Goal: Task Accomplishment & Management: Use online tool/utility

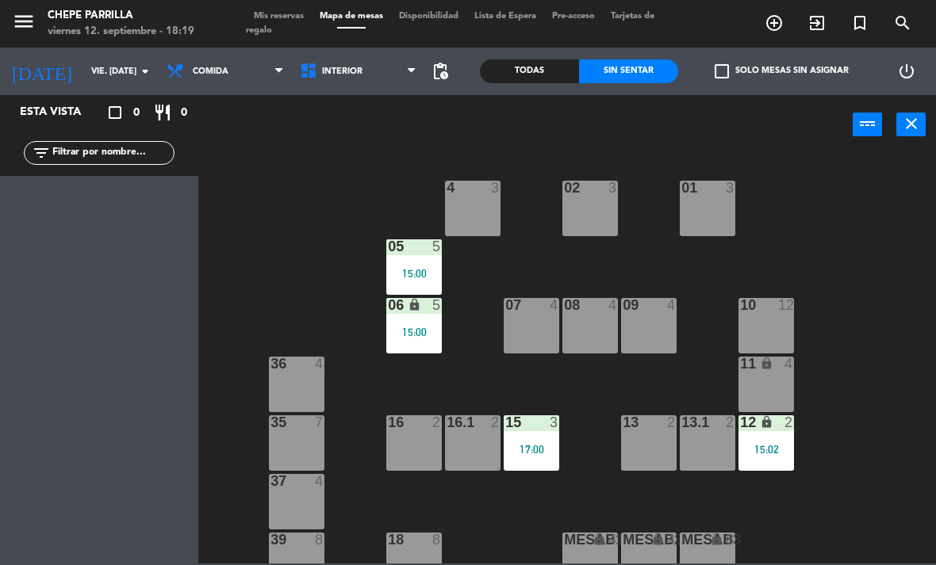
click at [85, 73] on input "vie. [DATE]" at bounding box center [141, 72] width 117 height 26
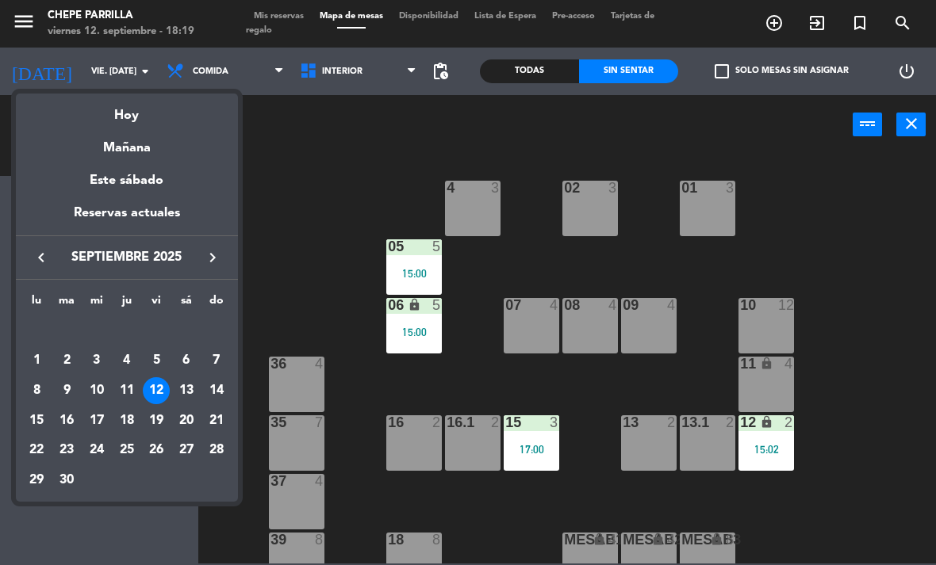
click at [204, 83] on div at bounding box center [468, 282] width 936 height 565
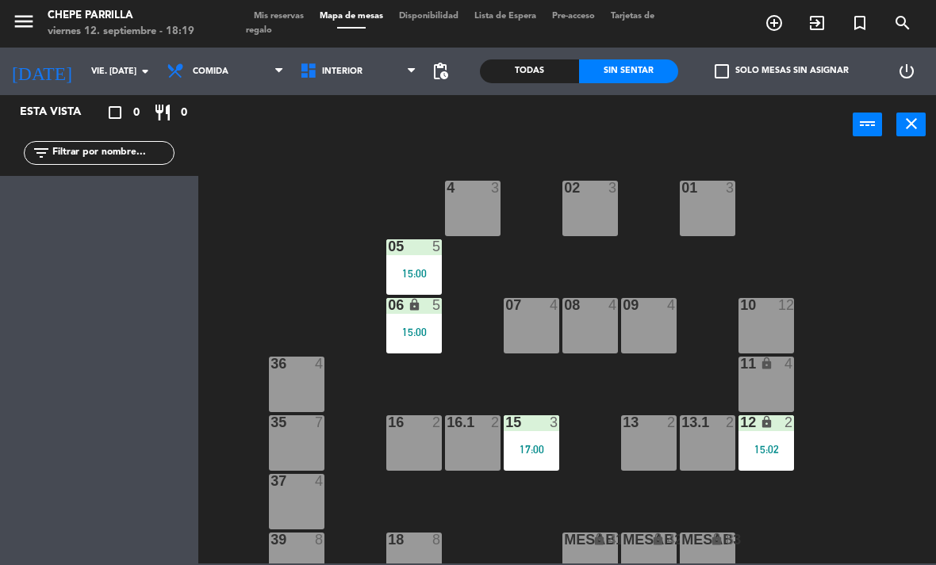
click at [204, 79] on span "Comida" at bounding box center [225, 71] width 133 height 35
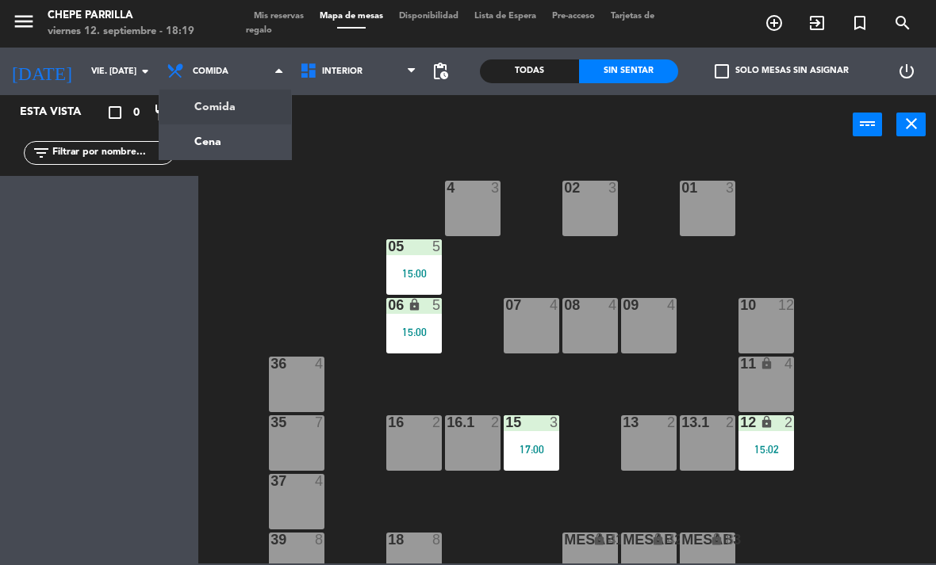
click at [201, 132] on ng-component "menu Chepe [PERSON_NAME] viernes 12. septiembre - 18:19 Mis reservas Mapa de me…" at bounding box center [468, 282] width 936 height 564
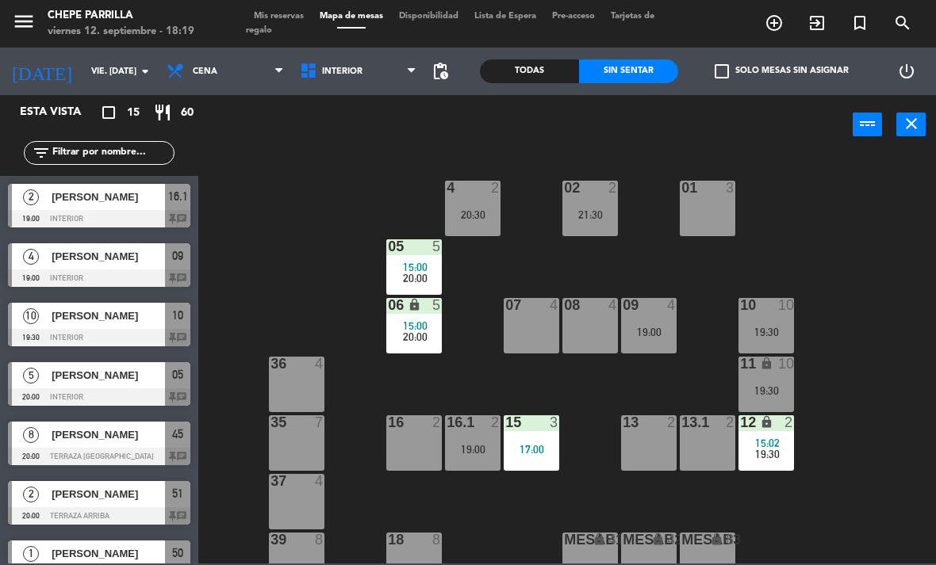
click at [355, 73] on span "Interior" at bounding box center [342, 72] width 40 height 10
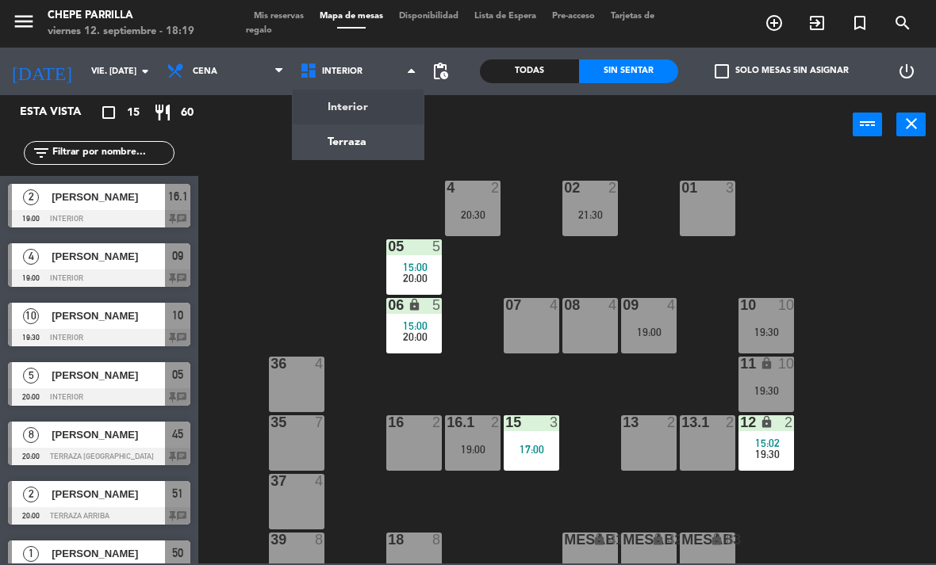
click at [350, 159] on ul "Interior Terraza" at bounding box center [358, 124] width 133 height 71
click at [389, 142] on ng-component "menu Chepe [PERSON_NAME] viernes 12. septiembre - 18:19 Mis reservas Mapa de me…" at bounding box center [468, 282] width 936 height 564
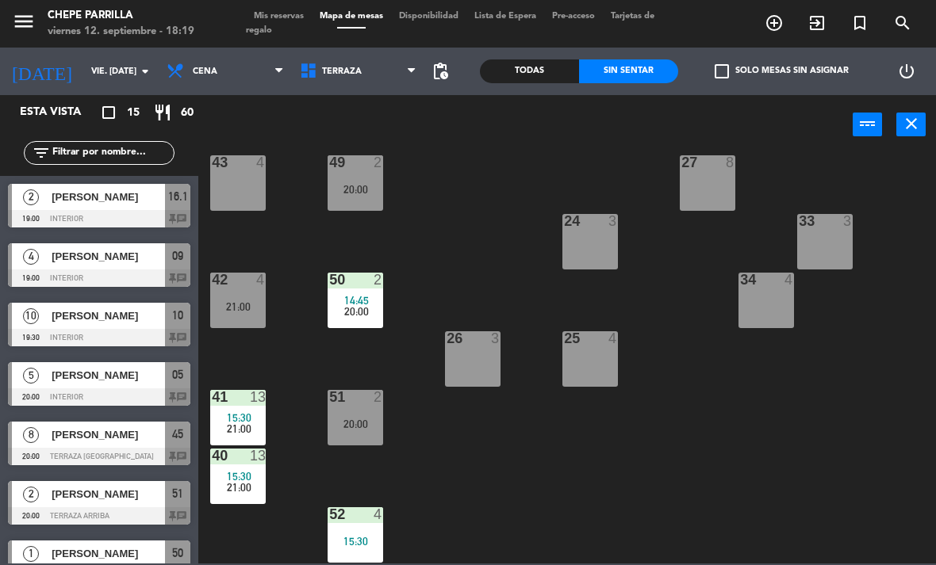
scroll to position [260, 0]
click at [251, 423] on span "21:00" at bounding box center [239, 429] width 25 height 13
click at [488, 467] on div "21 4 30 lock 4 46 8 20:00 47 2 20:00 31 3 20 4 22 3 29 8 45 8 20:00 32 3 48 2 2…" at bounding box center [572, 358] width 728 height 411
click at [241, 497] on div "40 13 15:30 21:00" at bounding box center [237, 476] width 55 height 55
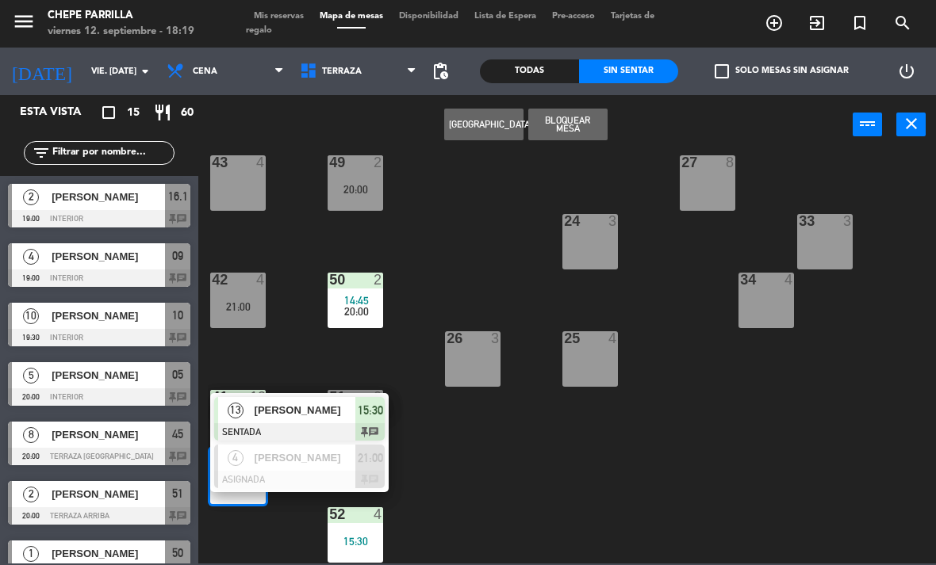
click at [319, 465] on span "[PERSON_NAME]" at bounding box center [304, 458] width 101 height 17
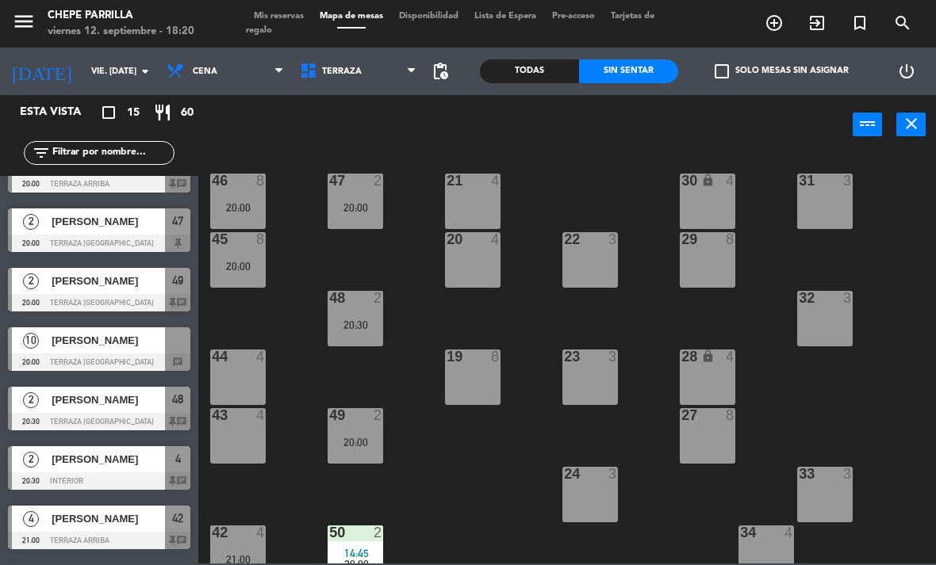
scroll to position [393, 0]
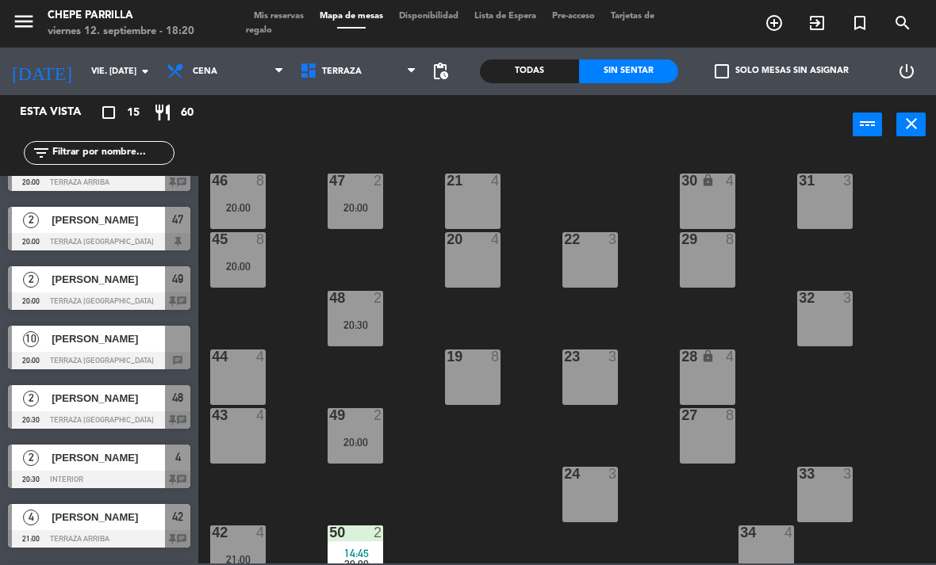
click at [113, 368] on div at bounding box center [99, 360] width 182 height 17
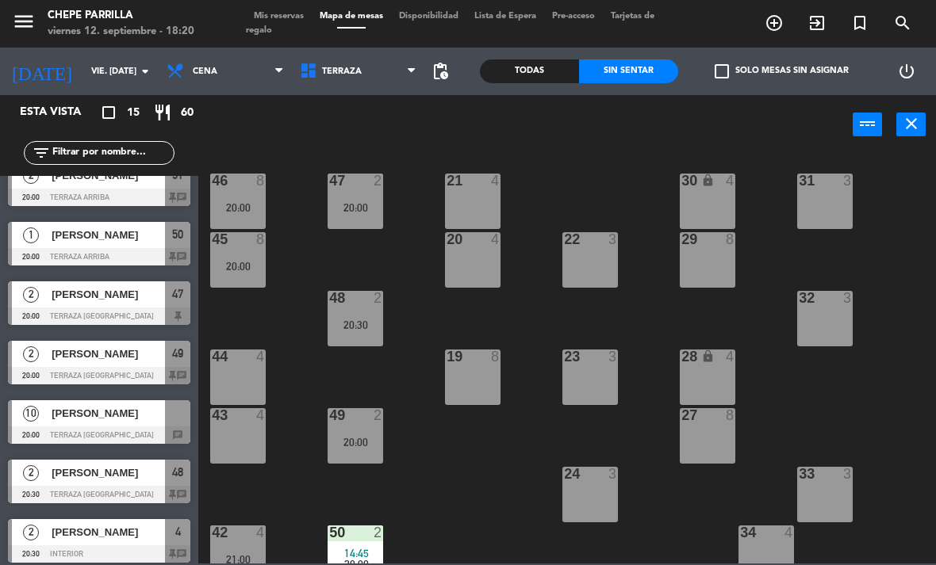
scroll to position [365, 0]
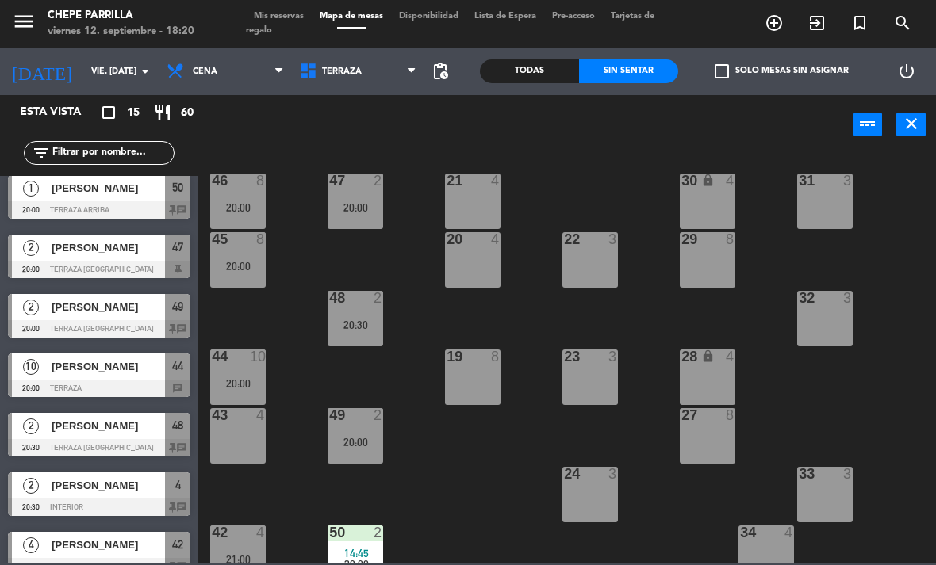
click at [243, 381] on div "20:00" at bounding box center [237, 383] width 55 height 11
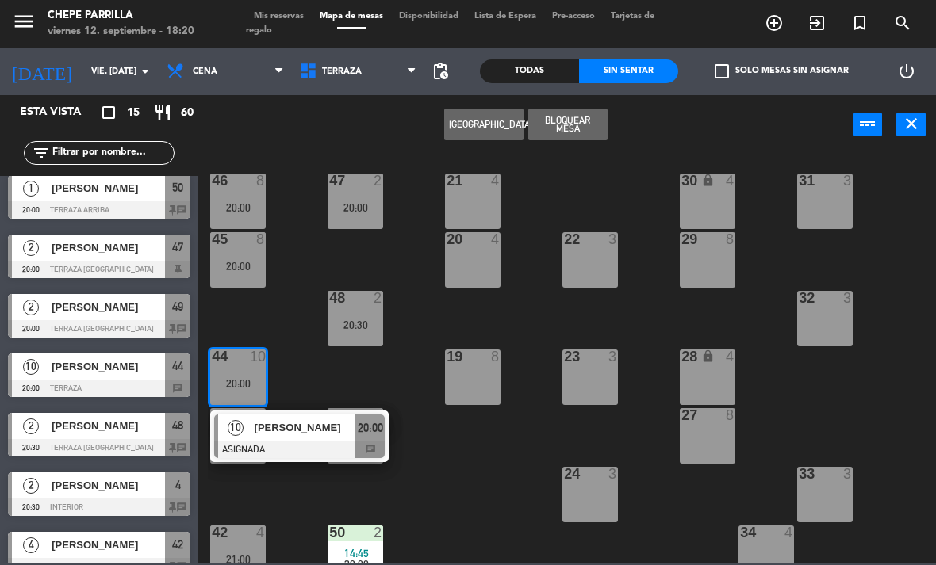
click at [284, 439] on div "[PERSON_NAME]" at bounding box center [304, 428] width 103 height 26
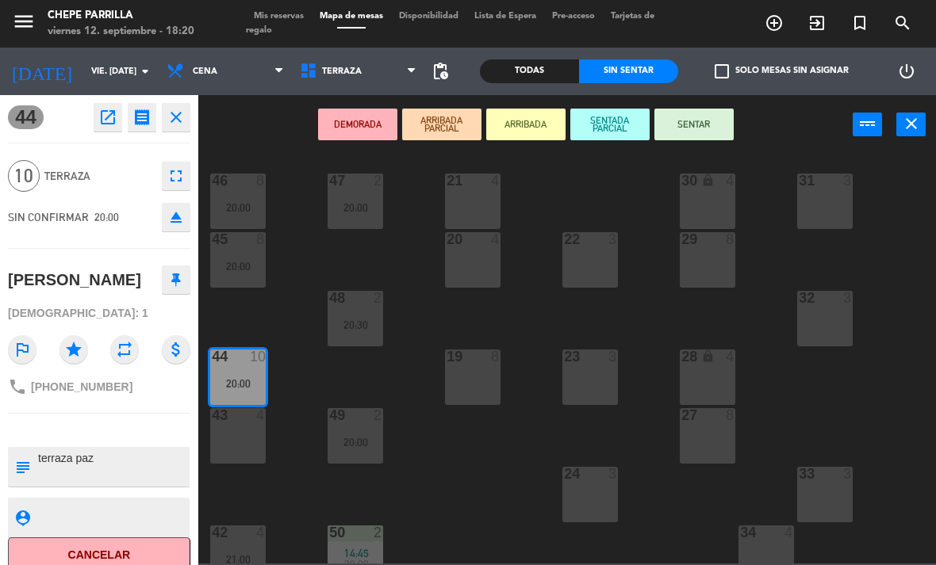
click at [241, 452] on div "43 4" at bounding box center [237, 435] width 55 height 55
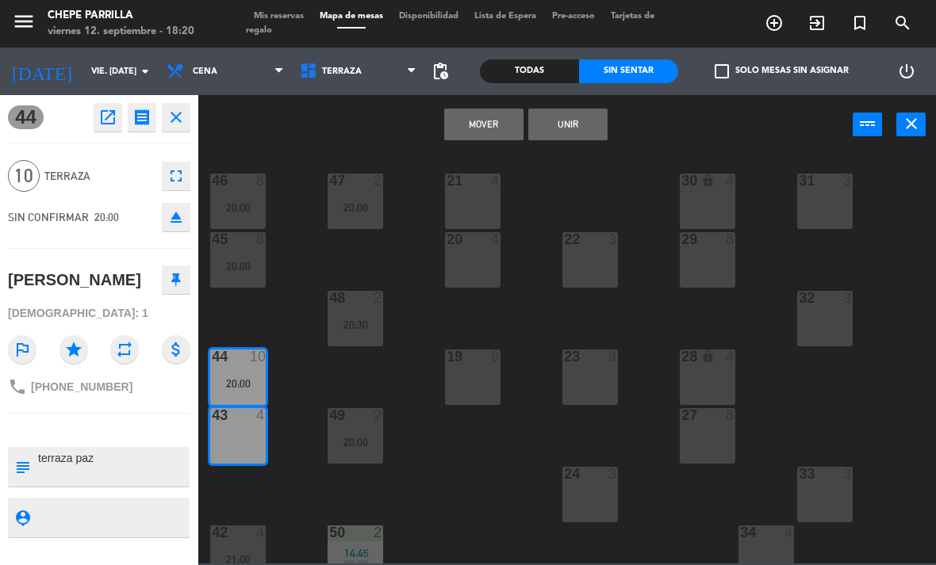
click at [576, 138] on button "Unir" at bounding box center [567, 125] width 79 height 32
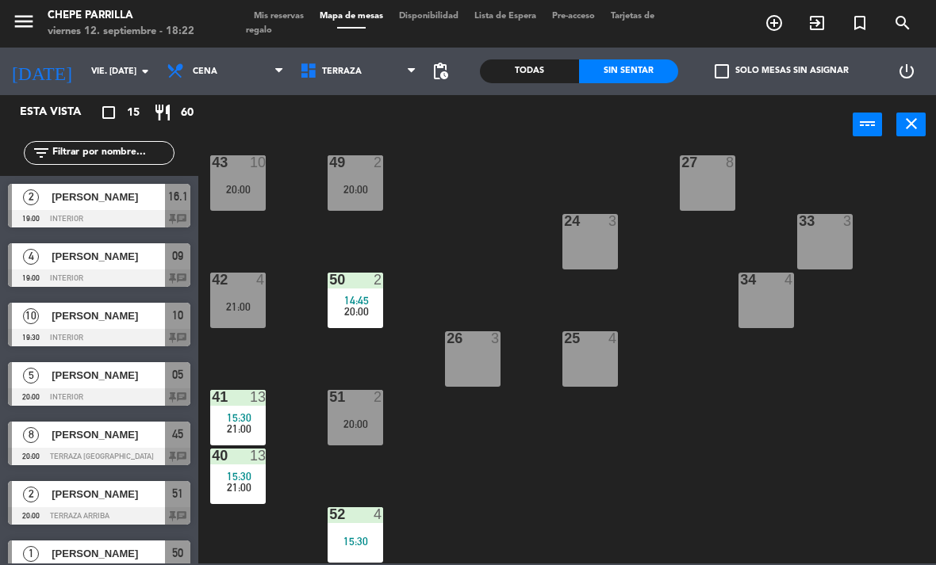
scroll to position [260, 0]
click at [254, 427] on div "21:00" at bounding box center [237, 428] width 55 height 11
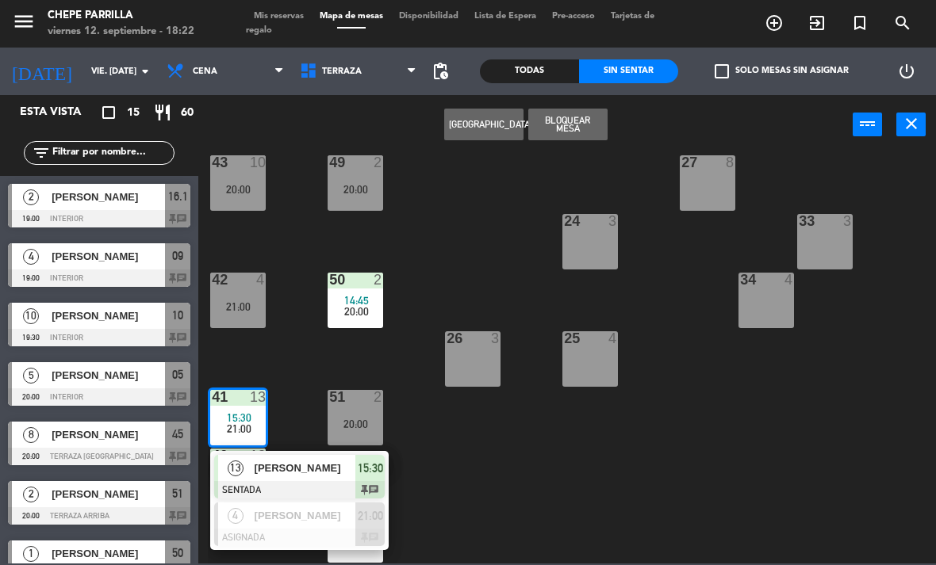
click at [285, 466] on span "[PERSON_NAME]" at bounding box center [304, 468] width 101 height 17
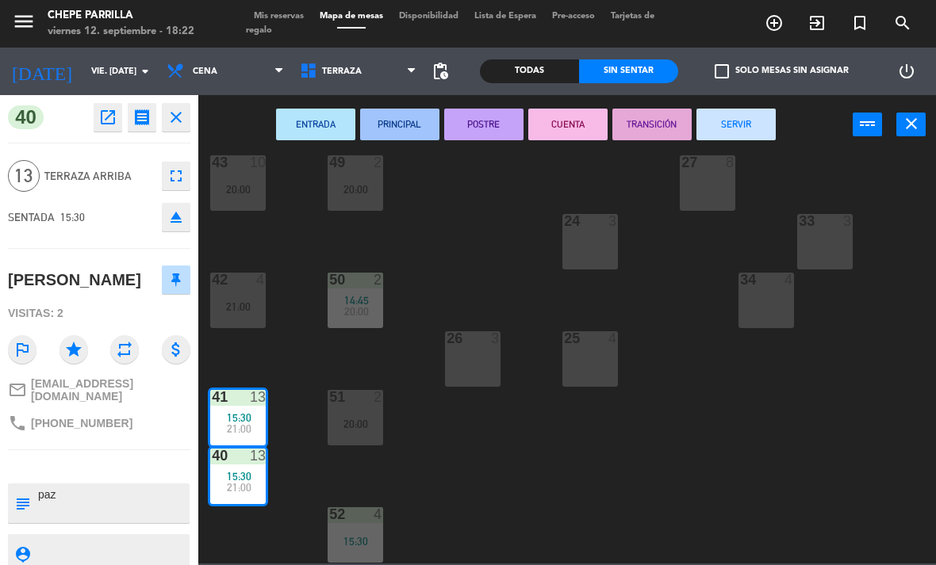
click at [762, 134] on button "SERVIR" at bounding box center [735, 125] width 79 height 32
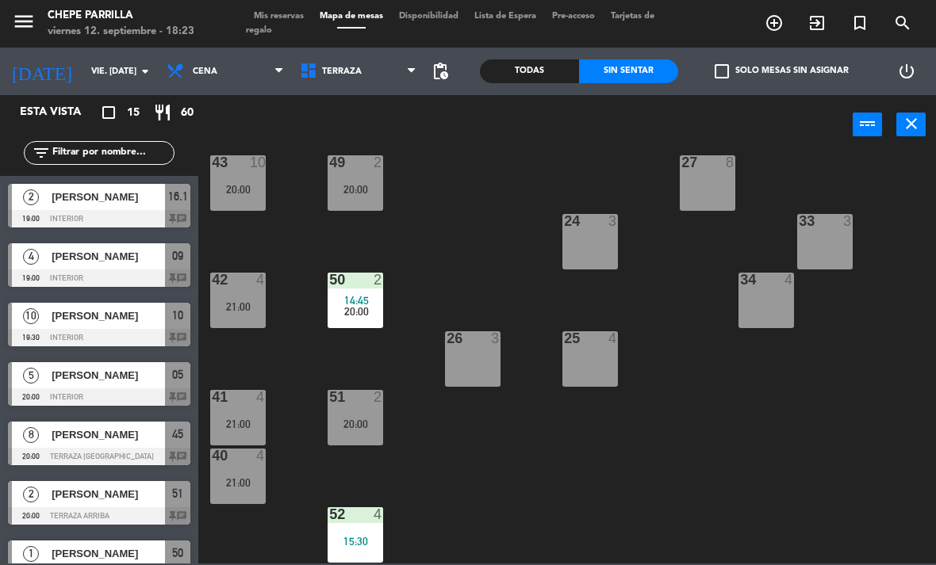
click at [247, 407] on div "41 4 21:00" at bounding box center [237, 417] width 55 height 55
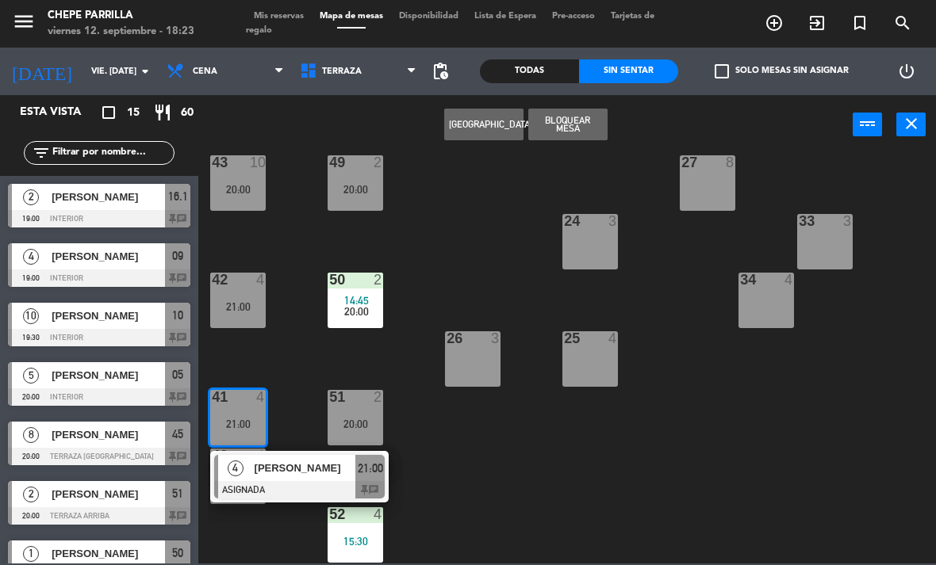
click at [305, 477] on div "[PERSON_NAME]" at bounding box center [304, 468] width 103 height 26
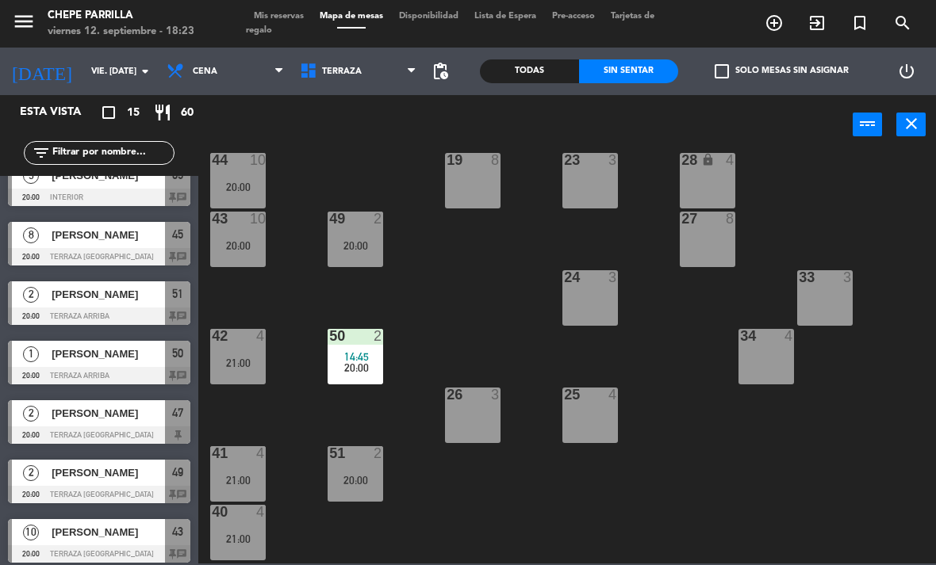
scroll to position [201, 0]
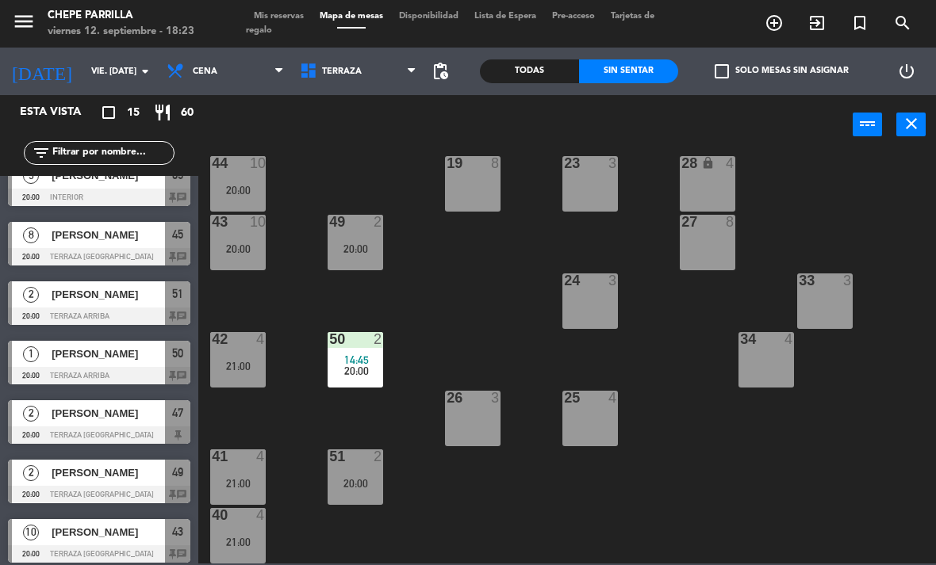
click at [242, 363] on div "21:00" at bounding box center [237, 366] width 55 height 11
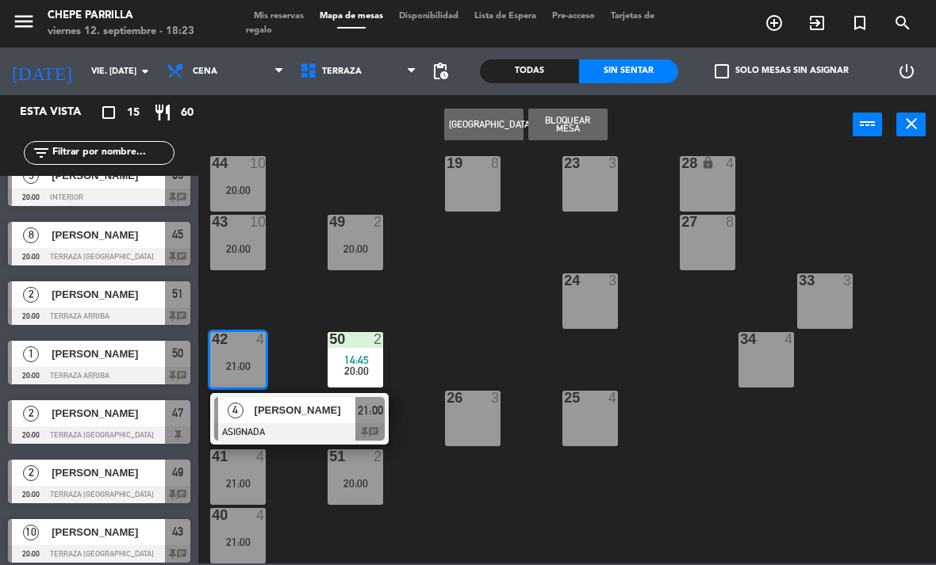
click at [277, 412] on span "[PERSON_NAME]" at bounding box center [304, 410] width 101 height 17
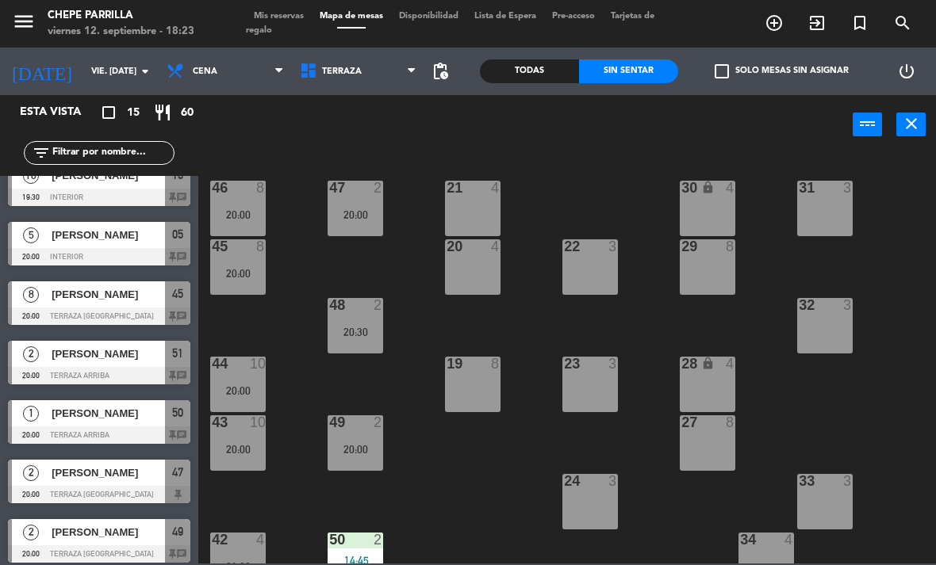
scroll to position [0, 0]
click at [300, 259] on div "21 4 30 lock 4 46 8 20:00 47 2 20:00 31 3 20 4 22 3 29 8 45 8 20:00 32 3 48 2 2…" at bounding box center [572, 358] width 728 height 411
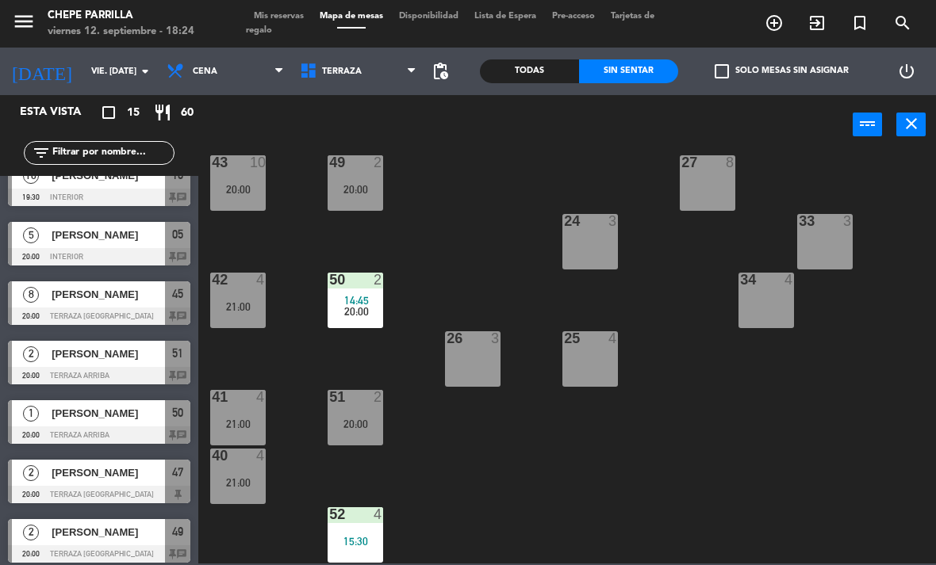
scroll to position [260, 0]
click at [442, 469] on div "21 4 30 lock 4 46 8 20:00 47 2 20:00 31 3 20 4 22 3 29 8 45 8 20:00 32 3 48 2 2…" at bounding box center [572, 358] width 728 height 411
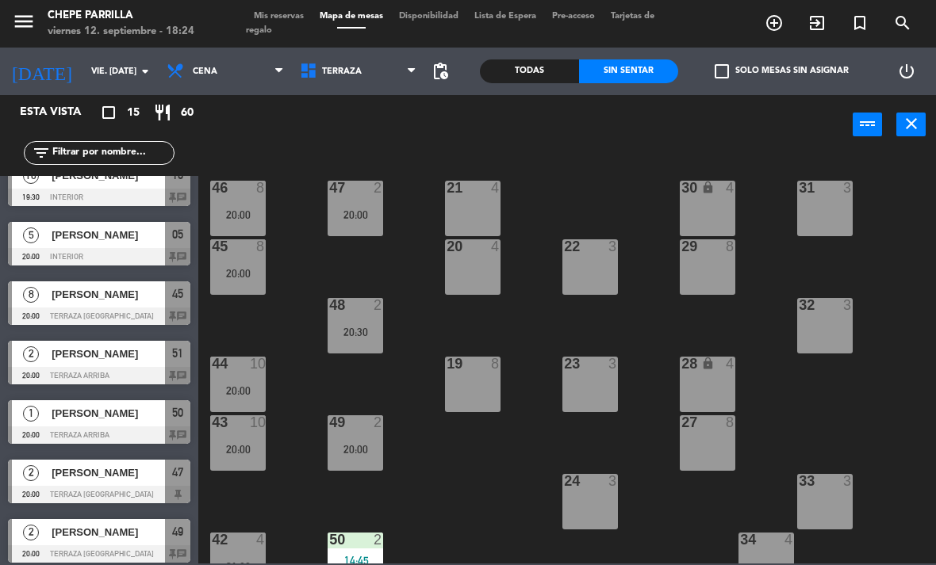
scroll to position [0, 0]
click at [365, 205] on div "47 2 20:00" at bounding box center [354, 208] width 55 height 55
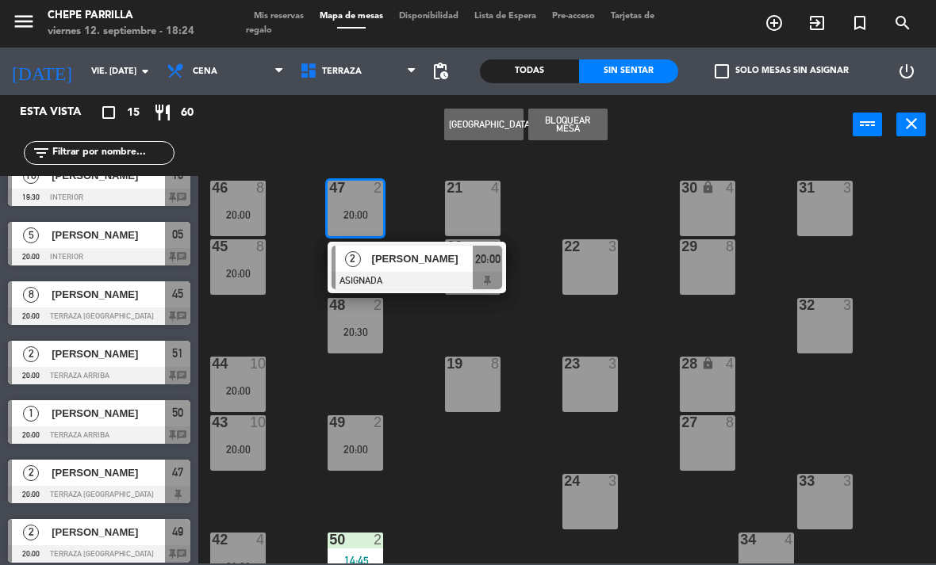
click at [415, 270] on div "[PERSON_NAME]" at bounding box center [421, 259] width 103 height 26
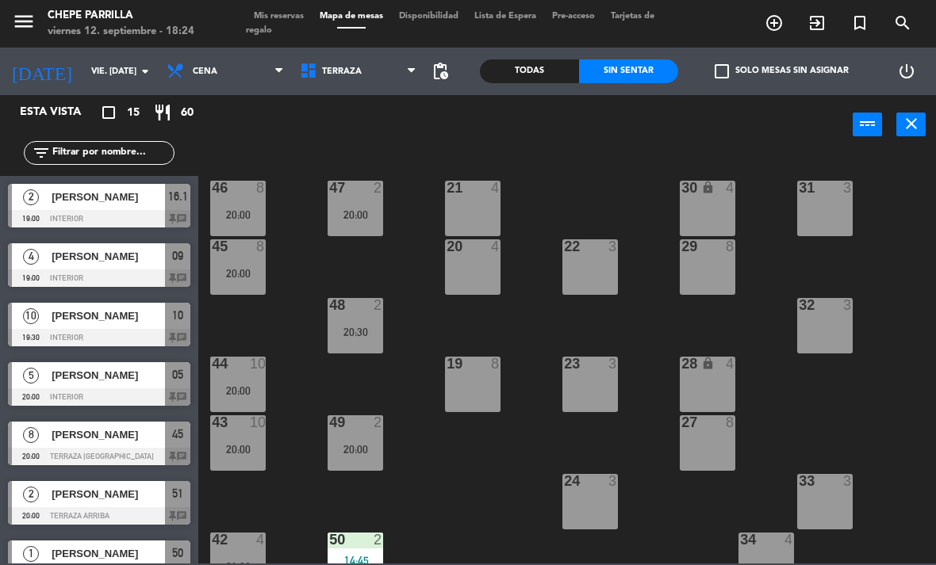
click at [259, 201] on div "46 8 20:00" at bounding box center [237, 208] width 55 height 55
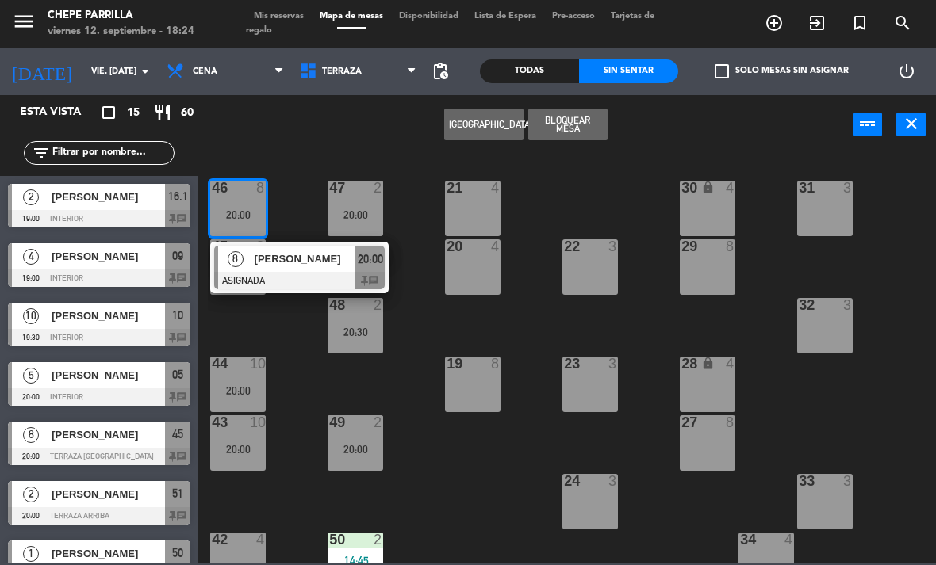
click at [309, 266] on span "[PERSON_NAME]" at bounding box center [304, 259] width 101 height 17
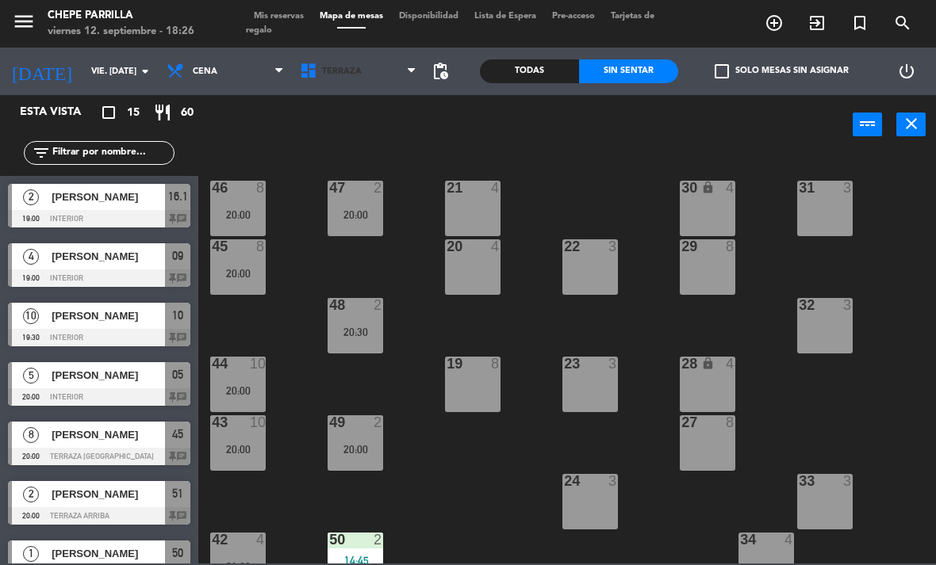
click at [327, 59] on span "Terraza" at bounding box center [358, 71] width 133 height 35
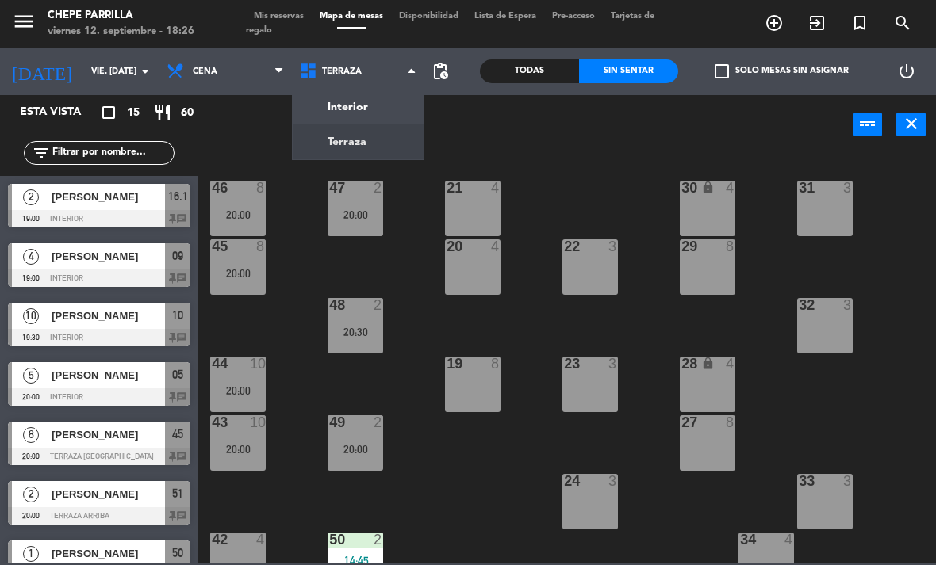
click at [329, 108] on ng-component "menu Chepe [PERSON_NAME] viernes 12. septiembre - 18:26 Mis reservas Mapa de me…" at bounding box center [468, 282] width 936 height 564
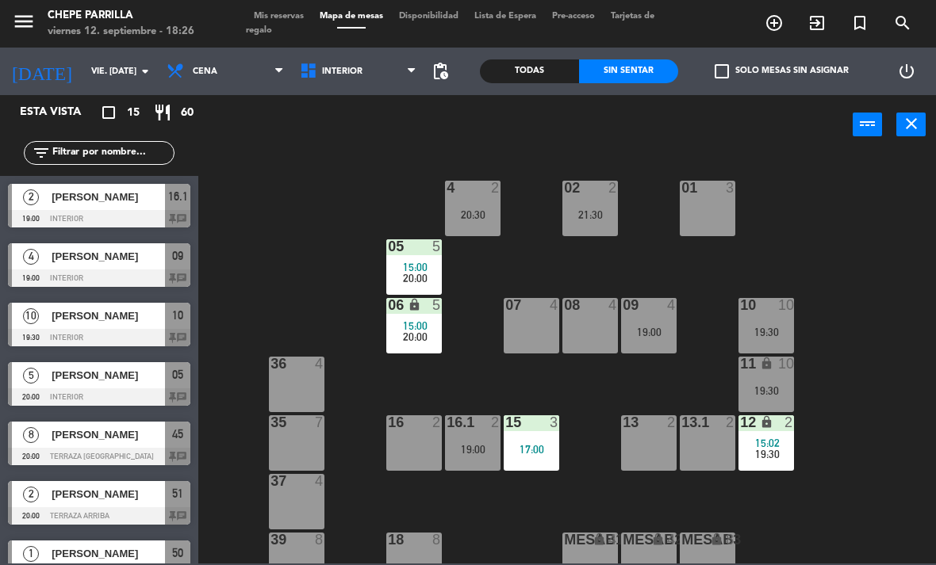
click at [713, 192] on div at bounding box center [707, 188] width 26 height 14
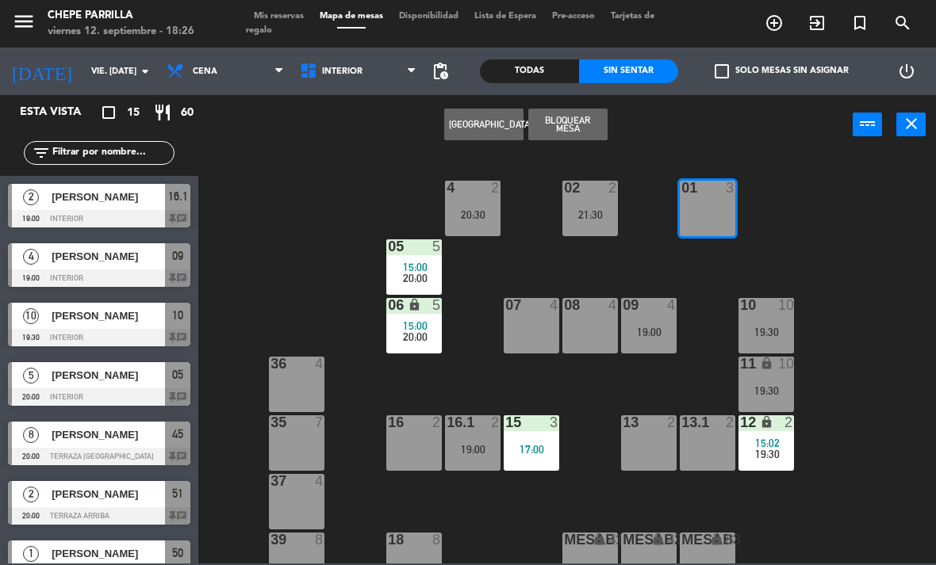
click at [201, 63] on span "Cena" at bounding box center [225, 71] width 133 height 35
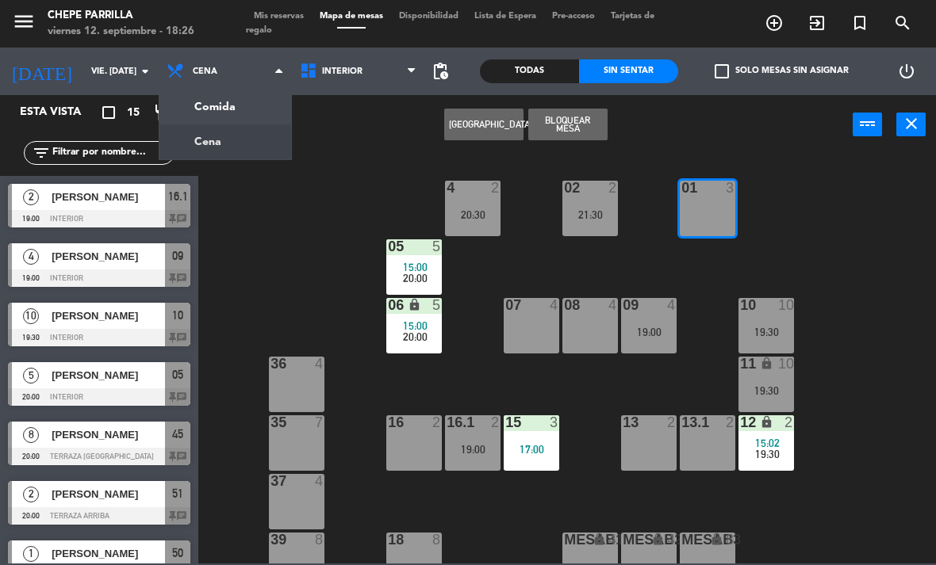
click at [184, 104] on ng-component "menu Chepe [PERSON_NAME] viernes 12. septiembre - 18:26 Mis reservas Mapa de me…" at bounding box center [468, 282] width 936 height 564
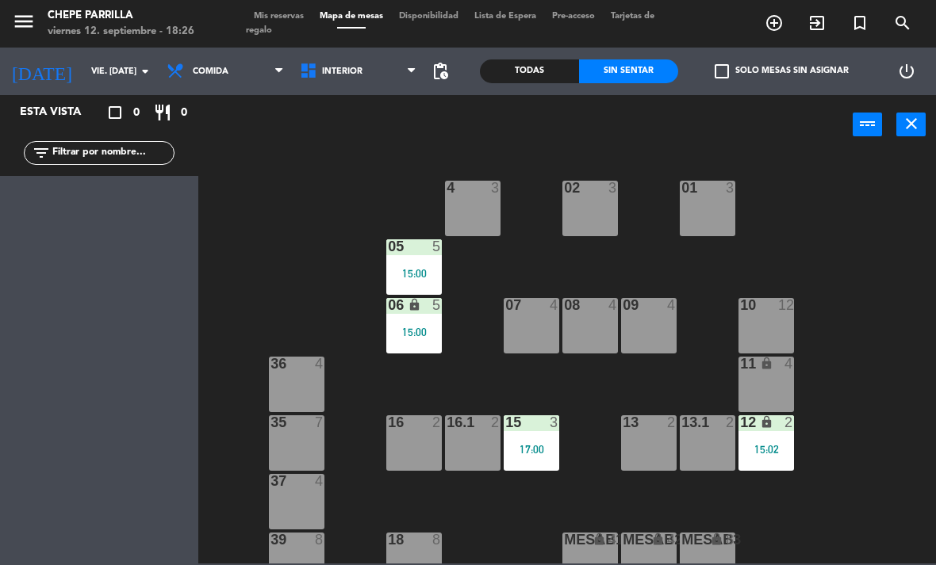
click at [706, 209] on div "01 3" at bounding box center [706, 208] width 55 height 55
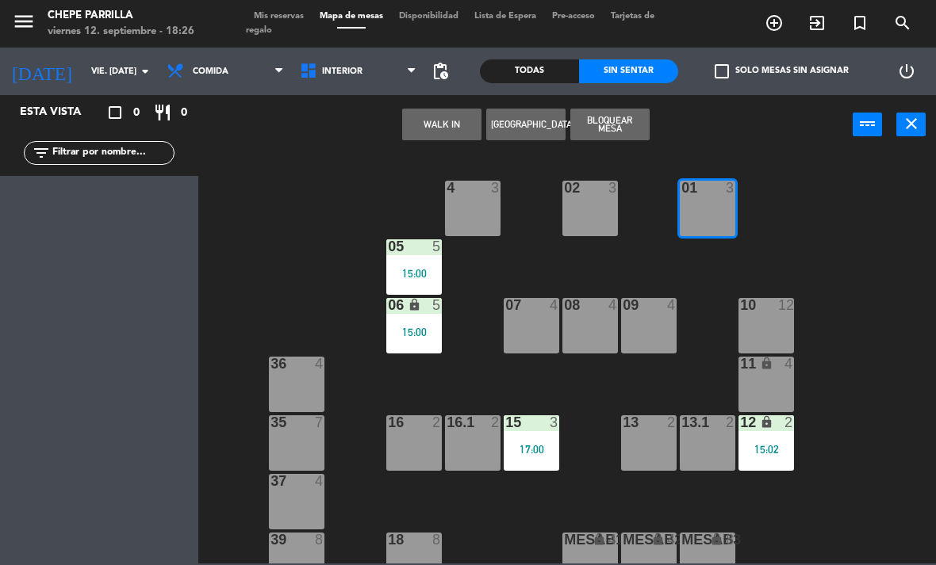
click at [442, 134] on button "WALK IN" at bounding box center [441, 125] width 79 height 32
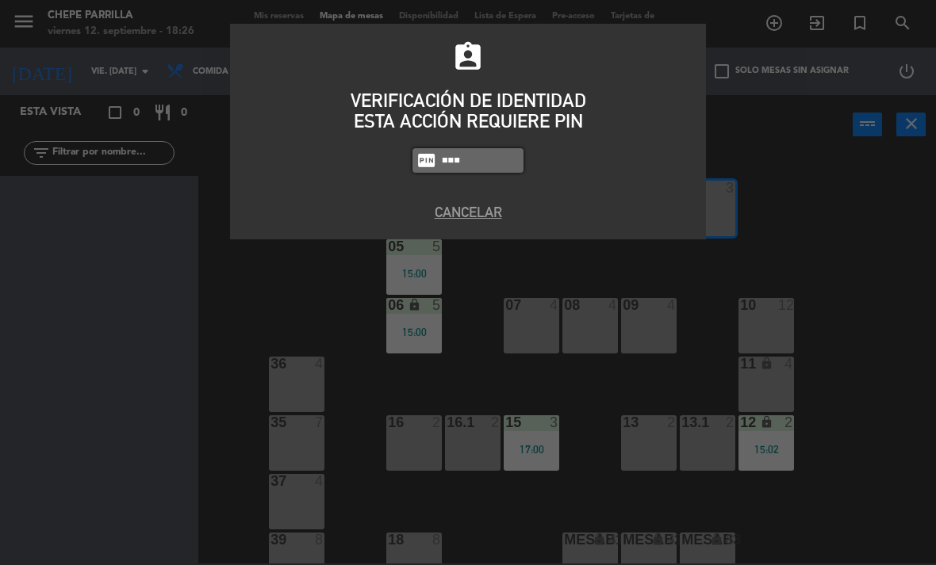
type input "8663"
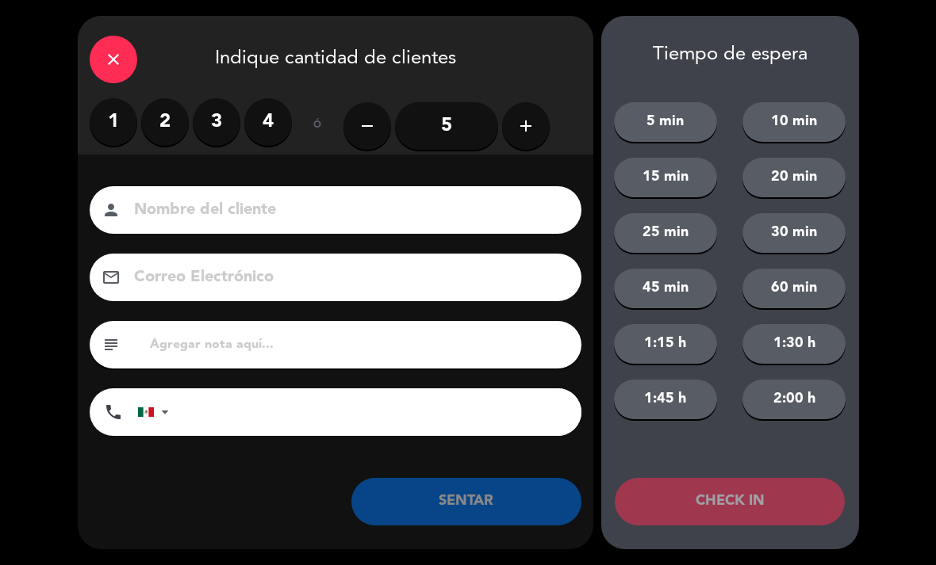
click at [166, 128] on label "2" at bounding box center [165, 122] width 48 height 48
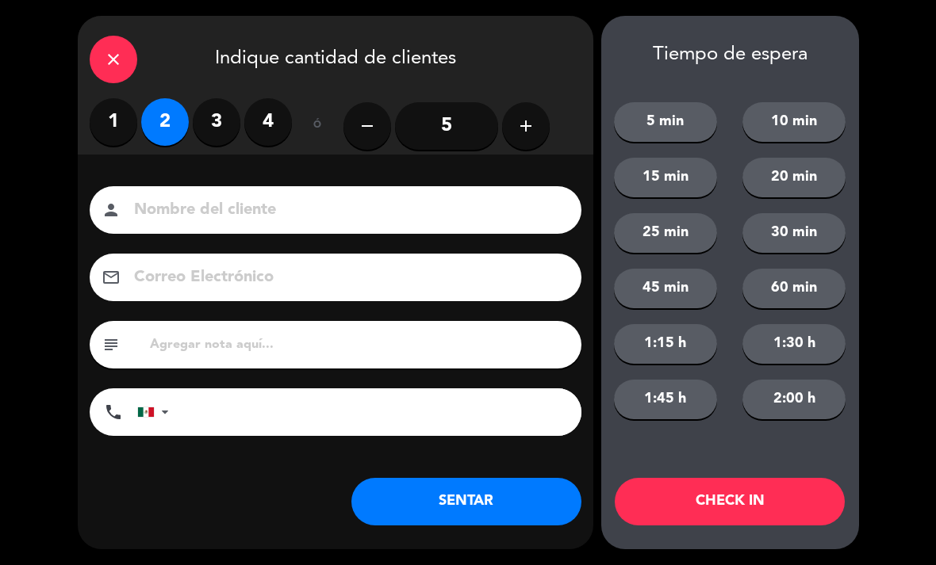
click at [190, 206] on input at bounding box center [346, 211] width 428 height 28
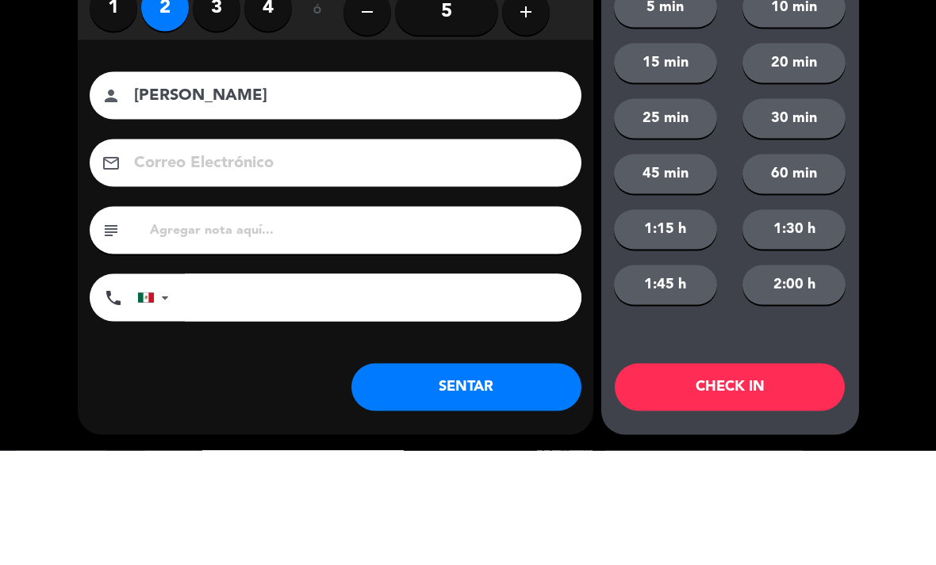
click at [277, 197] on input "[PERSON_NAME]" at bounding box center [346, 211] width 428 height 28
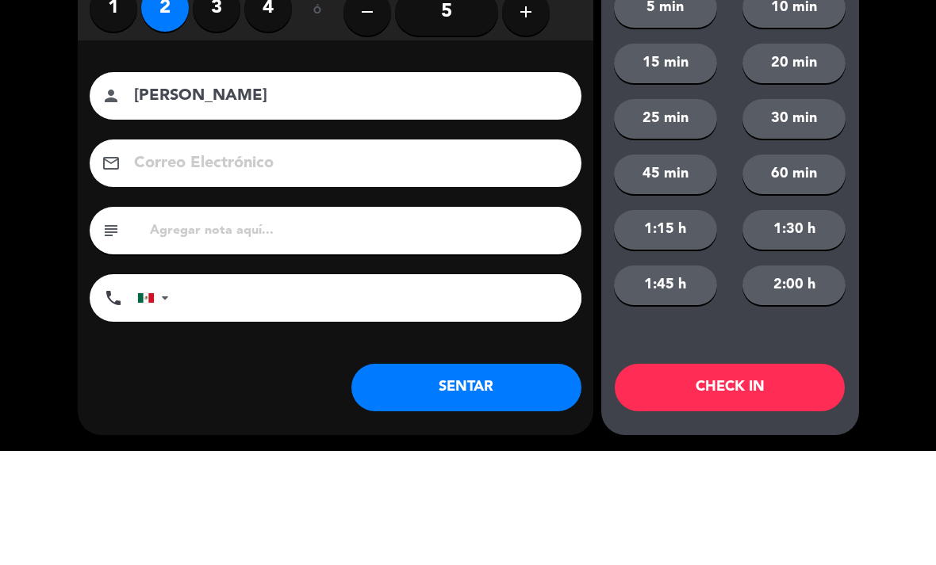
type input "[PERSON_NAME]"
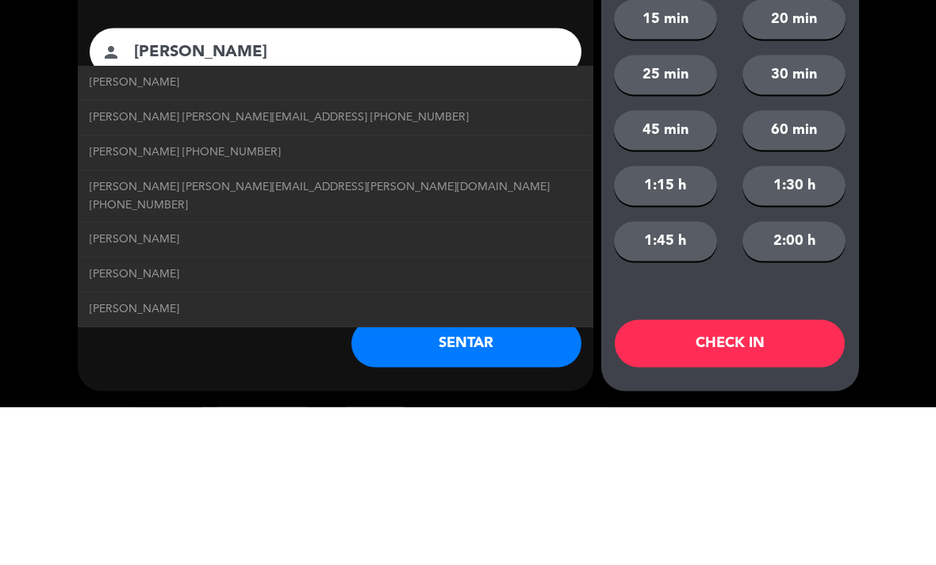
click at [207, 301] on span "[PERSON_NAME] [PHONE_NUMBER]" at bounding box center [185, 310] width 191 height 18
type input "[PHONE_NUMBER]"
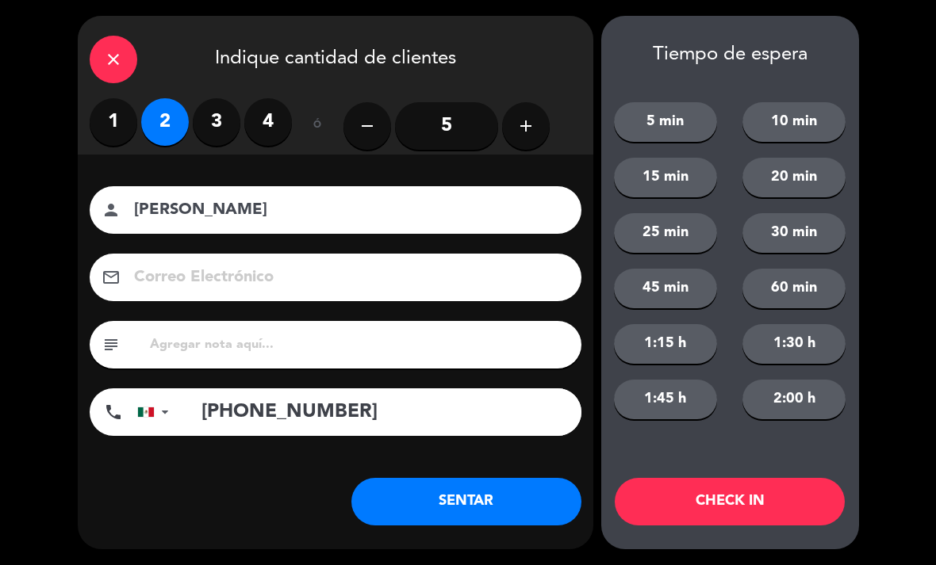
click at [530, 500] on button "SENTAR" at bounding box center [466, 502] width 230 height 48
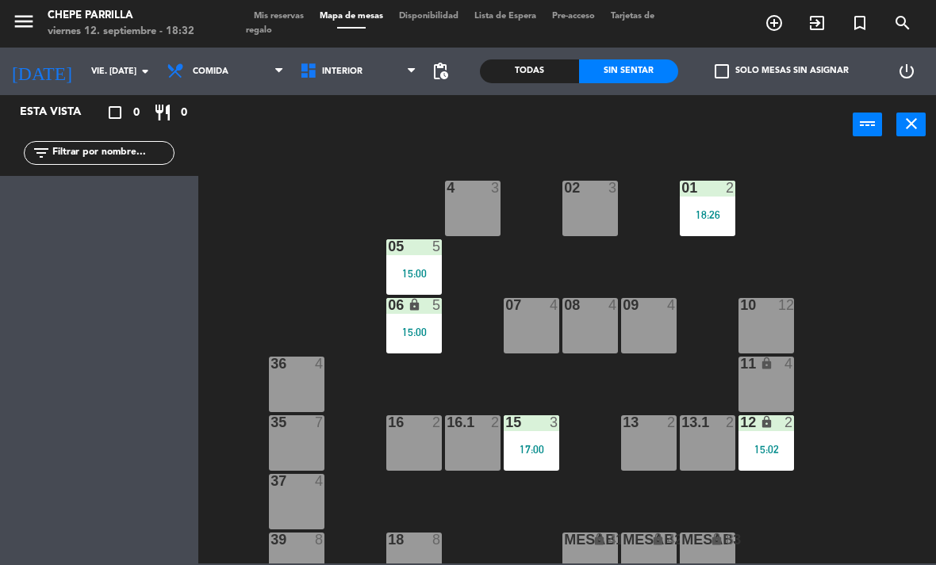
click at [355, 79] on span "Interior" at bounding box center [358, 71] width 133 height 35
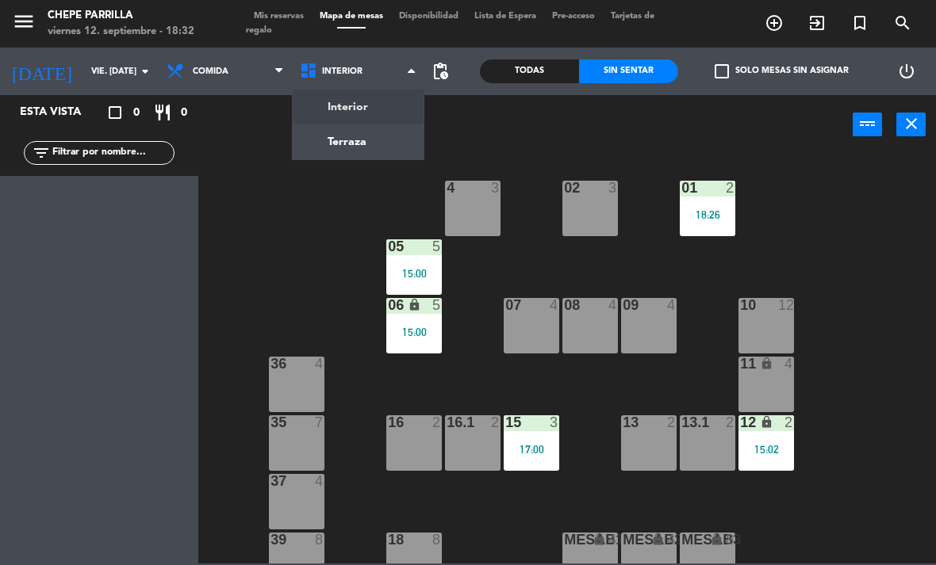
click at [388, 137] on ng-component "menu Chepe [PERSON_NAME] viernes 12. septiembre - 18:32 Mis reservas Mapa de me…" at bounding box center [468, 282] width 936 height 564
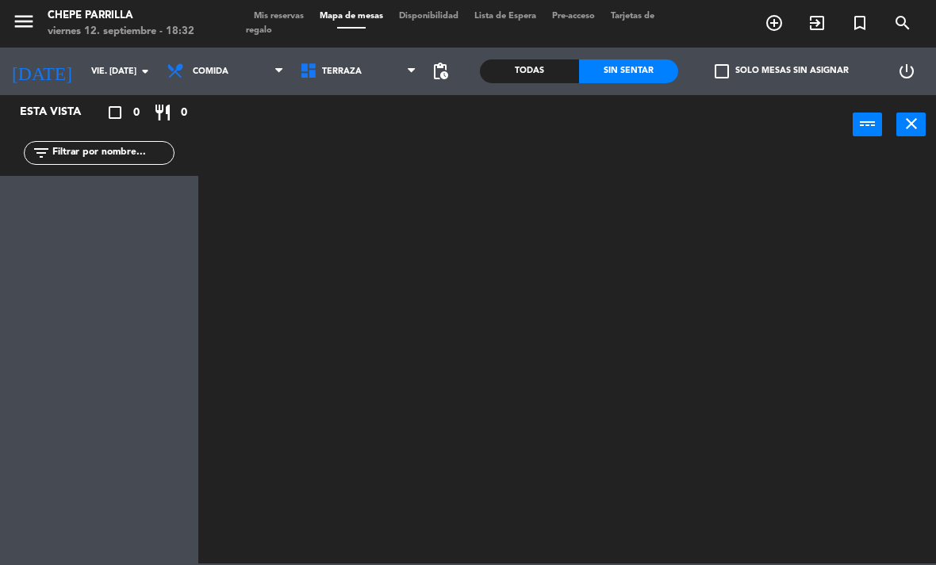
click at [226, 77] on span "Comida" at bounding box center [225, 71] width 133 height 35
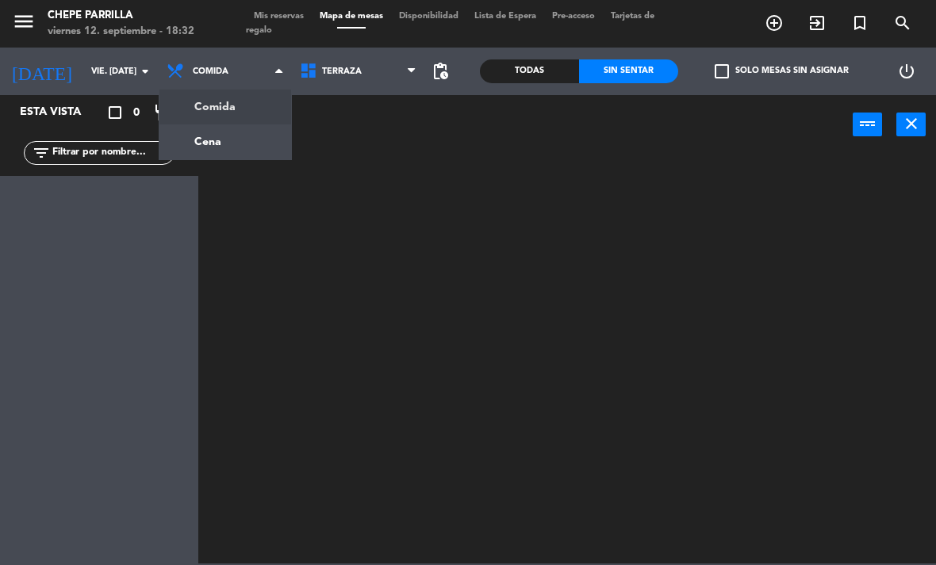
click at [248, 151] on ng-component "menu Chepe [PERSON_NAME] viernes 12. septiembre - 18:32 Mis reservas Mapa de me…" at bounding box center [468, 282] width 936 height 564
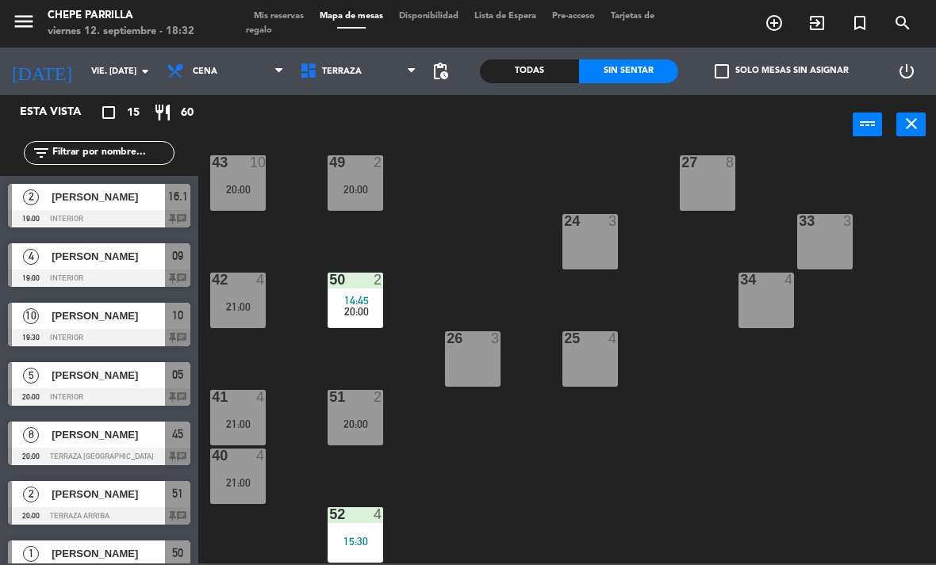
scroll to position [260, 0]
click at [250, 415] on div "41 4 21:00" at bounding box center [237, 417] width 55 height 55
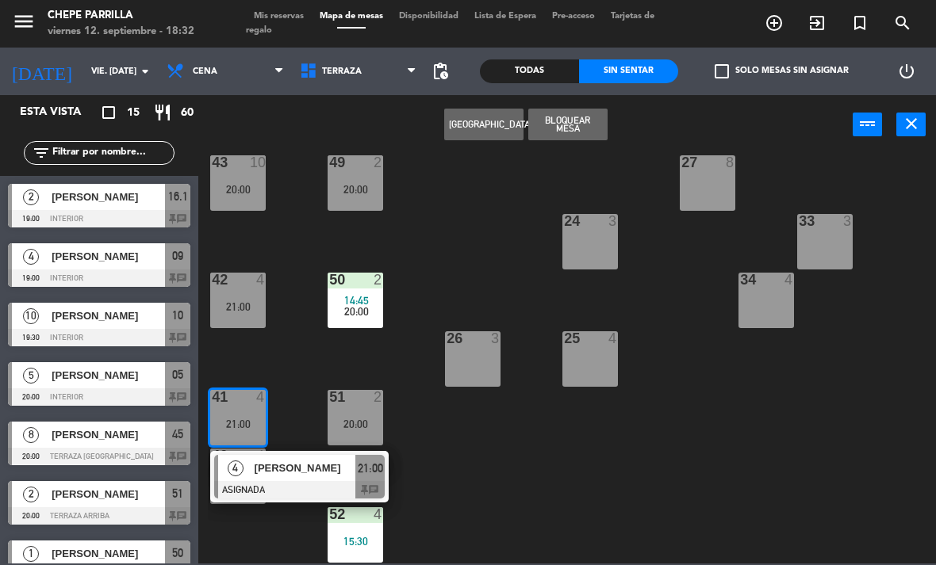
click at [308, 473] on span "[PERSON_NAME]" at bounding box center [304, 468] width 101 height 17
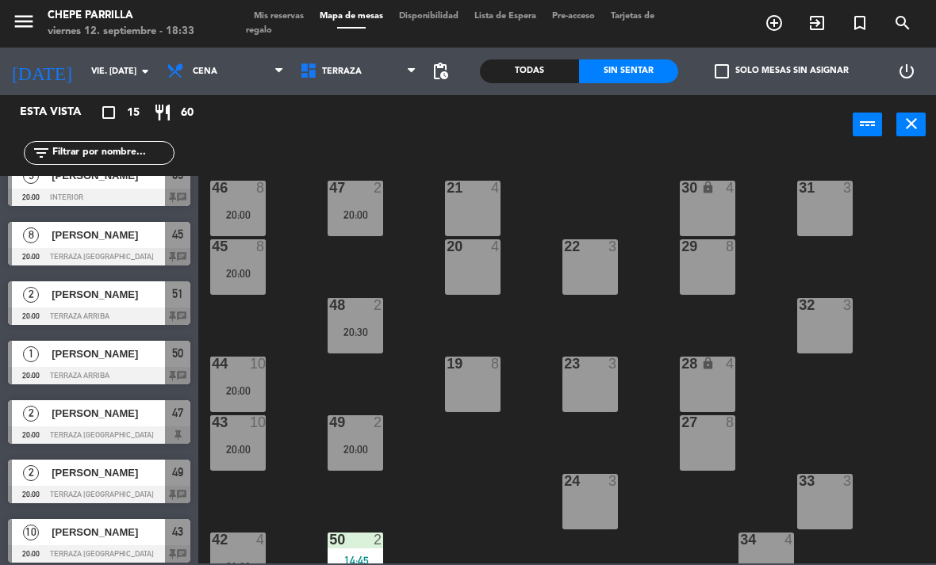
scroll to position [0, 0]
click at [364, 219] on div "20:00" at bounding box center [354, 214] width 55 height 11
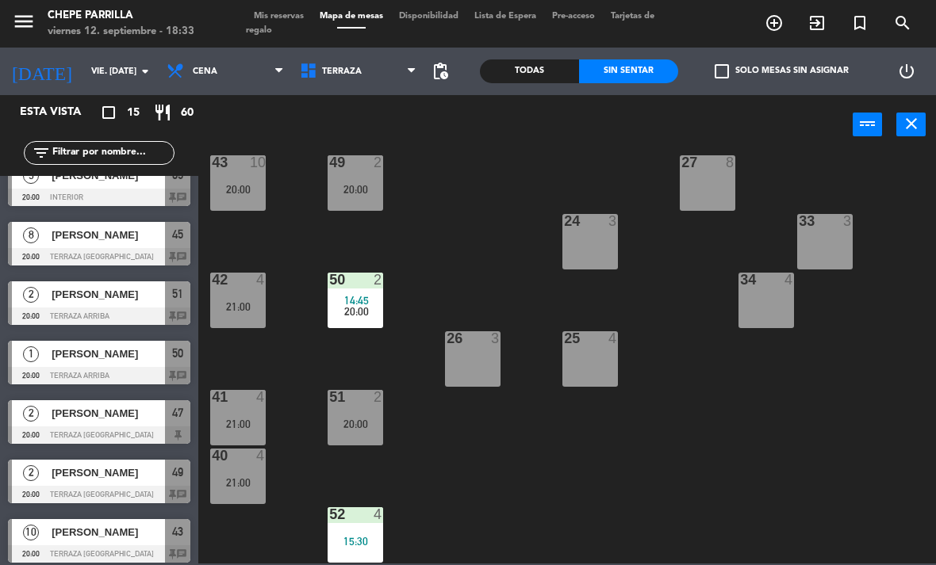
scroll to position [260, 0]
click at [244, 294] on div "42 4 21:00" at bounding box center [237, 300] width 55 height 55
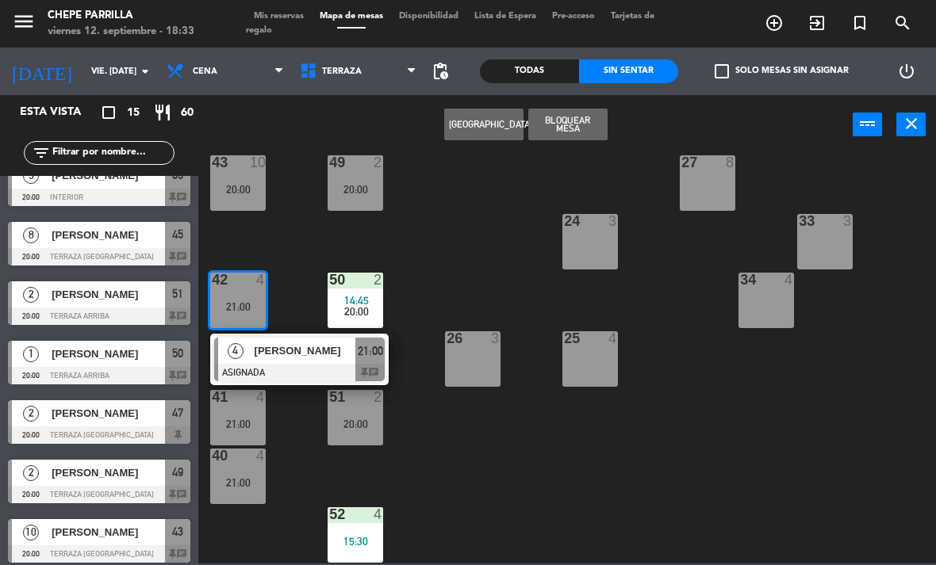
click at [311, 363] on div "[PERSON_NAME]" at bounding box center [304, 351] width 103 height 26
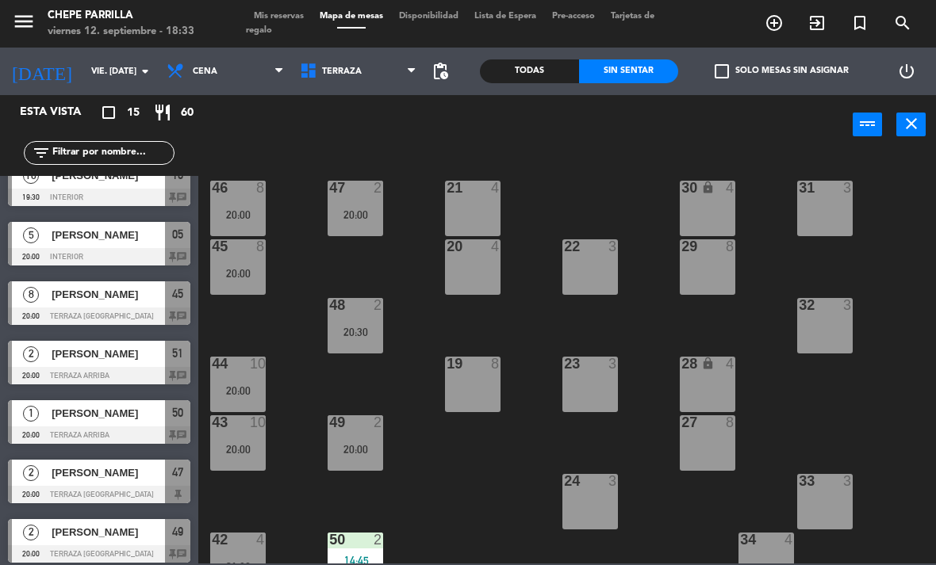
scroll to position [0, 0]
click at [368, 202] on div "47 2 20:00" at bounding box center [354, 208] width 55 height 55
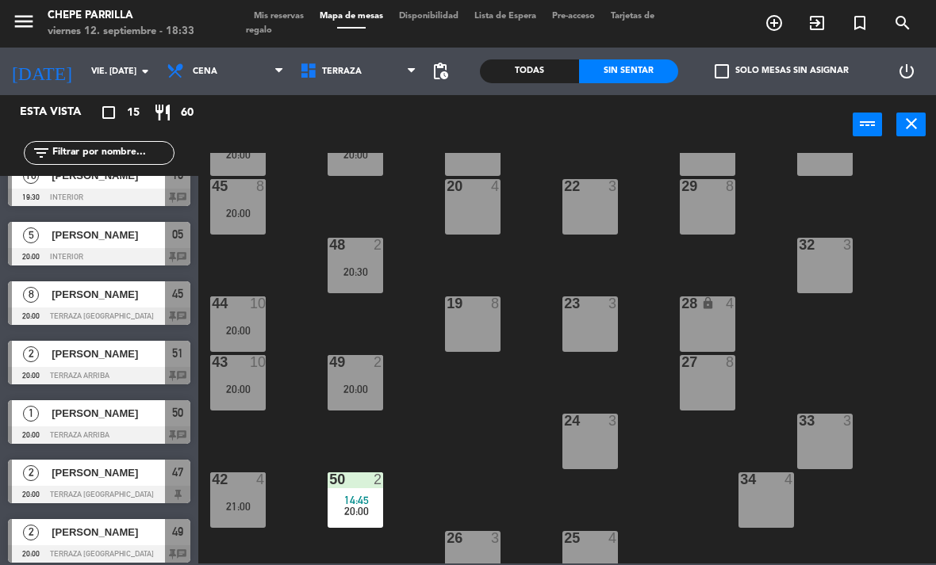
scroll to position [59, 0]
click at [353, 159] on div "20:00" at bounding box center [354, 155] width 55 height 11
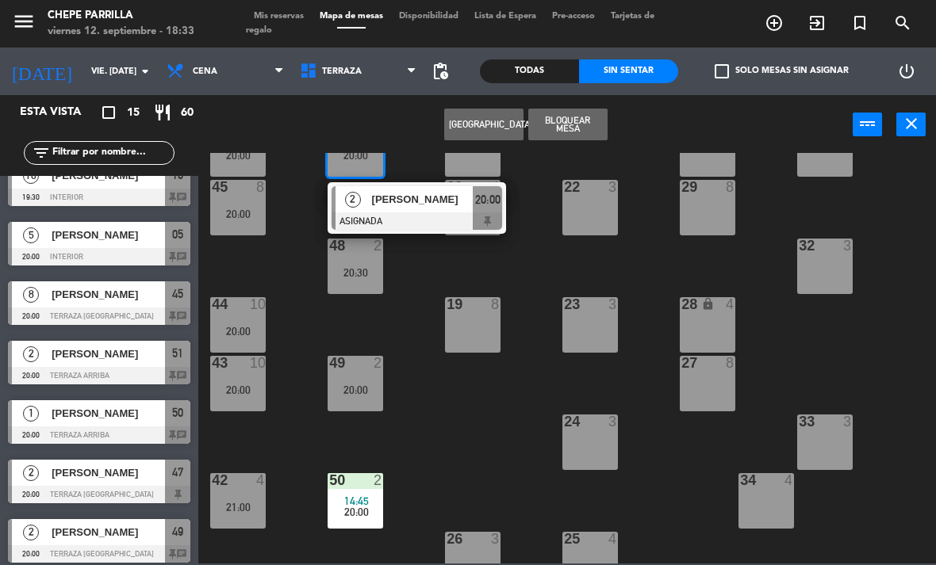
click at [257, 488] on div "4" at bounding box center [261, 480] width 10 height 14
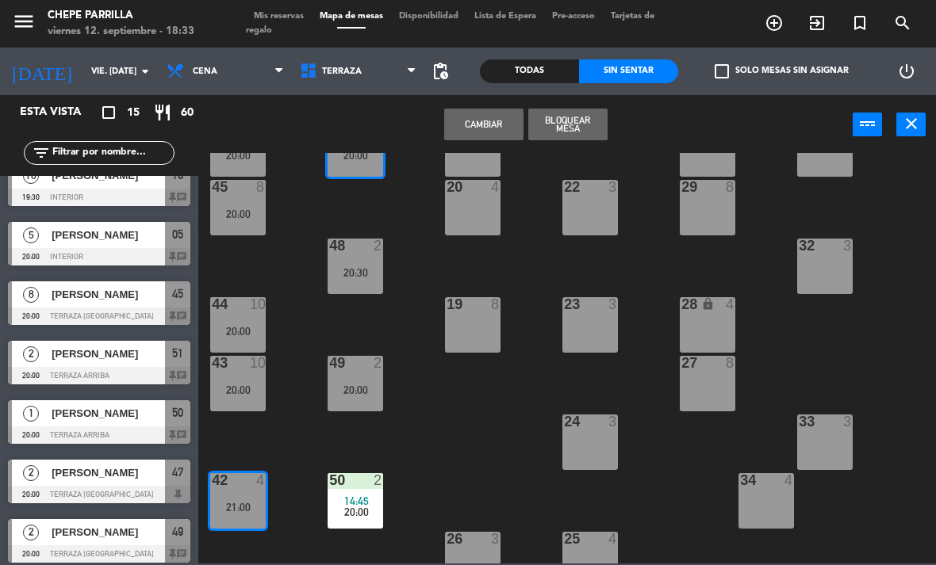
click at [500, 128] on button "Cambiar" at bounding box center [483, 125] width 79 height 32
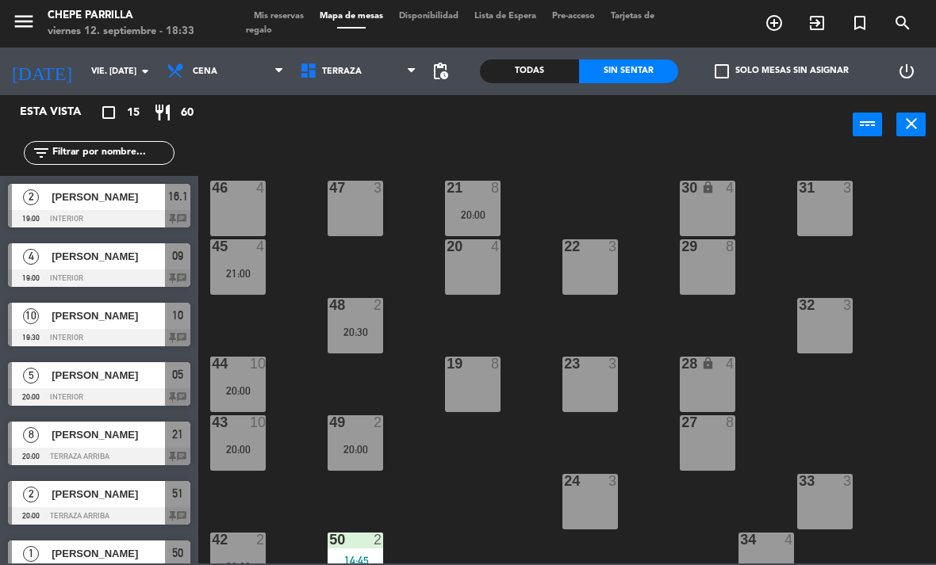
scroll to position [140, 0]
click at [476, 212] on div "20:00" at bounding box center [472, 214] width 55 height 11
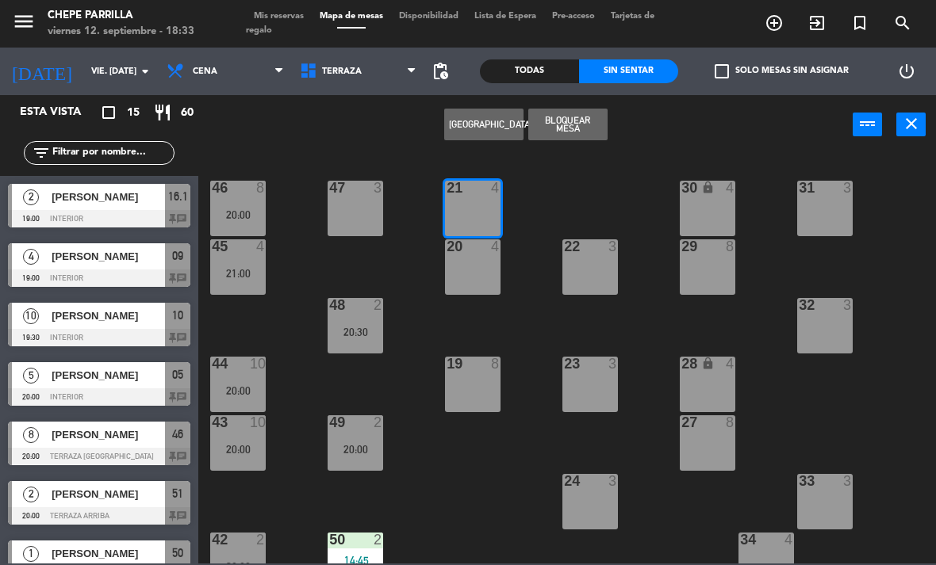
click at [238, 217] on div "20:00" at bounding box center [237, 214] width 55 height 11
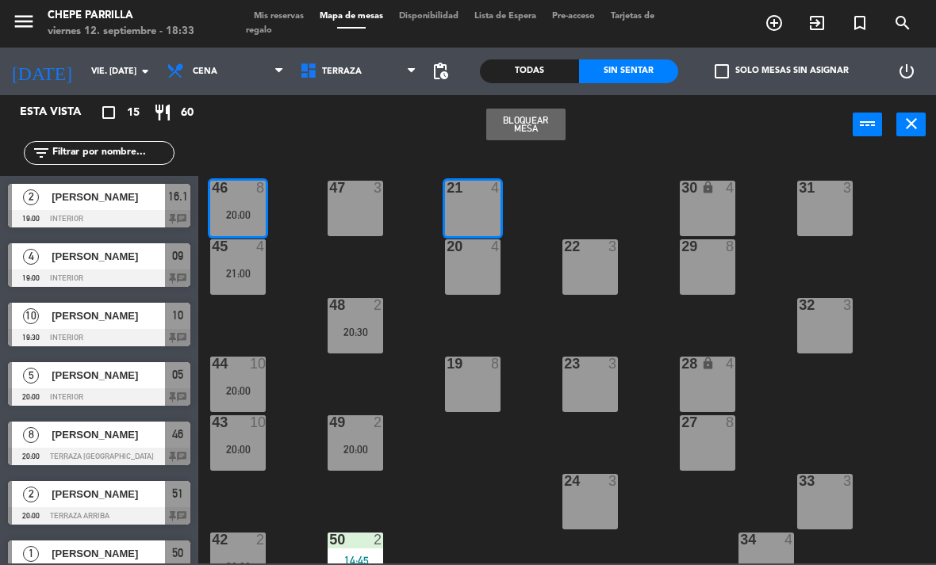
click at [564, 191] on div "21 4 30 lock 4 46 8 20:00 47 3 31 3 20 4 22 3 29 8 45 4 21:00 32 3 48 2 20:30 1…" at bounding box center [572, 358] width 728 height 411
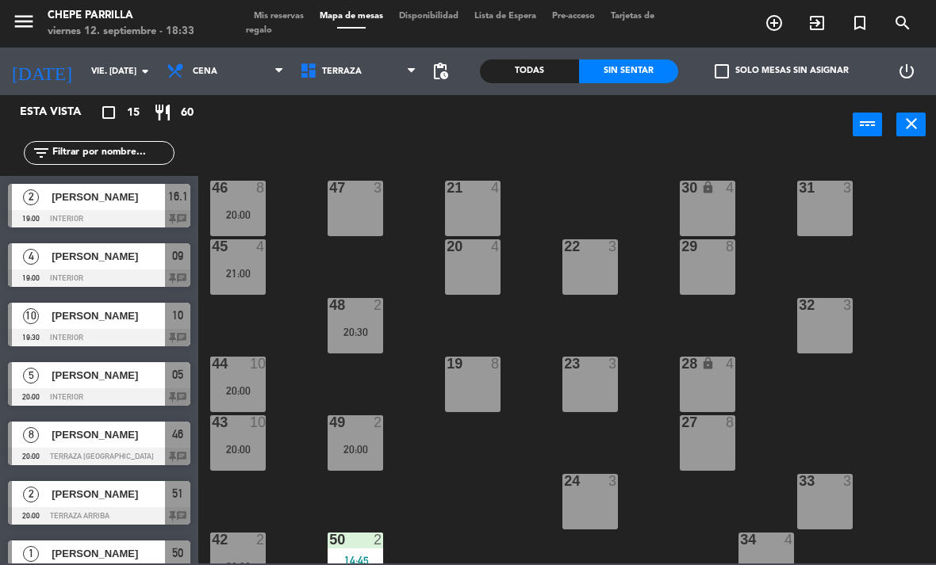
click at [362, 204] on div "47 3" at bounding box center [354, 208] width 55 height 55
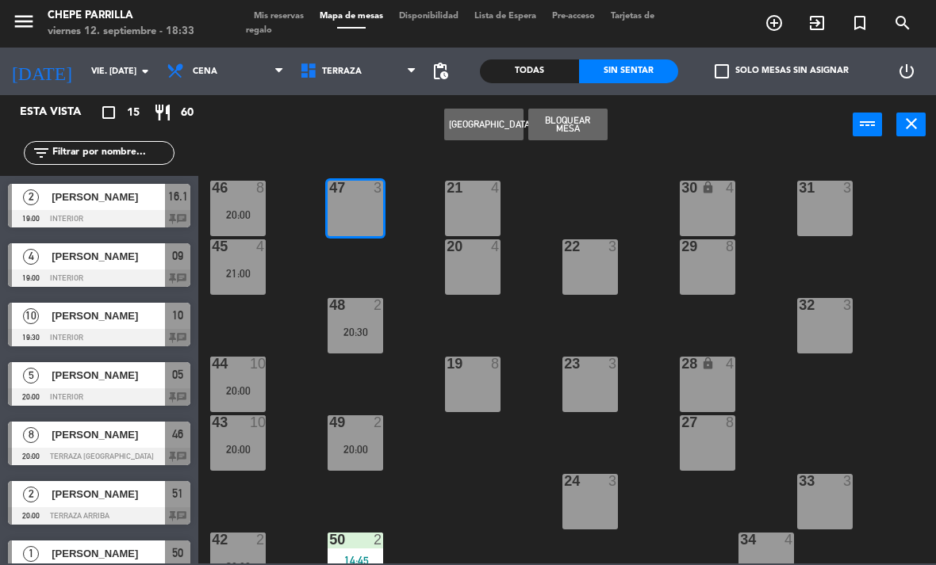
click at [583, 128] on button "Bloquear Mesa" at bounding box center [567, 125] width 79 height 32
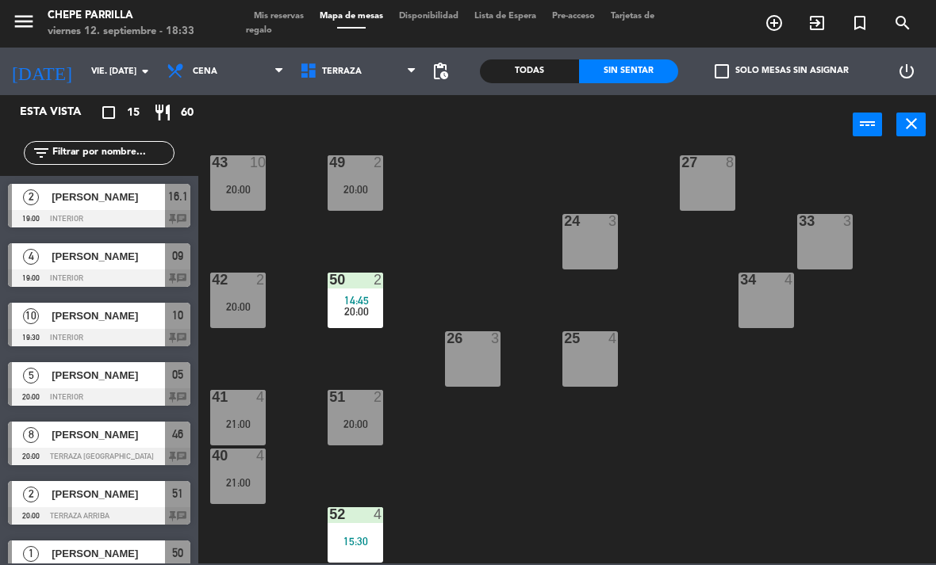
scroll to position [260, 0]
click at [247, 477] on div "21:00" at bounding box center [237, 482] width 55 height 11
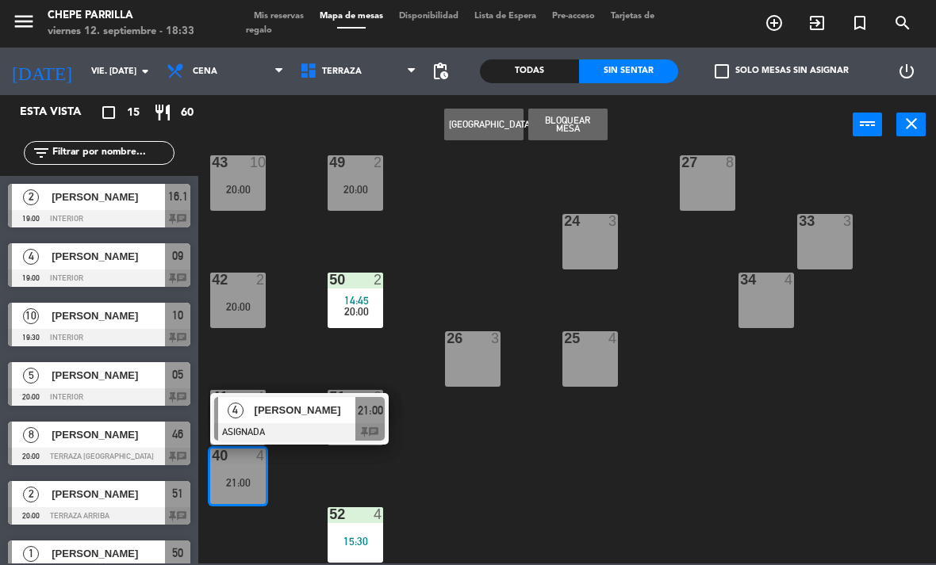
click at [324, 410] on span "[PERSON_NAME]" at bounding box center [304, 410] width 101 height 17
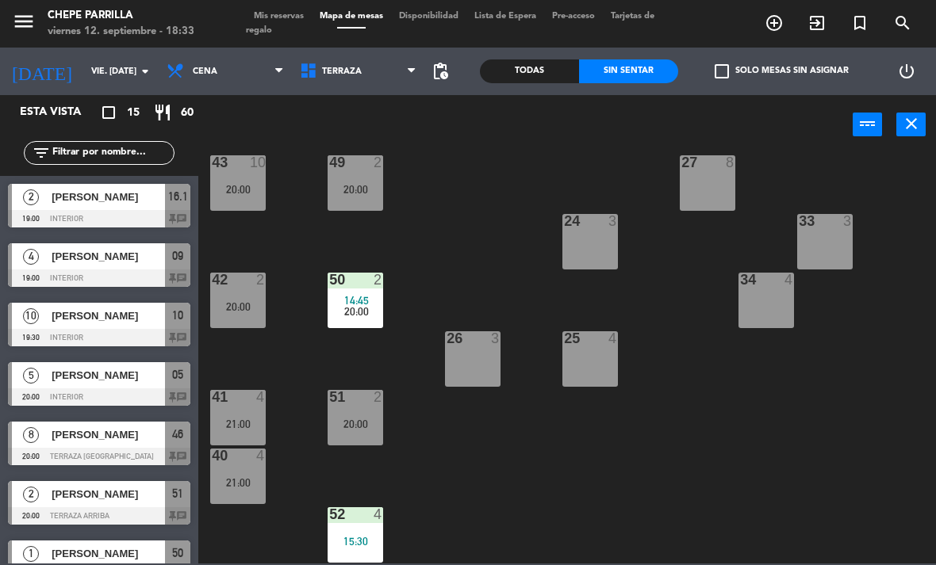
scroll to position [200, 0]
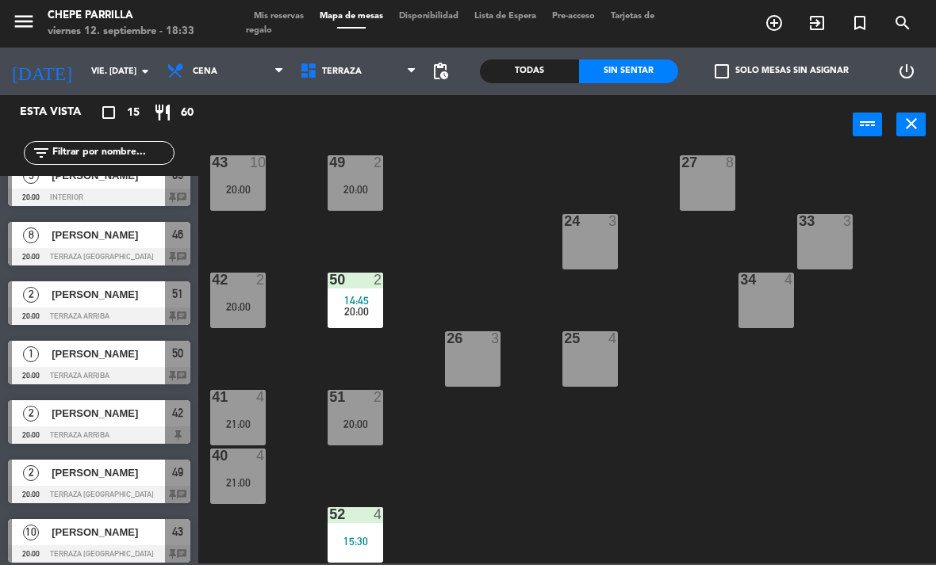
click at [240, 296] on div "42 2 20:00" at bounding box center [237, 300] width 55 height 55
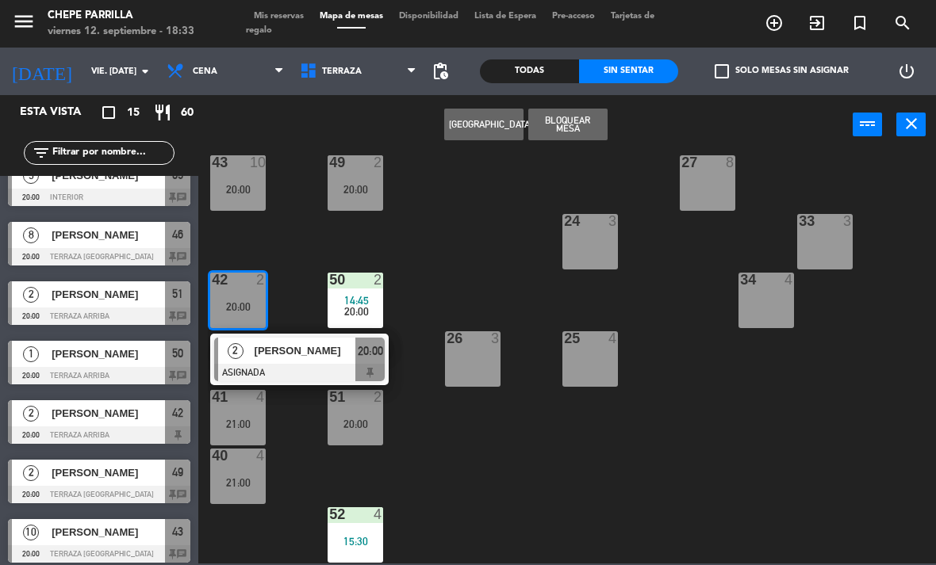
click at [303, 355] on span "[PERSON_NAME]" at bounding box center [304, 350] width 101 height 17
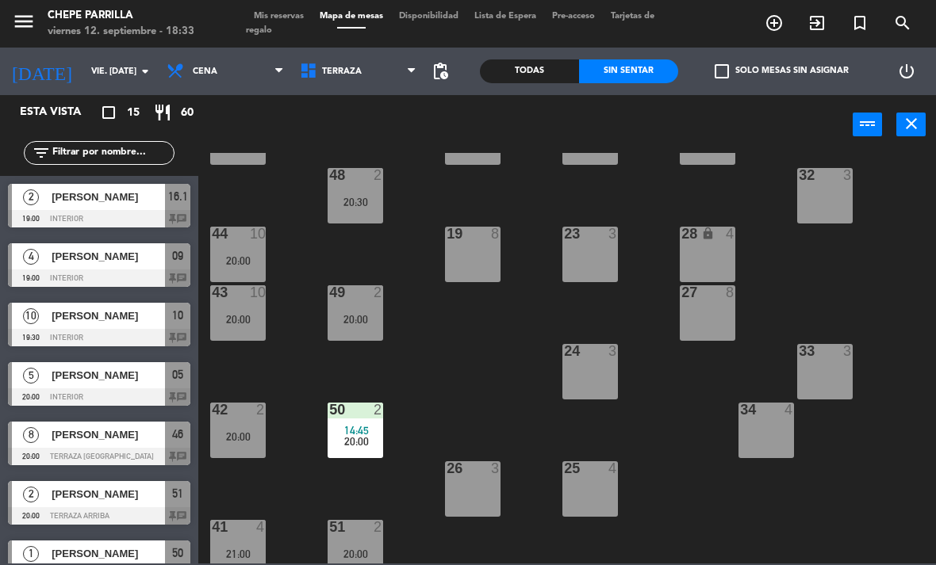
scroll to position [131, 0]
click at [239, 324] on div "20:00" at bounding box center [237, 318] width 55 height 11
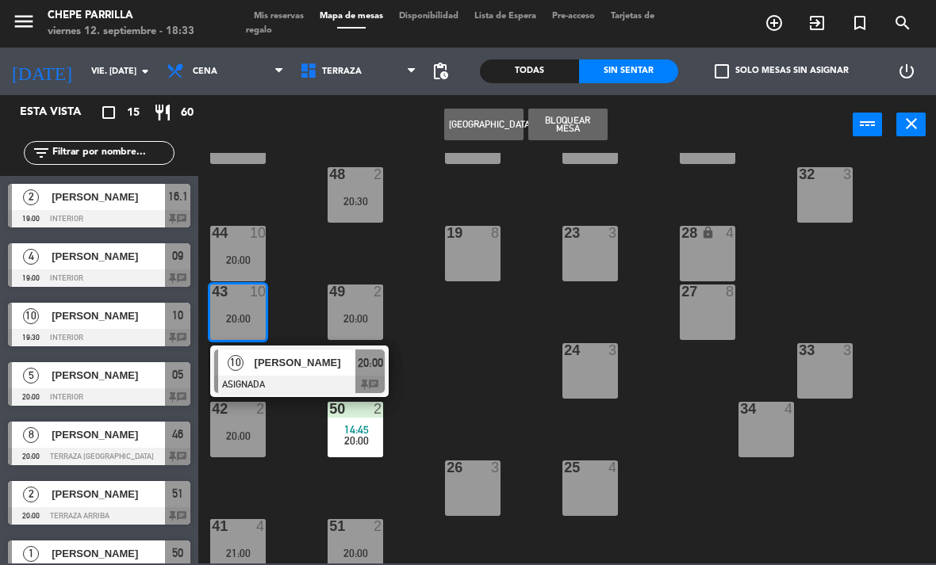
click at [303, 367] on span "[PERSON_NAME]" at bounding box center [304, 362] width 101 height 17
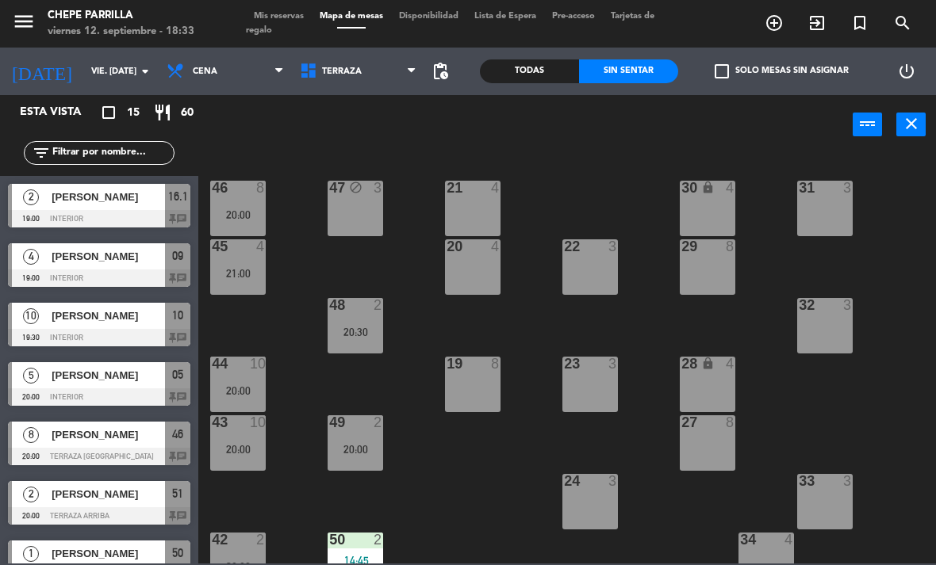
scroll to position [0, 0]
click at [243, 201] on div "46 8 20:00" at bounding box center [237, 208] width 55 height 55
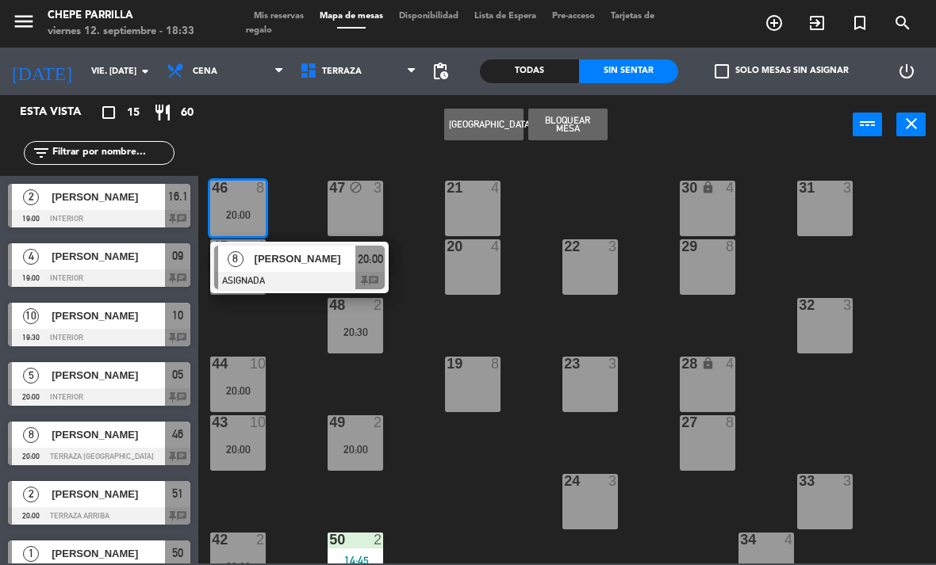
click at [239, 203] on div "46 8 20:00" at bounding box center [237, 208] width 55 height 55
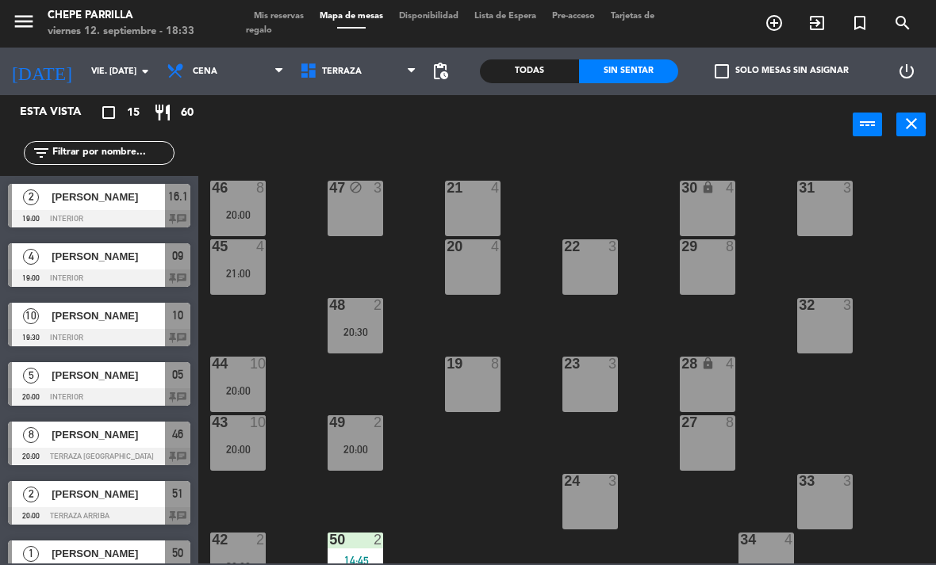
click at [262, 190] on div "8" at bounding box center [261, 188] width 10 height 14
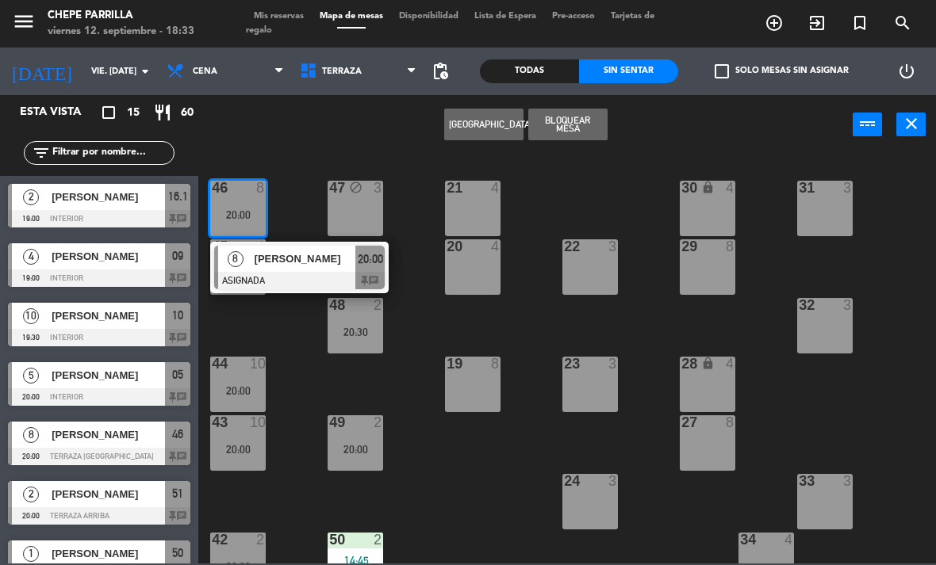
click at [327, 274] on div at bounding box center [299, 280] width 170 height 17
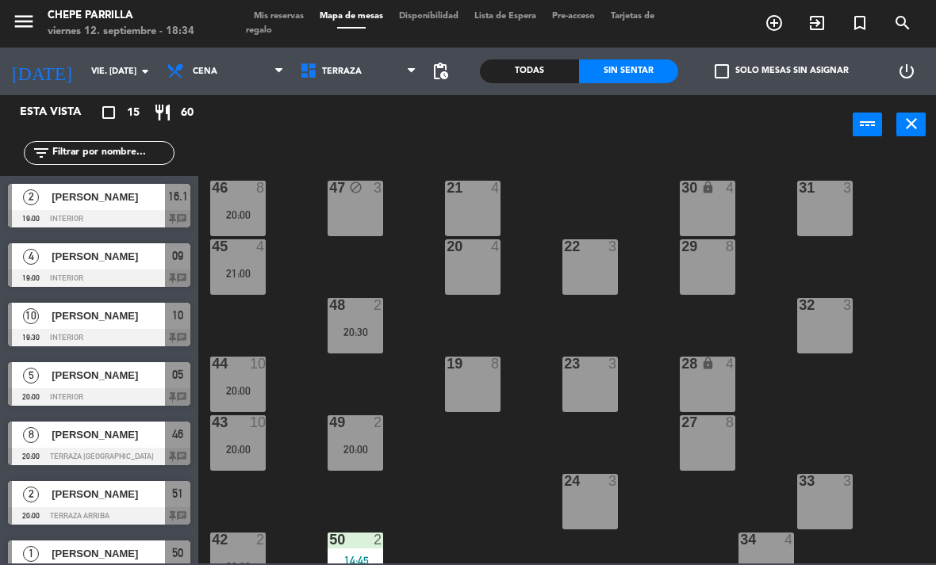
click at [222, 282] on div "45 4 21:00" at bounding box center [237, 266] width 55 height 55
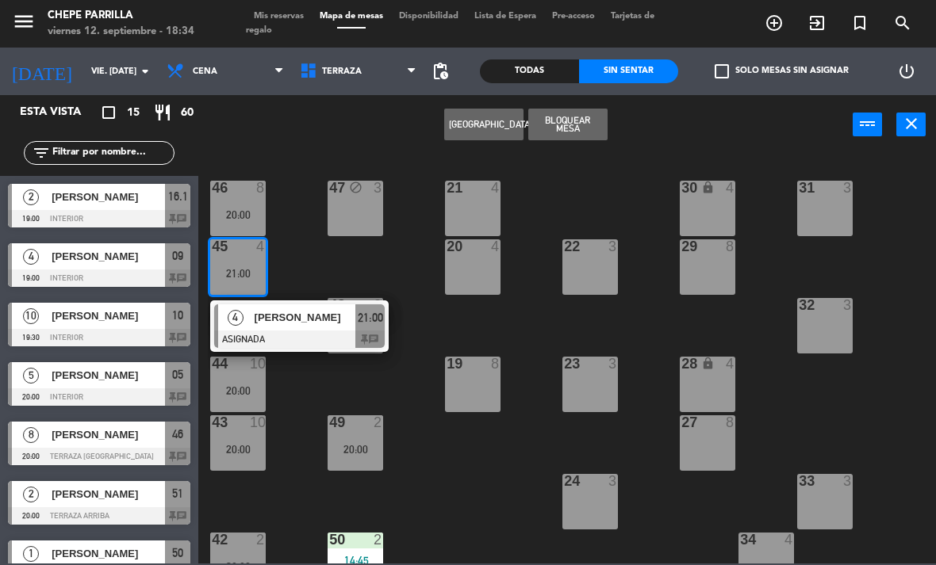
click at [307, 325] on span "[PERSON_NAME]" at bounding box center [304, 317] width 101 height 17
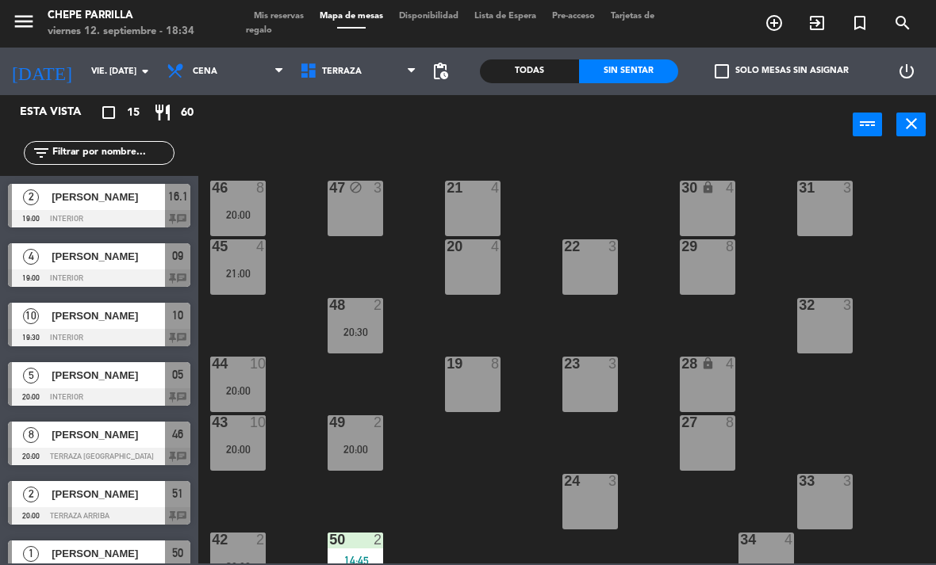
scroll to position [140, 0]
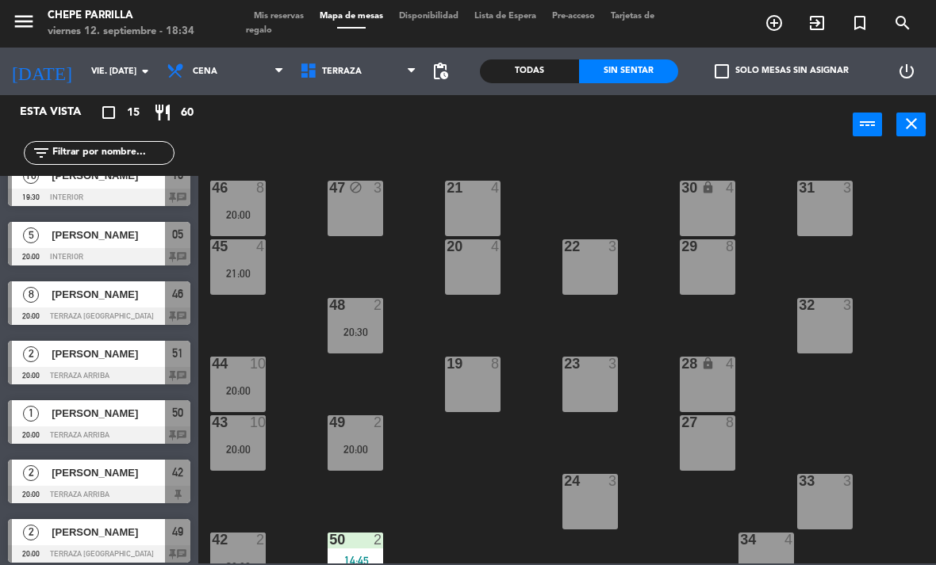
click at [368, 334] on div "20:30" at bounding box center [354, 332] width 55 height 11
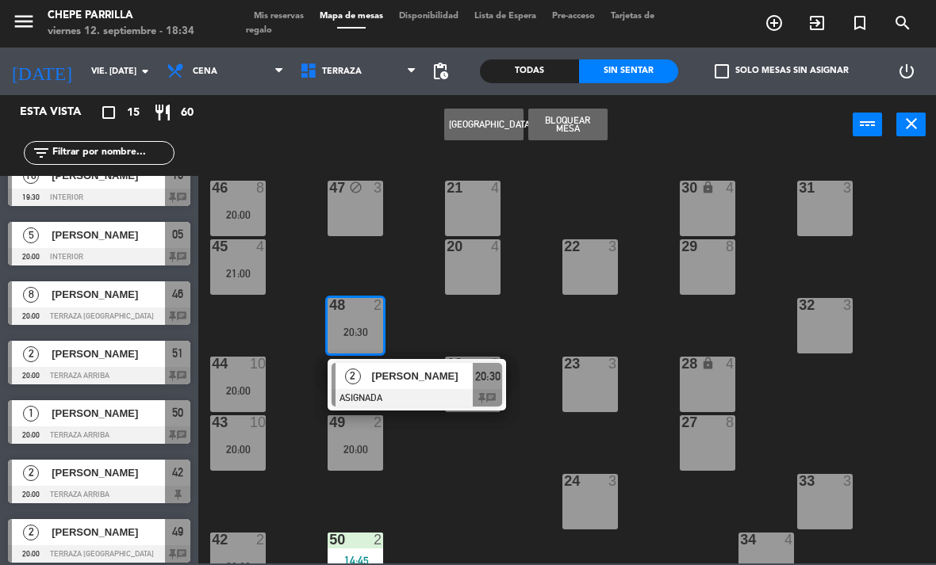
click at [406, 367] on div "[PERSON_NAME]" at bounding box center [421, 376] width 103 height 26
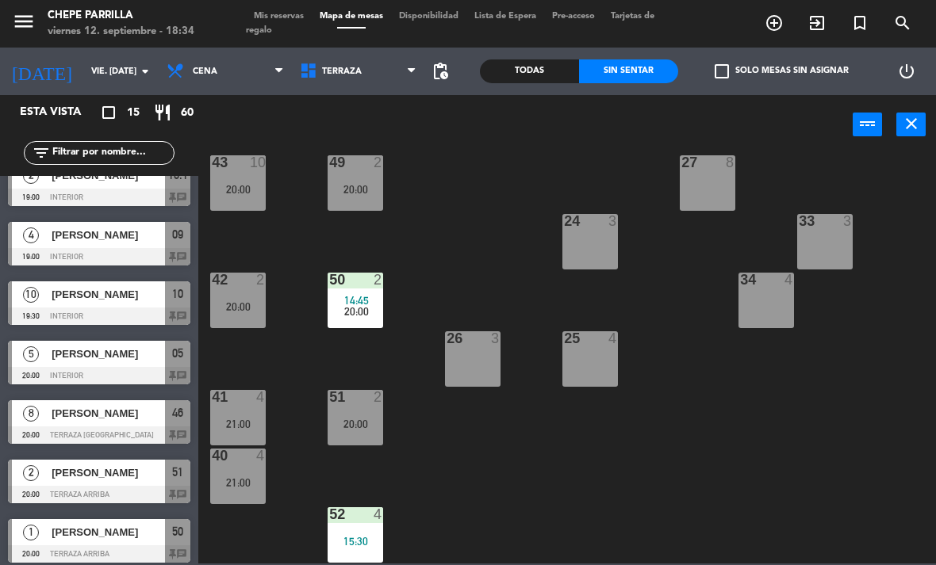
scroll to position [260, 0]
click at [366, 407] on div "51 2 20:00" at bounding box center [354, 417] width 55 height 55
click at [363, 289] on div "50 2 14:45 20:00" at bounding box center [354, 300] width 55 height 55
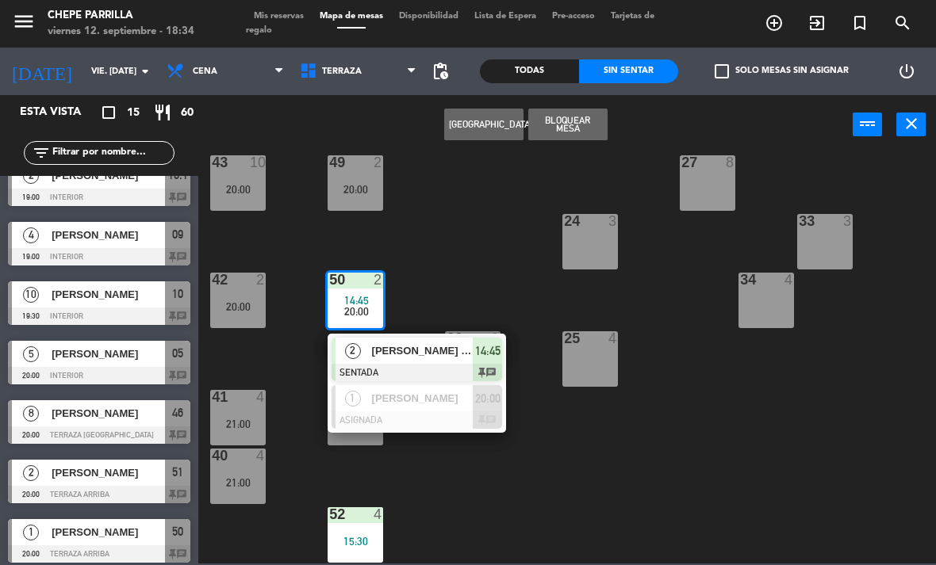
click at [436, 352] on span "[PERSON_NAME] [PERSON_NAME]" at bounding box center [422, 350] width 101 height 17
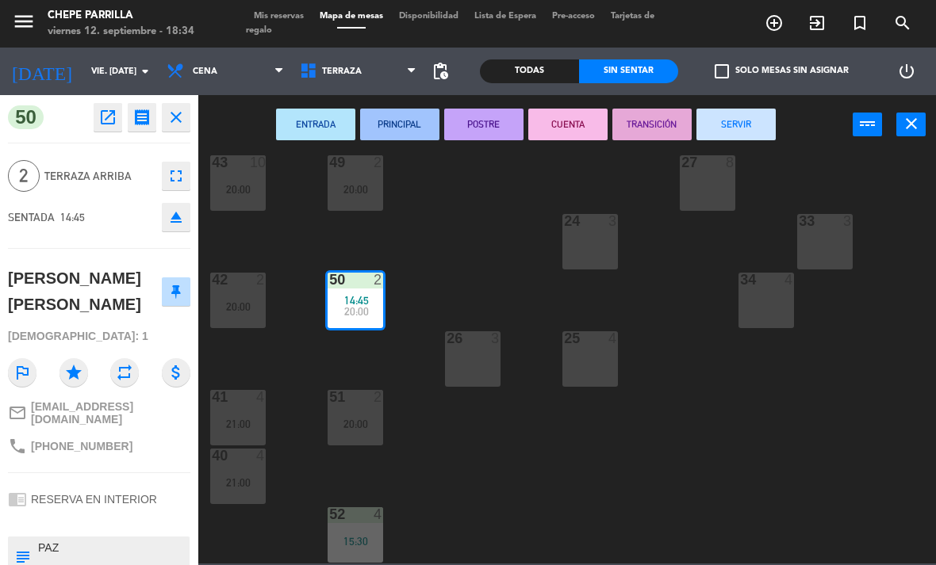
click at [761, 123] on button "SERVIR" at bounding box center [735, 125] width 79 height 32
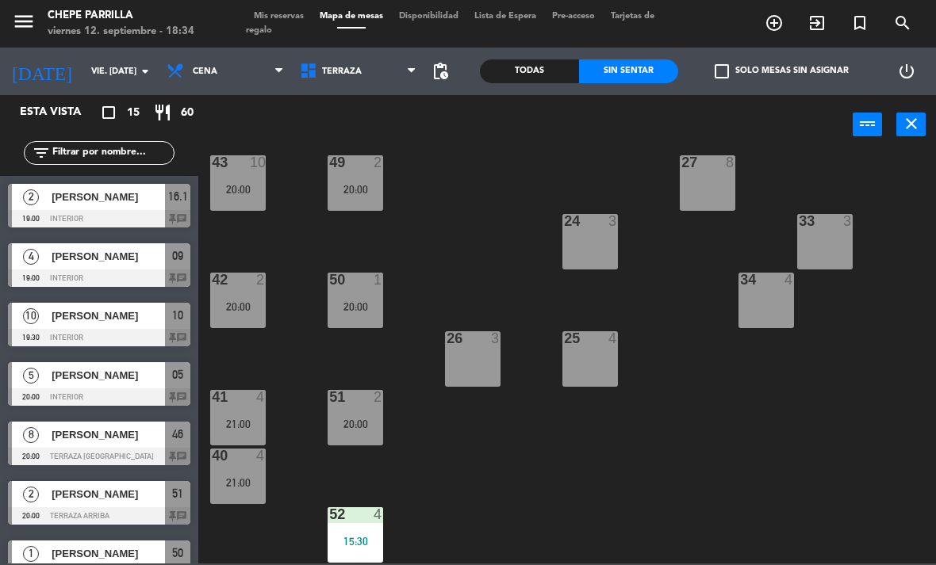
click at [362, 536] on div "15:30" at bounding box center [354, 541] width 55 height 11
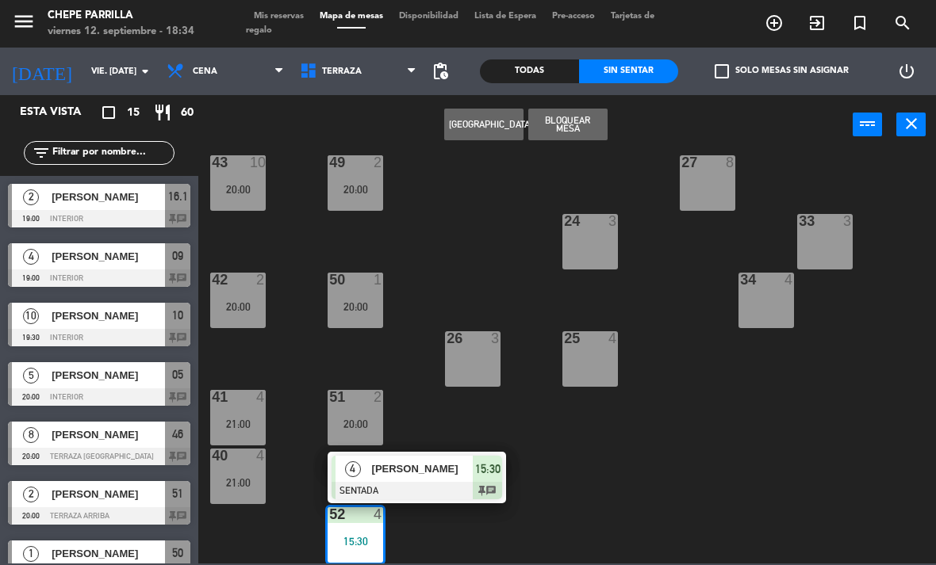
click at [453, 473] on span "[PERSON_NAME]" at bounding box center [422, 469] width 101 height 17
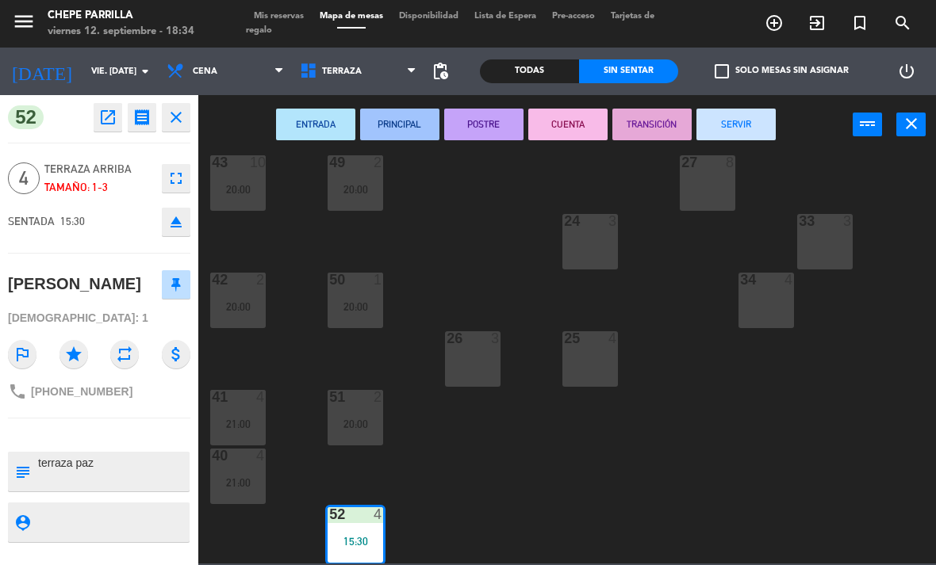
click at [757, 123] on button "SERVIR" at bounding box center [735, 125] width 79 height 32
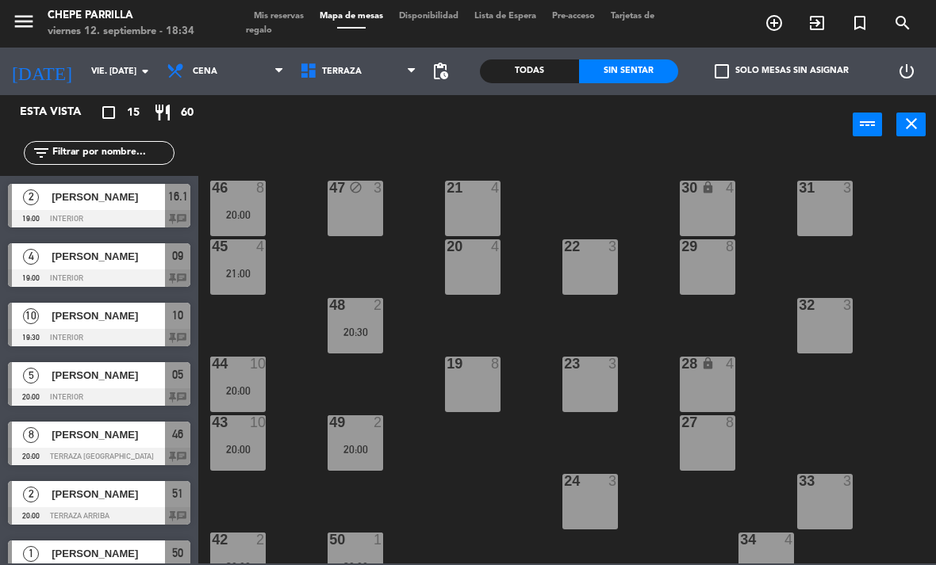
scroll to position [0, 0]
click at [222, 63] on span "Cena" at bounding box center [225, 71] width 133 height 35
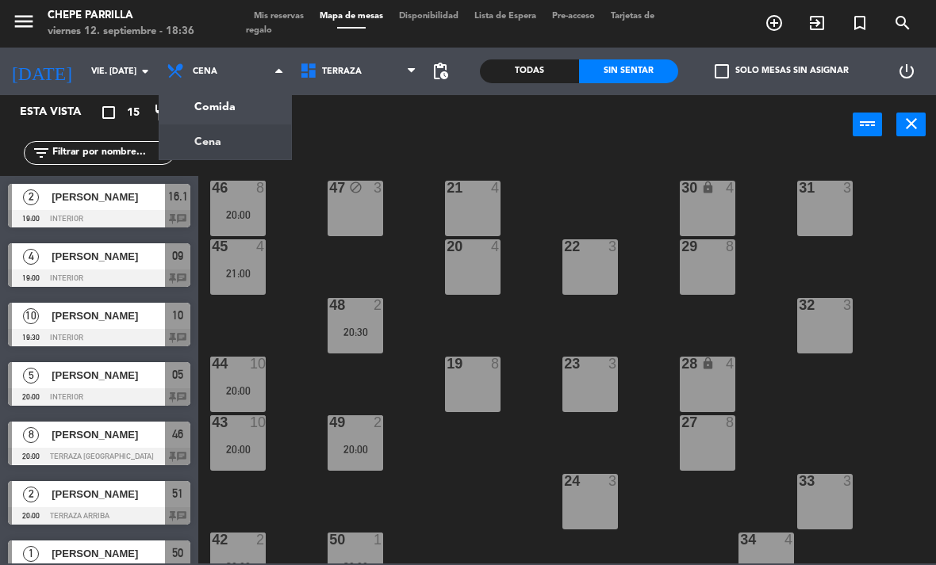
click at [211, 95] on ng-component "menu Chepe [PERSON_NAME] viernes 12. septiembre - 18:36 Mis reservas Mapa de me…" at bounding box center [468, 282] width 936 height 564
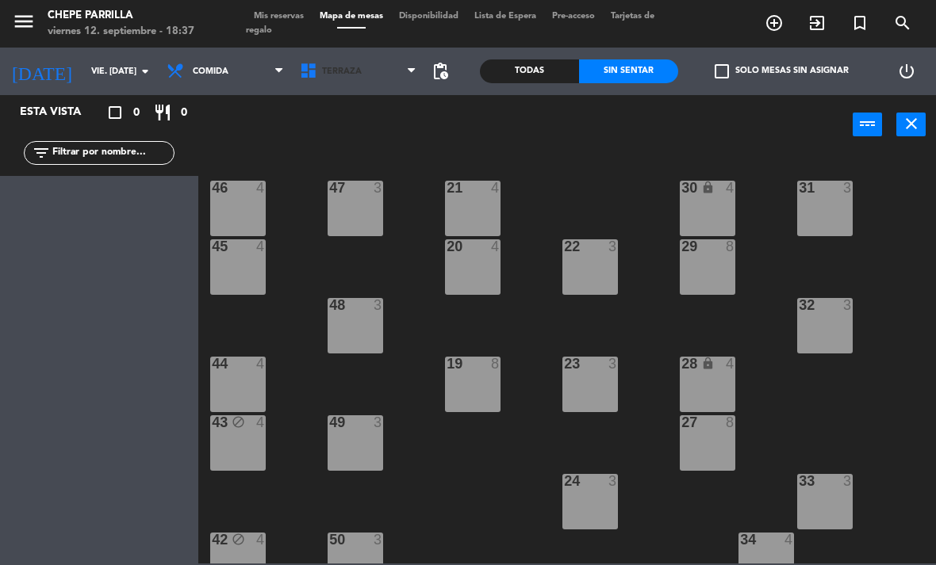
click at [330, 74] on span "Terraza" at bounding box center [342, 72] width 40 height 10
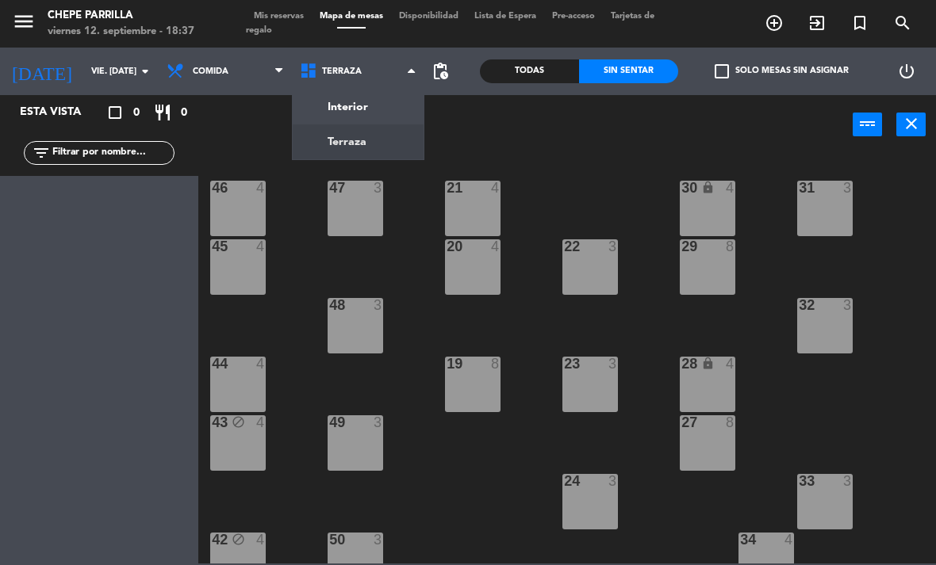
click at [343, 104] on ng-component "menu Chepe [PERSON_NAME] viernes 12. septiembre - 18:37 Mis reservas Mapa de me…" at bounding box center [468, 282] width 936 height 564
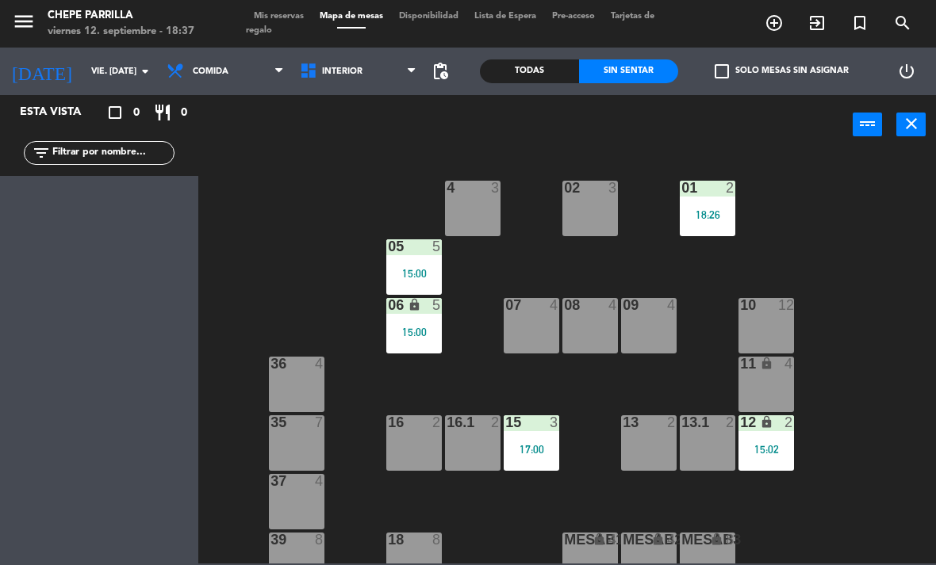
click at [358, 78] on span "Interior" at bounding box center [358, 71] width 133 height 35
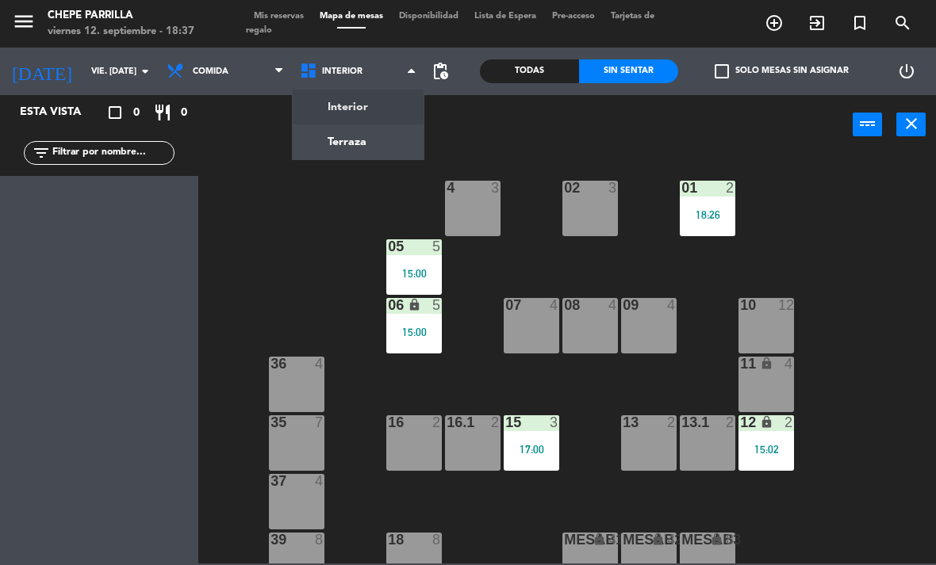
click at [329, 228] on div "02 3 4 3 01 2 18:26 05 5 15:00 06 lock 5 15:00 07 4 09 4 10 12 08 4 11 lock 4 3…" at bounding box center [572, 358] width 728 height 411
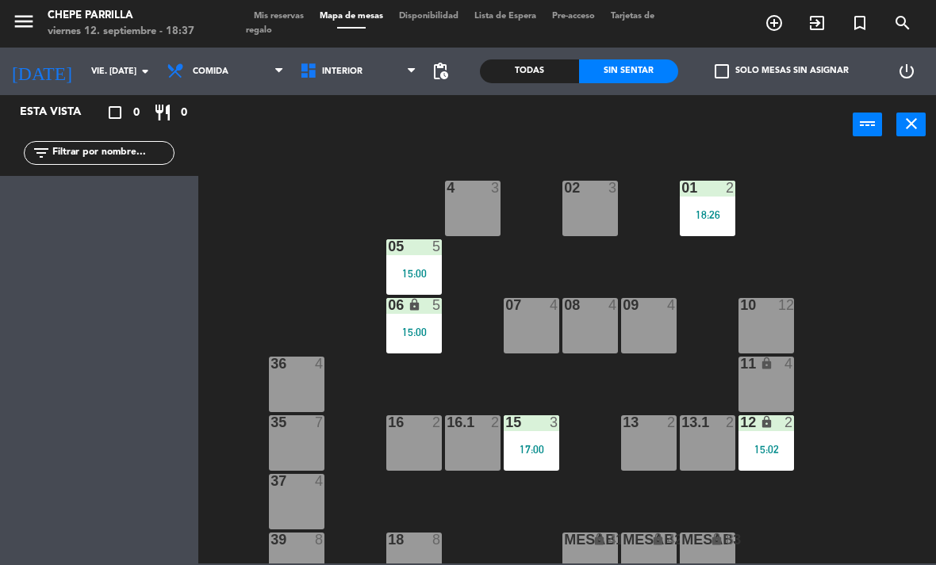
click at [239, 78] on span "Comida" at bounding box center [225, 71] width 133 height 35
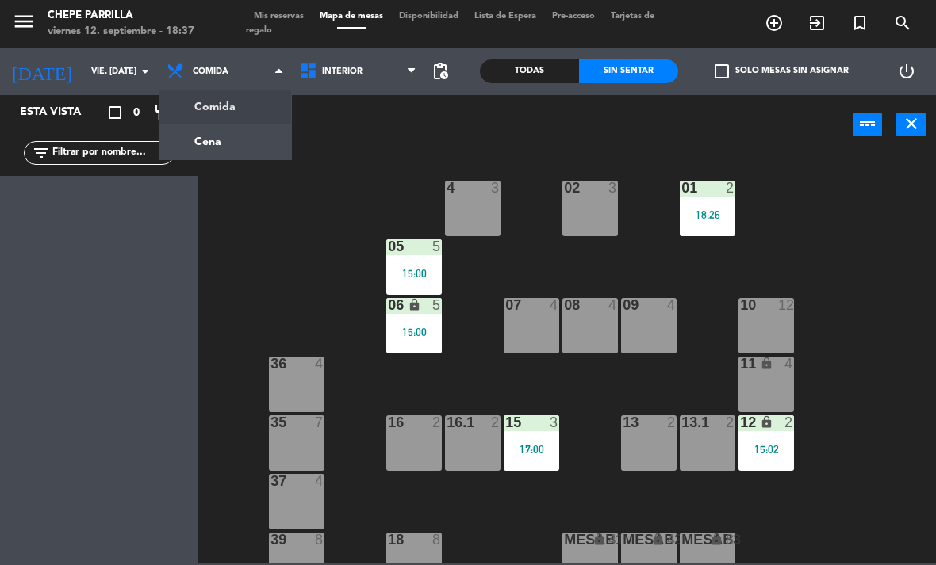
click at [240, 137] on ng-component "menu Chepe [PERSON_NAME] viernes 12. septiembre - 18:37 Mis reservas Mapa de me…" at bounding box center [468, 282] width 936 height 564
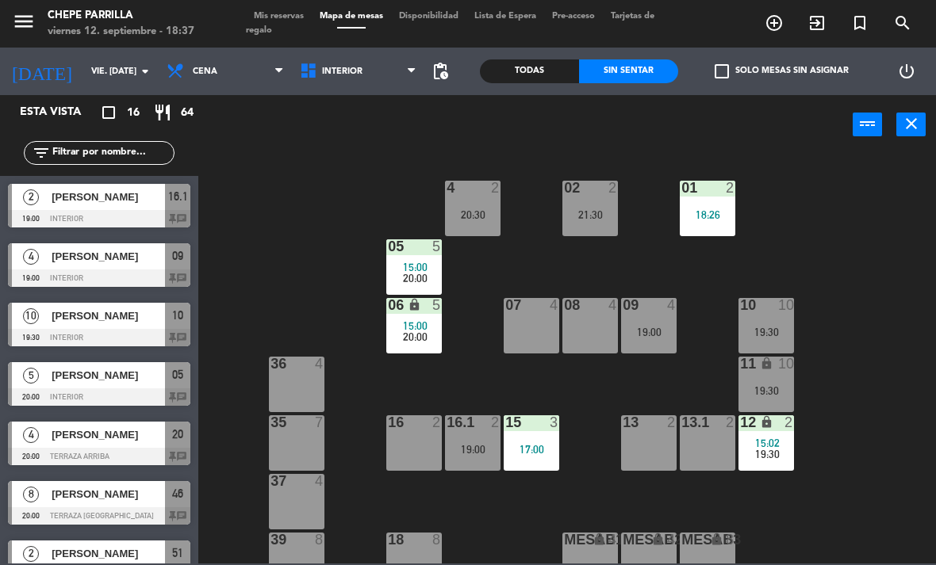
click at [486, 214] on div "20:30" at bounding box center [472, 214] width 55 height 11
click at [832, 244] on div "02 2 21:30 4 2 20:30 01 2 18:26 05 5 15:00 20:00 06 lock 5 15:00 20:00 07 4 09 …" at bounding box center [572, 358] width 728 height 411
click at [595, 205] on div "02 2 21:30" at bounding box center [589, 208] width 55 height 55
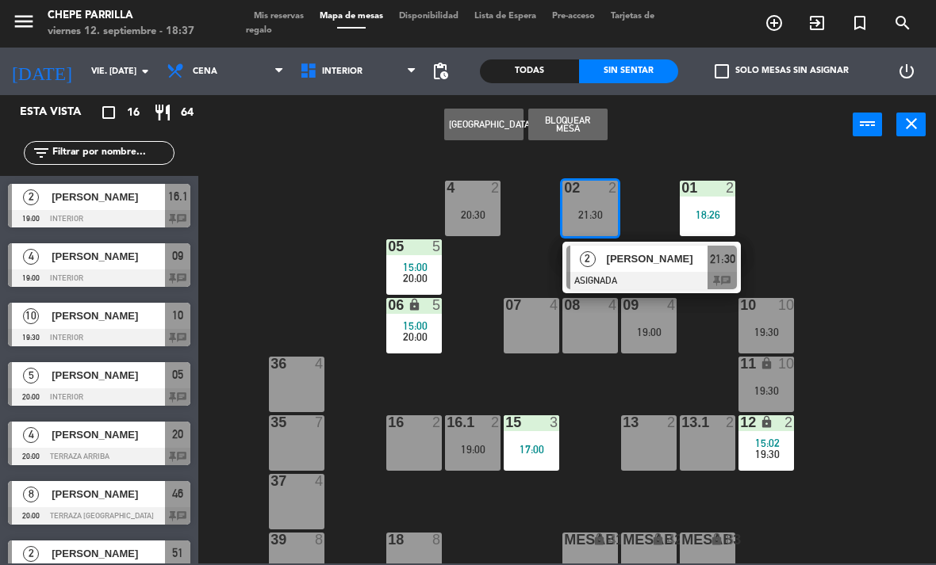
click at [710, 270] on div "21:30" at bounding box center [721, 259] width 29 height 26
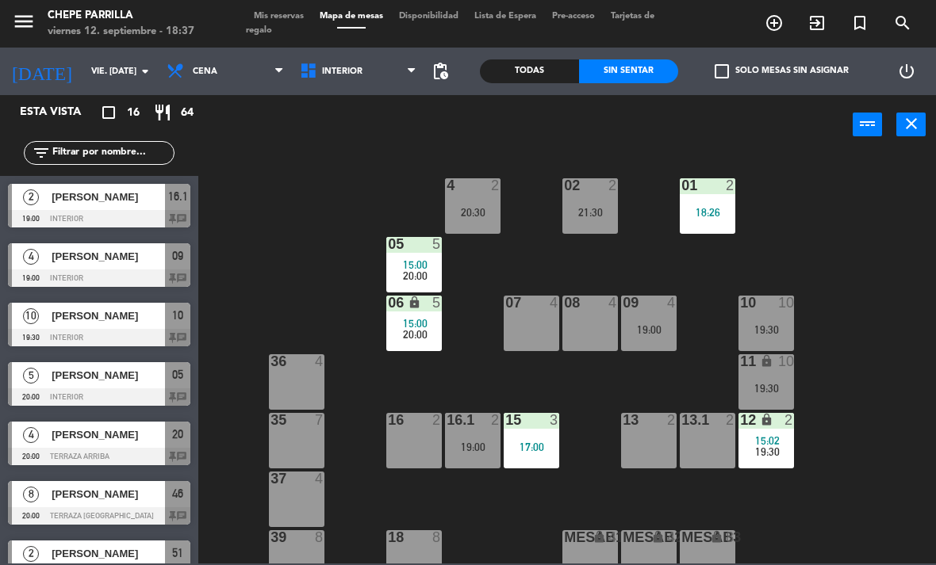
scroll to position [281, 0]
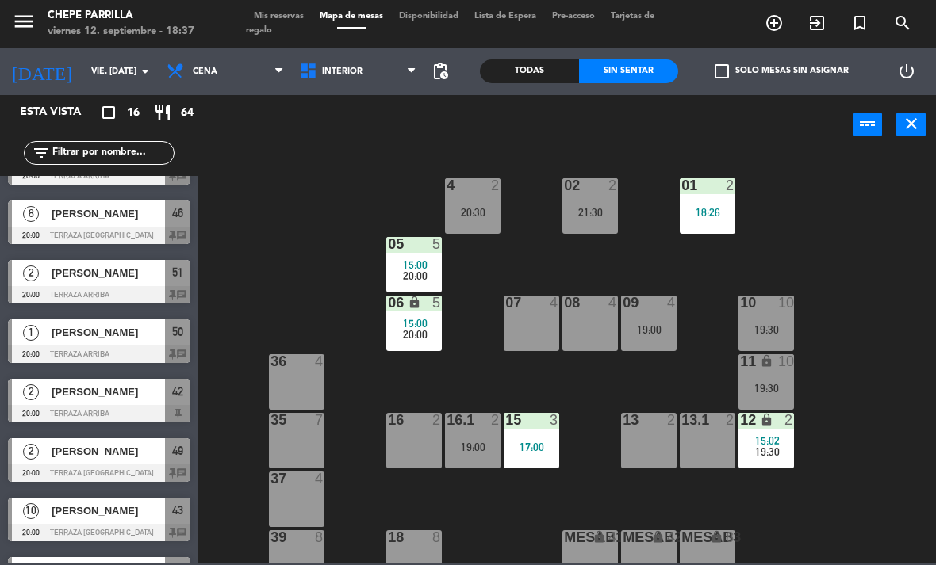
click at [296, 177] on div "02 2 21:30 4 2 20:30 01 2 18:26 05 5 15:00 20:00 06 lock 5 15:00 20:00 07 4 09 …" at bounding box center [572, 358] width 728 height 411
click at [356, 72] on span "Interior" at bounding box center [342, 72] width 40 height 10
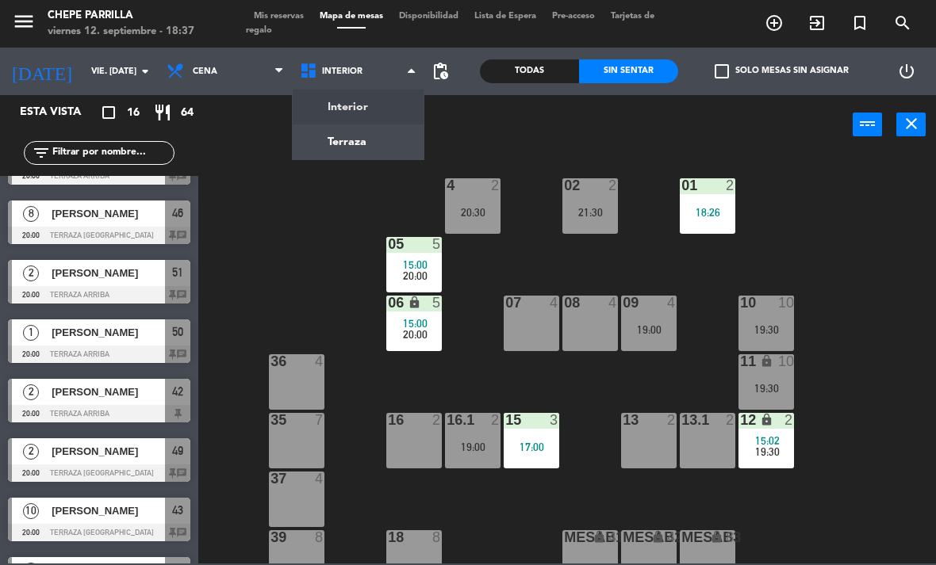
click at [342, 134] on ng-component "menu Chepe [PERSON_NAME] viernes 12. septiembre - 18:37 Mis reservas Mapa de me…" at bounding box center [468, 282] width 936 height 564
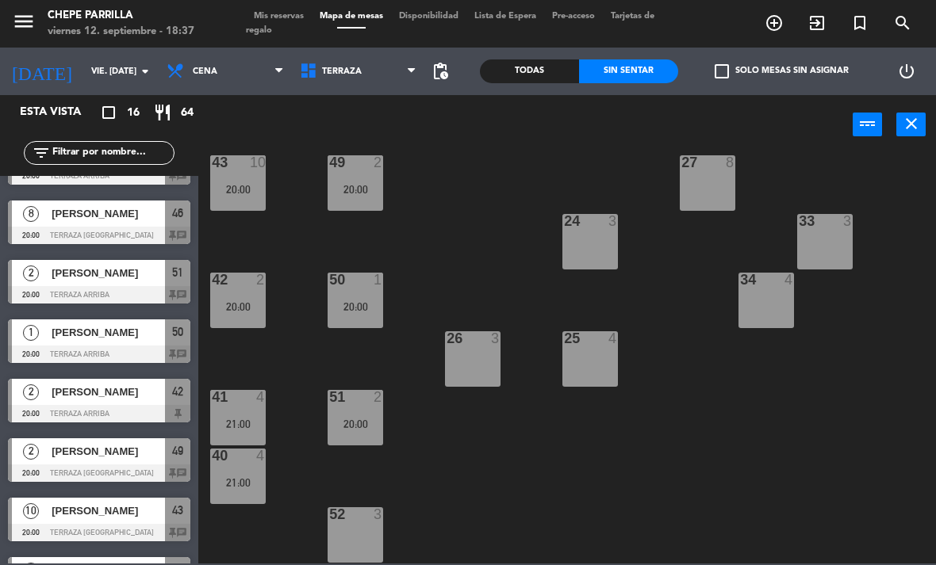
scroll to position [260, 0]
click at [342, 513] on div at bounding box center [355, 514] width 26 height 14
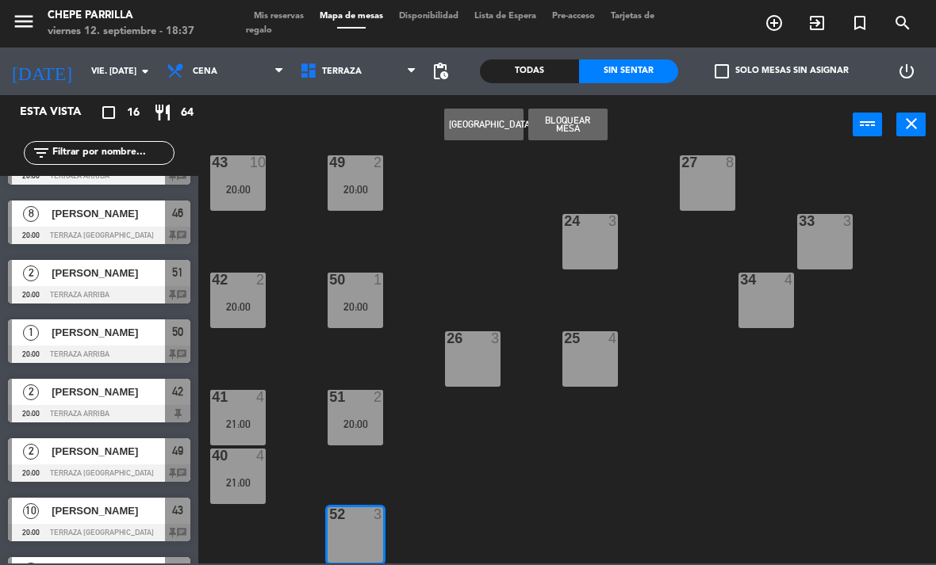
click at [480, 122] on button "[GEOGRAPHIC_DATA]" at bounding box center [483, 125] width 79 height 32
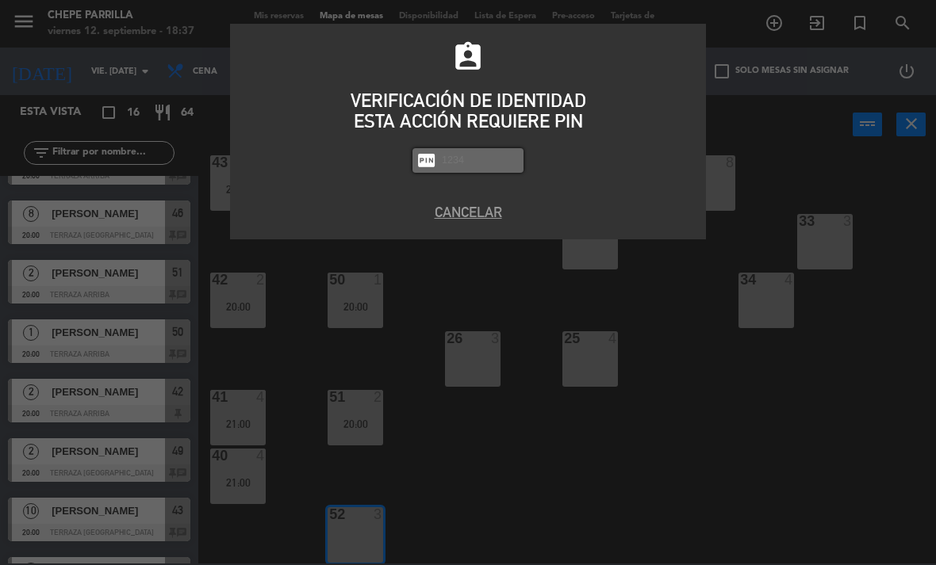
click at [481, 214] on button "Cancelar" at bounding box center [468, 211] width 452 height 21
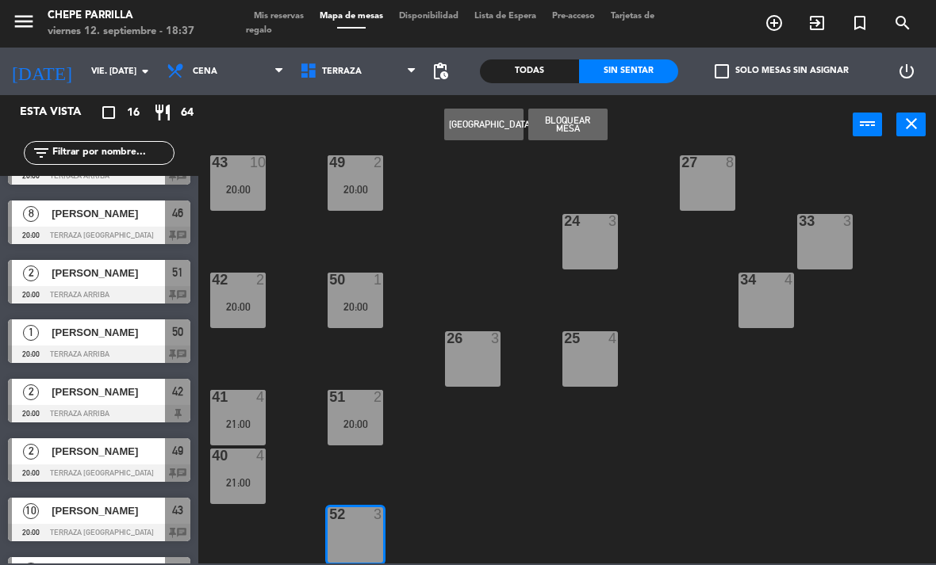
click at [235, 85] on span "Cena" at bounding box center [225, 71] width 133 height 35
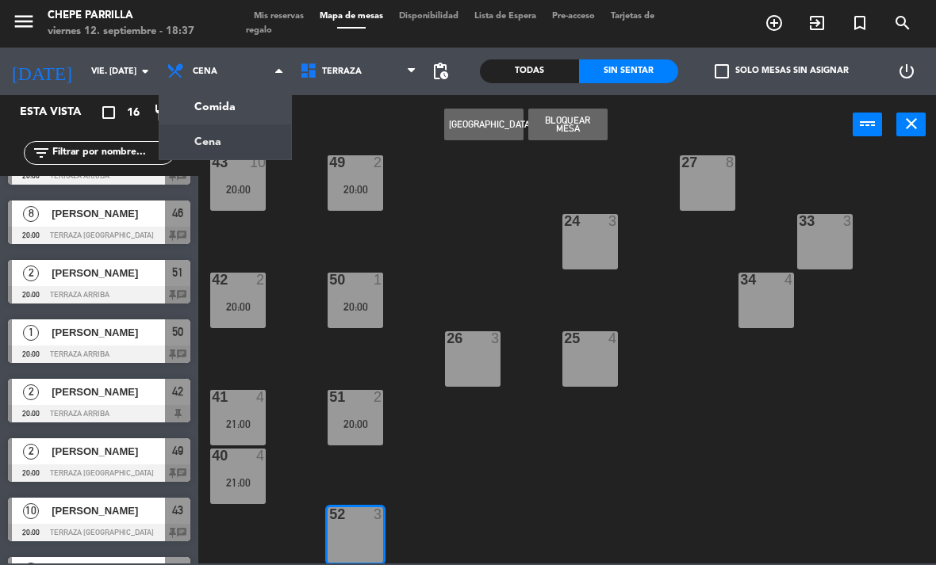
click at [239, 113] on ng-component "menu Chepe [PERSON_NAME] viernes 12. septiembre - 18:37 Mis reservas Mapa de me…" at bounding box center [468, 282] width 936 height 564
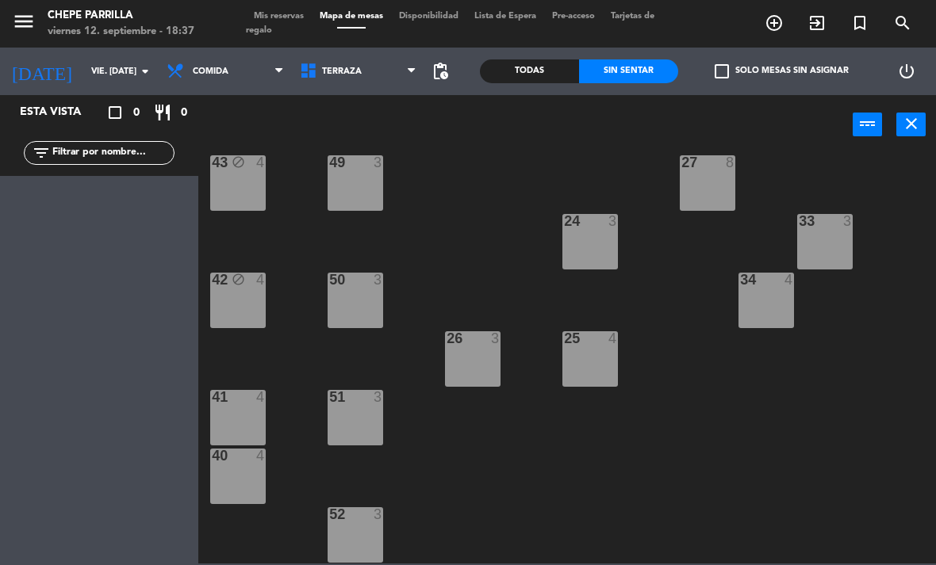
click at [285, 308] on div "21 4 30 lock 4 46 4 47 3 31 3 20 4 22 3 29 8 45 4 32 3 48 3 19 8 23 3 28 lock 4…" at bounding box center [572, 358] width 728 height 411
click at [254, 317] on div "42 block 4" at bounding box center [237, 300] width 55 height 55
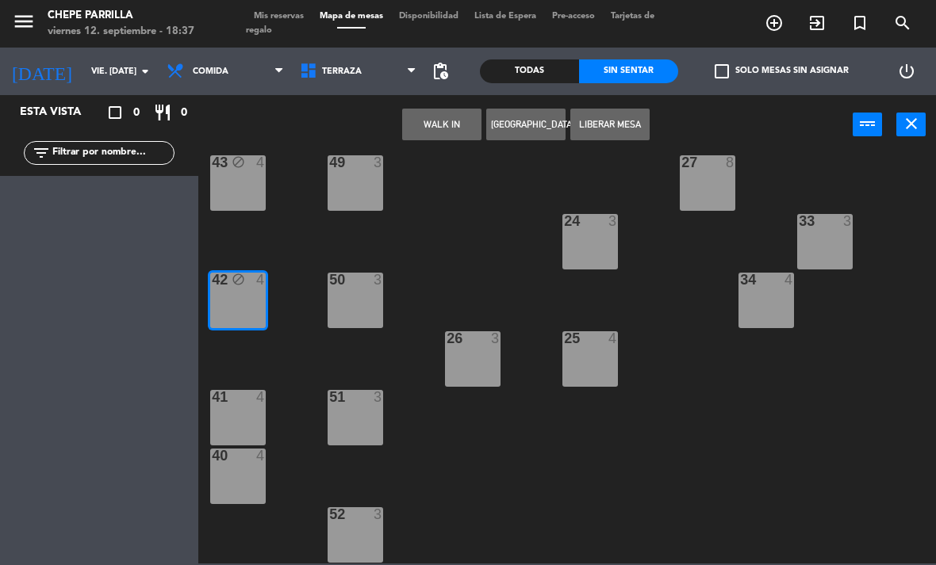
click at [441, 135] on button "WALK IN" at bounding box center [441, 125] width 79 height 32
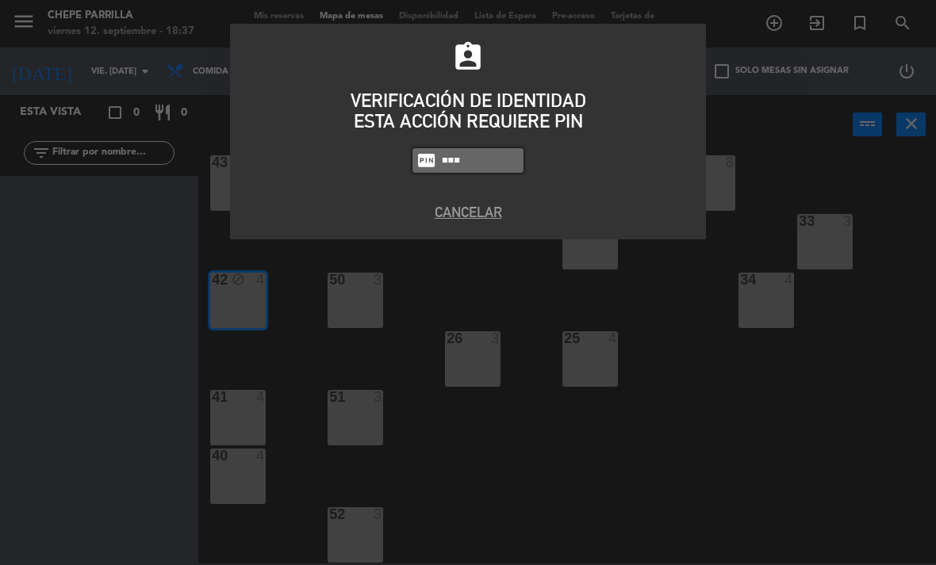
type input "4836"
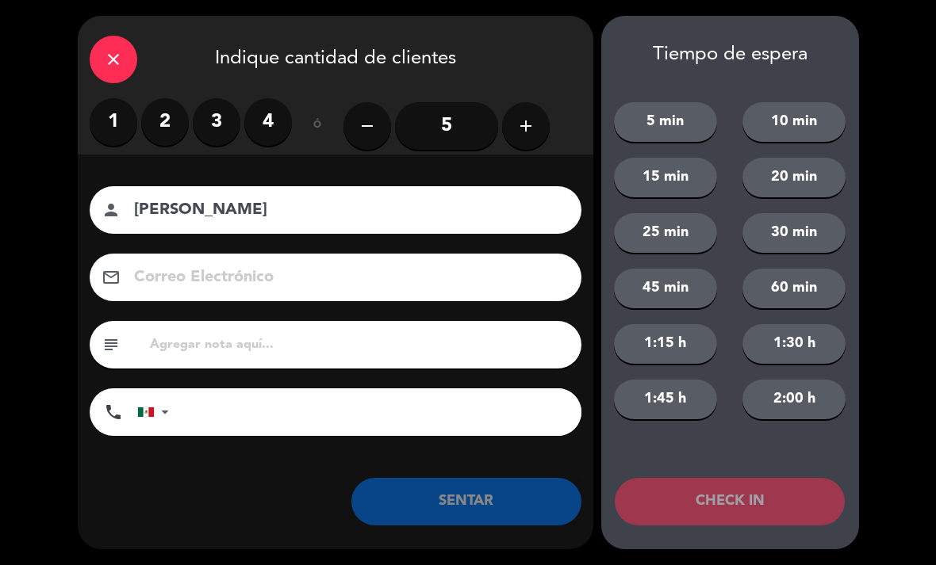
type input "[PERSON_NAME]"
click at [209, 115] on label "3" at bounding box center [217, 122] width 48 height 48
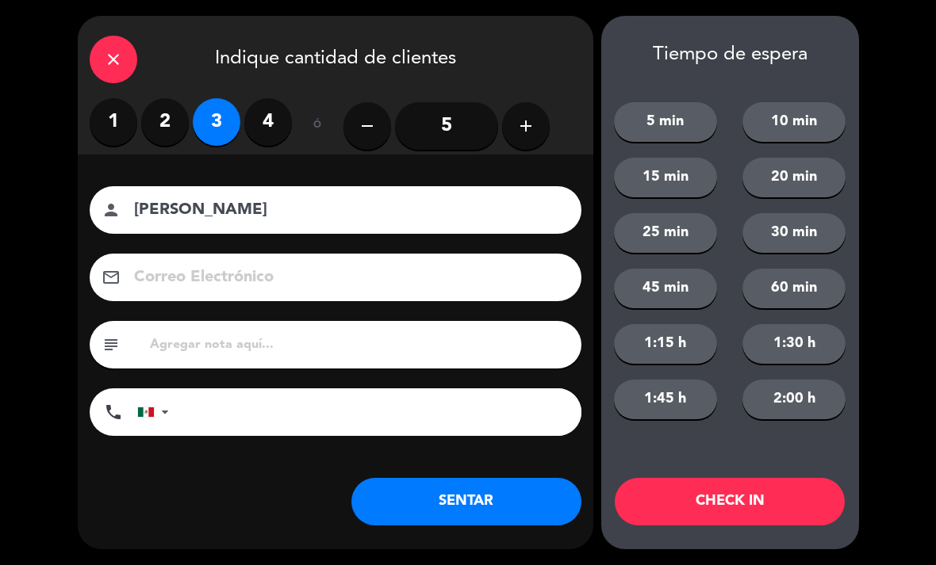
click at [523, 504] on button "SENTAR" at bounding box center [466, 502] width 230 height 48
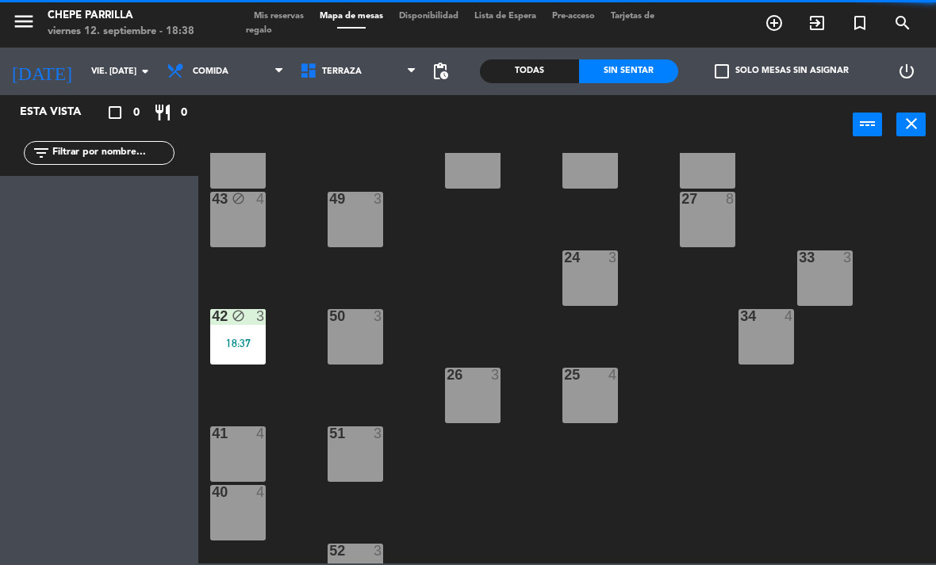
scroll to position [222, 0]
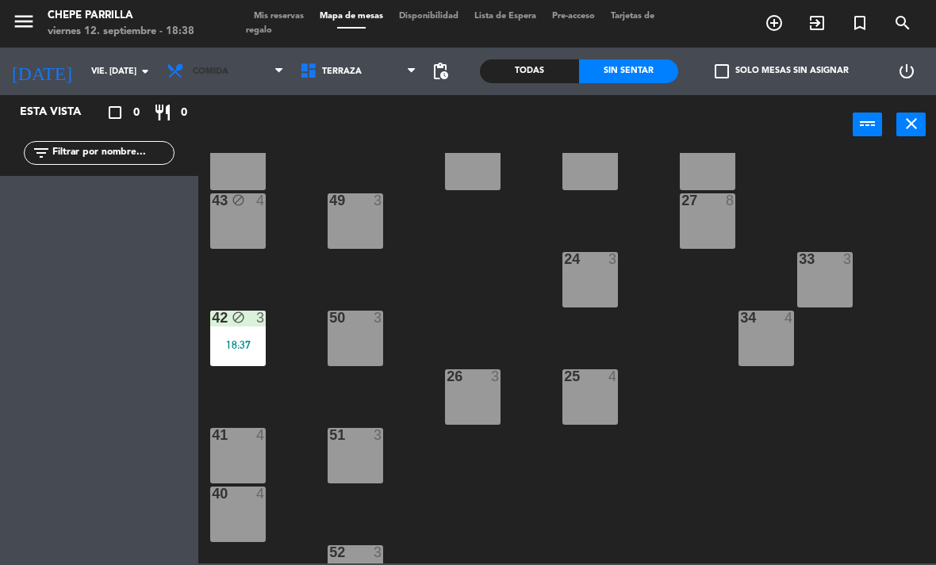
click at [247, 79] on span "Comida" at bounding box center [225, 71] width 133 height 35
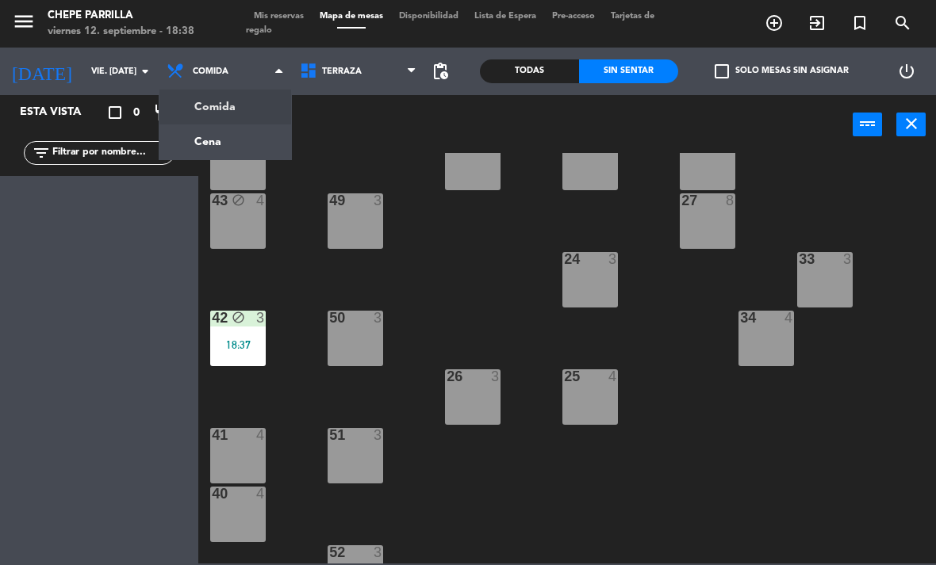
click at [222, 137] on ng-component "menu Chepe [PERSON_NAME] viernes 12. septiembre - 18:38 Mis reservas Mapa de me…" at bounding box center [468, 282] width 936 height 564
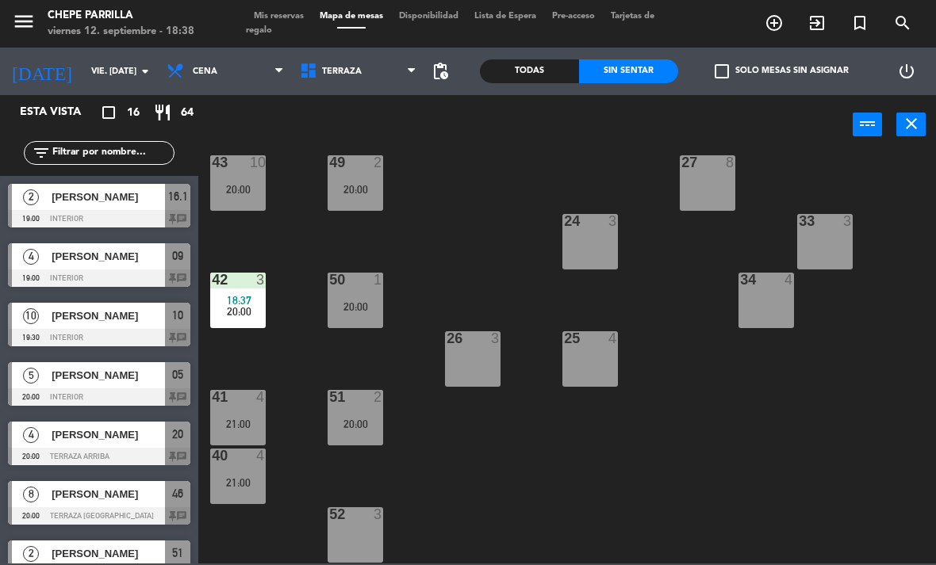
scroll to position [260, 0]
click at [230, 292] on div "42 3 18:37 20:00" at bounding box center [237, 300] width 55 height 55
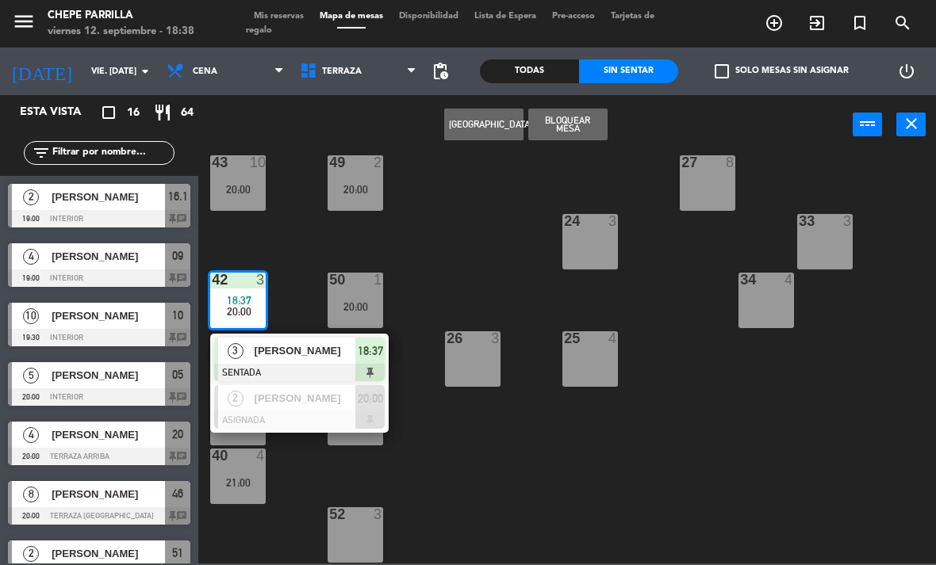
click at [315, 407] on div "[PERSON_NAME]" at bounding box center [304, 398] width 103 height 26
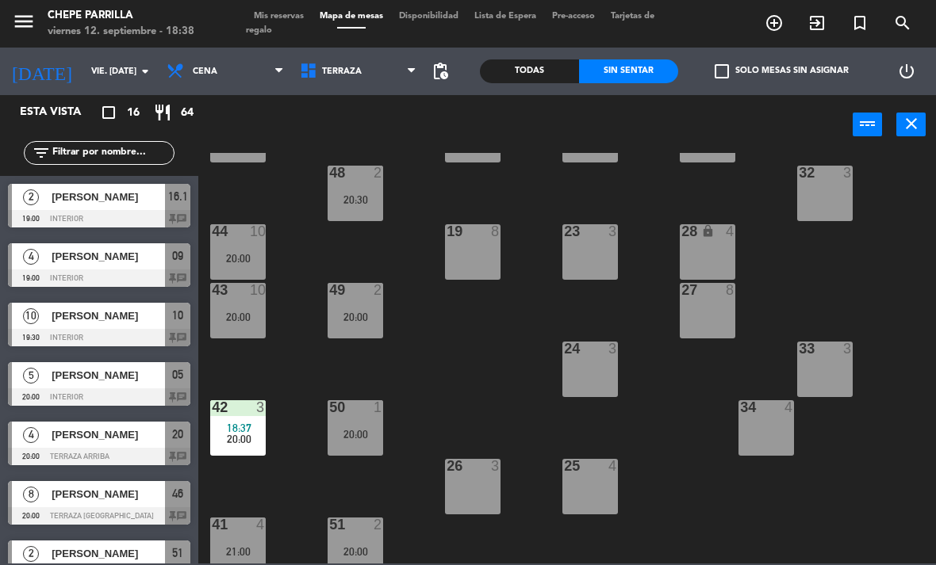
scroll to position [133, 0]
click at [247, 432] on span "20:00" at bounding box center [239, 438] width 25 height 13
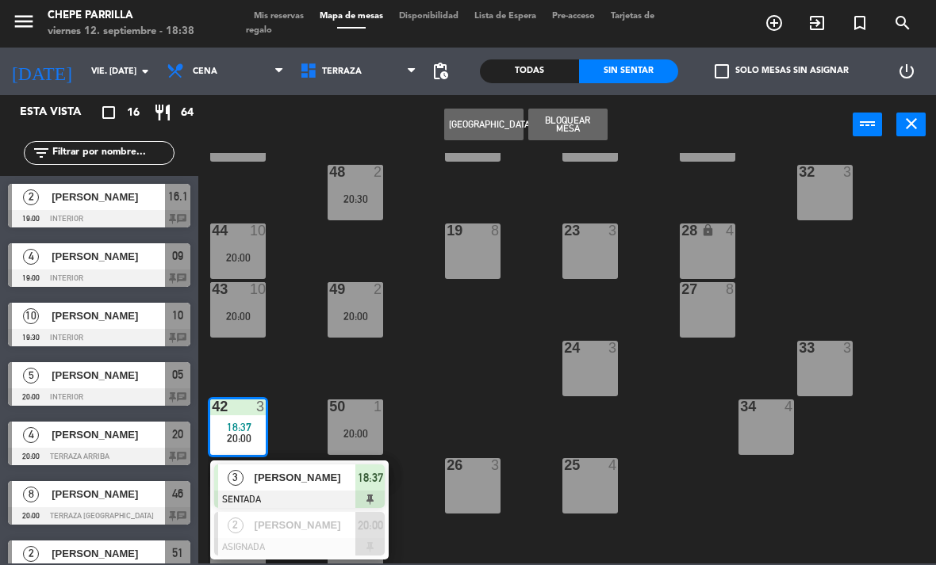
click at [297, 526] on span "[PERSON_NAME]" at bounding box center [304, 525] width 101 height 17
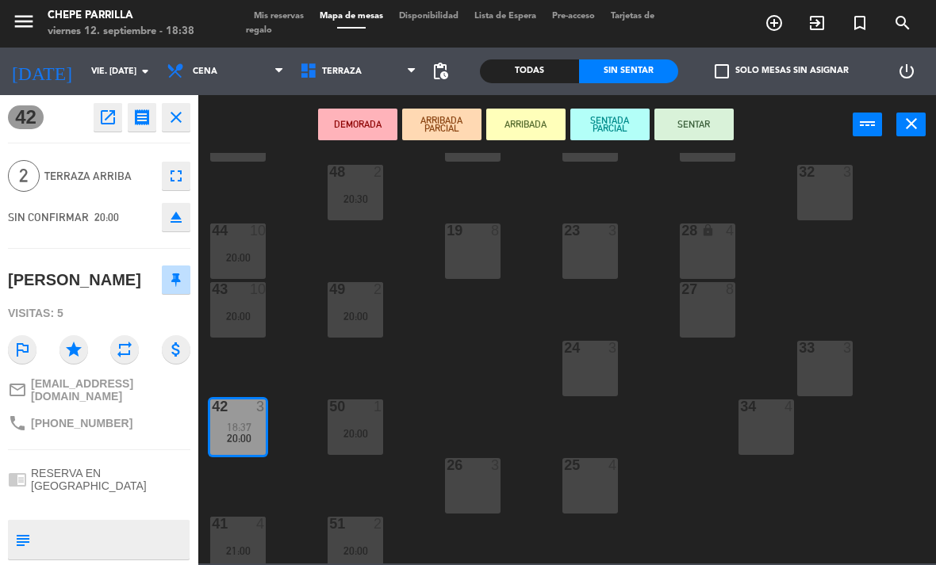
click at [352, 197] on div "20:30" at bounding box center [354, 198] width 55 height 11
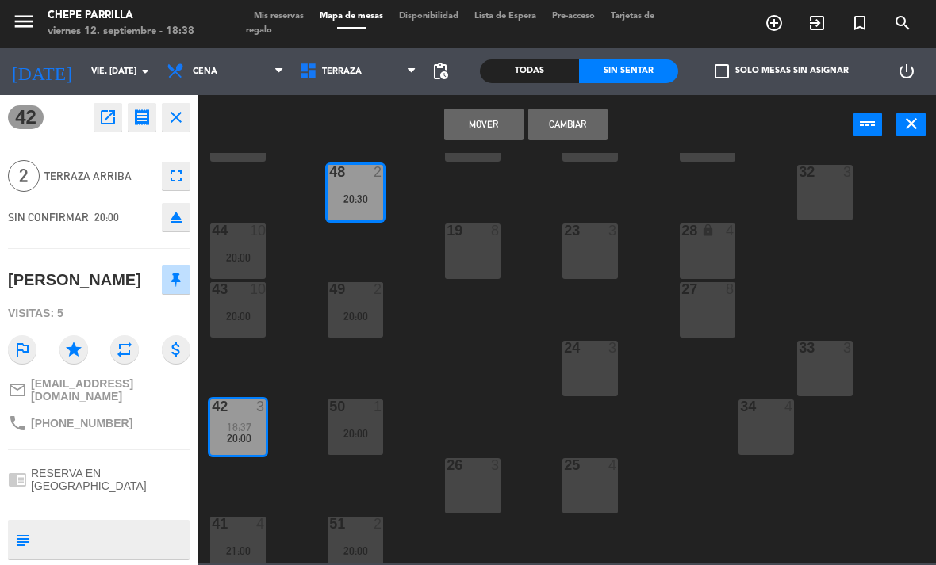
click at [481, 128] on button "Mover" at bounding box center [483, 125] width 79 height 32
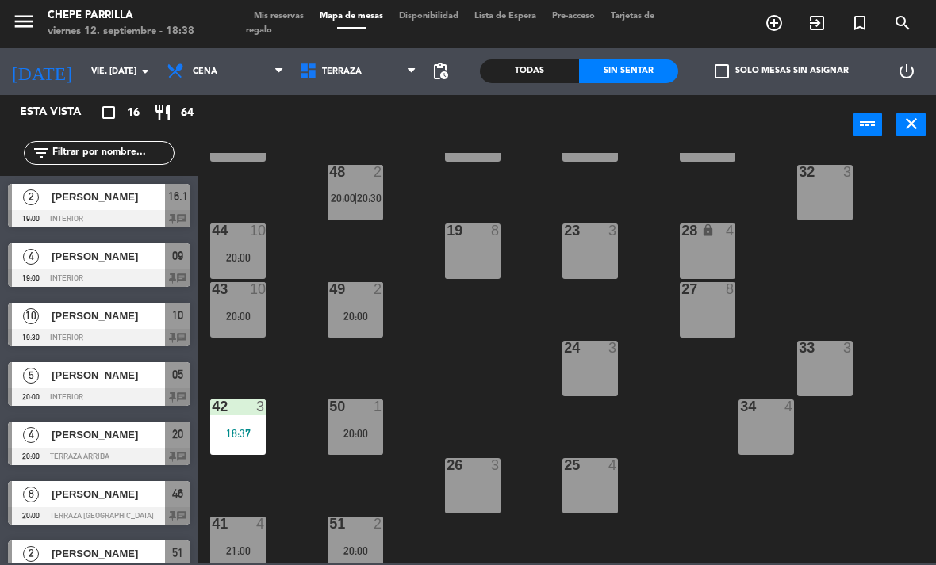
click at [358, 208] on div "48 2 20:00 | 20:30" at bounding box center [354, 192] width 55 height 55
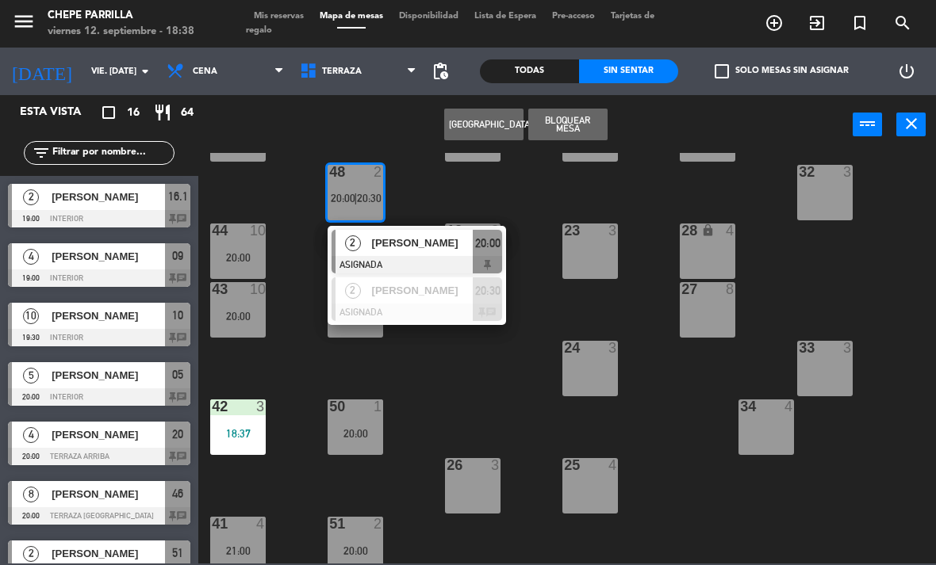
click at [482, 387] on div "21 4 20:00 30 lock 4 46 8 20:00 47 block 3 31 3 20 4 20:00 22 3 29 8 45 4 21:00…" at bounding box center [572, 358] width 728 height 411
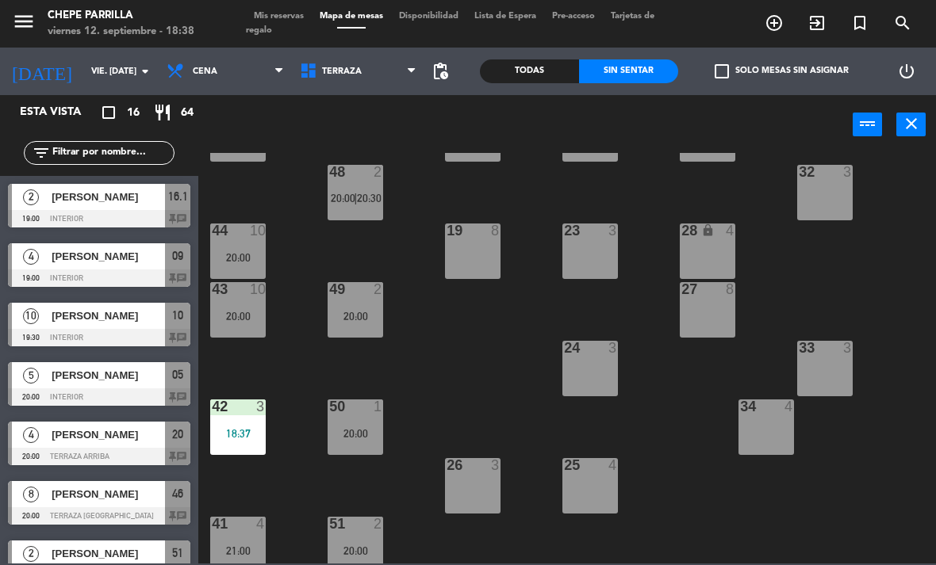
click at [346, 178] on div at bounding box center [355, 172] width 26 height 14
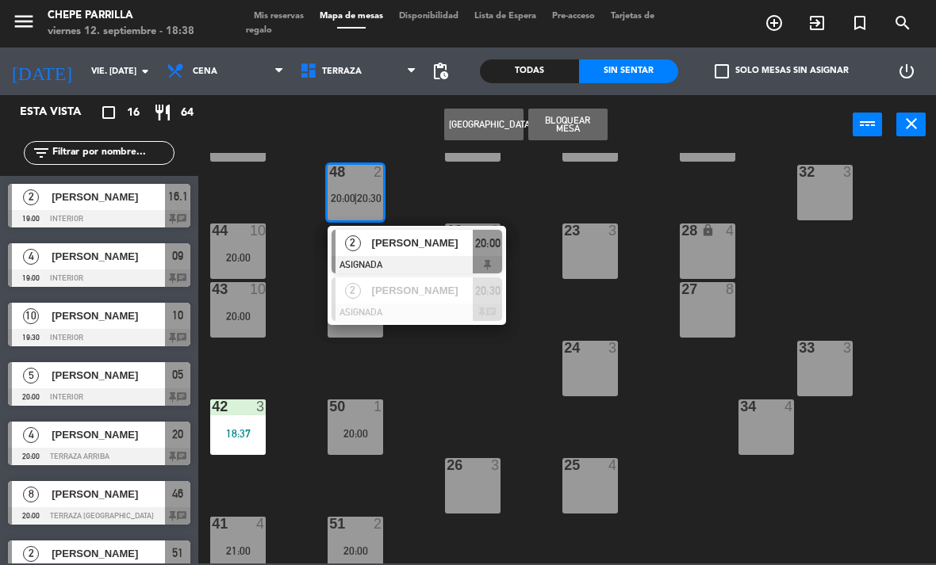
click at [224, 446] on div "42 3 18:37" at bounding box center [237, 427] width 55 height 55
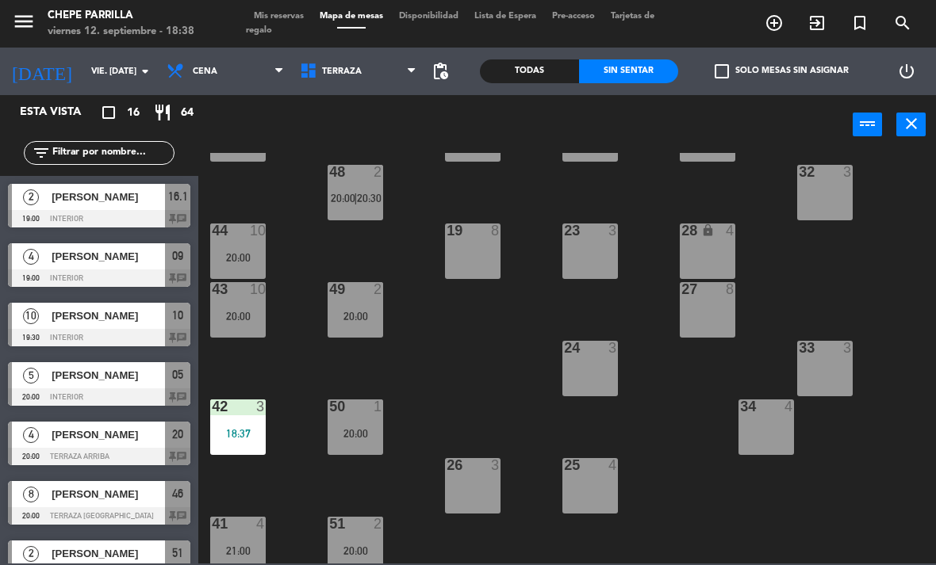
click at [452, 420] on div "21 4 20:00 30 lock 4 46 8 20:00 47 block 3 31 3 20 4 20:00 22 3 29 8 45 4 21:00…" at bounding box center [572, 358] width 728 height 411
click at [353, 208] on div "48 2 20:00 | 20:30" at bounding box center [354, 192] width 55 height 55
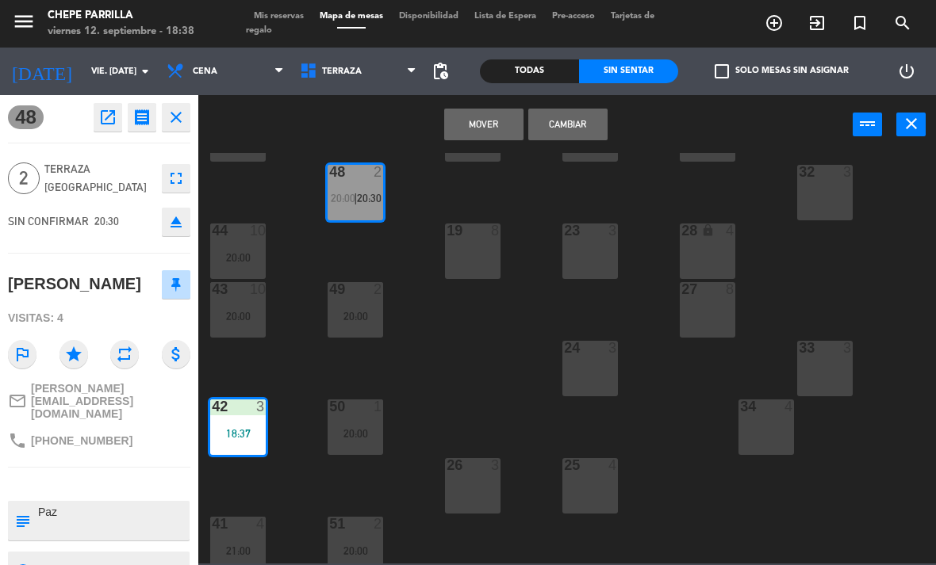
click at [496, 130] on button "Mover" at bounding box center [483, 125] width 79 height 32
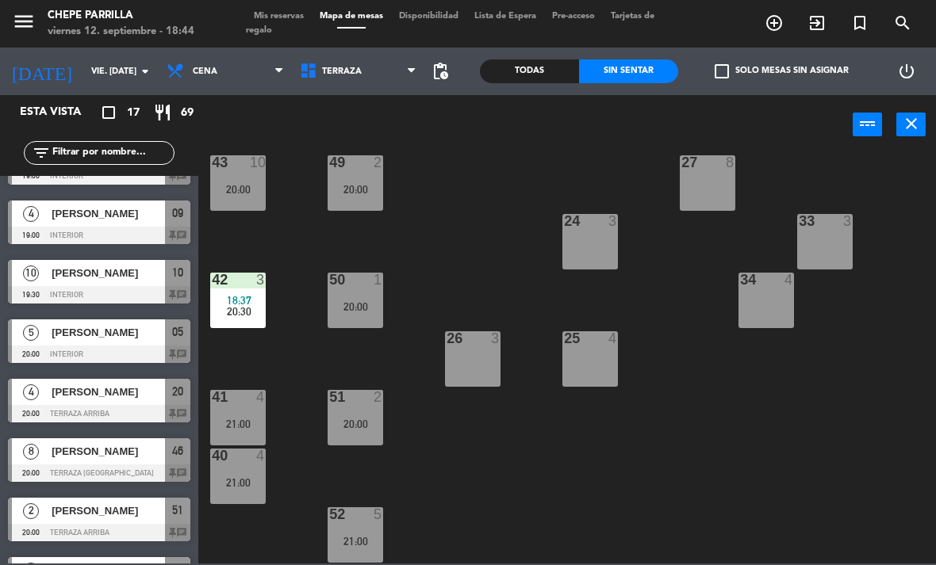
scroll to position [260, 0]
click at [360, 514] on div at bounding box center [355, 514] width 26 height 14
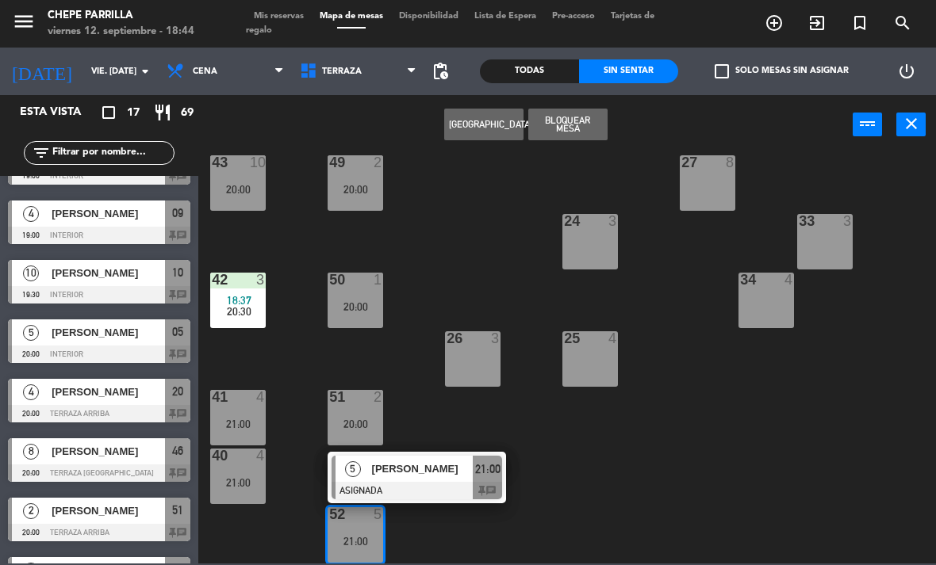
click at [370, 458] on div "[PERSON_NAME]" at bounding box center [421, 469] width 103 height 26
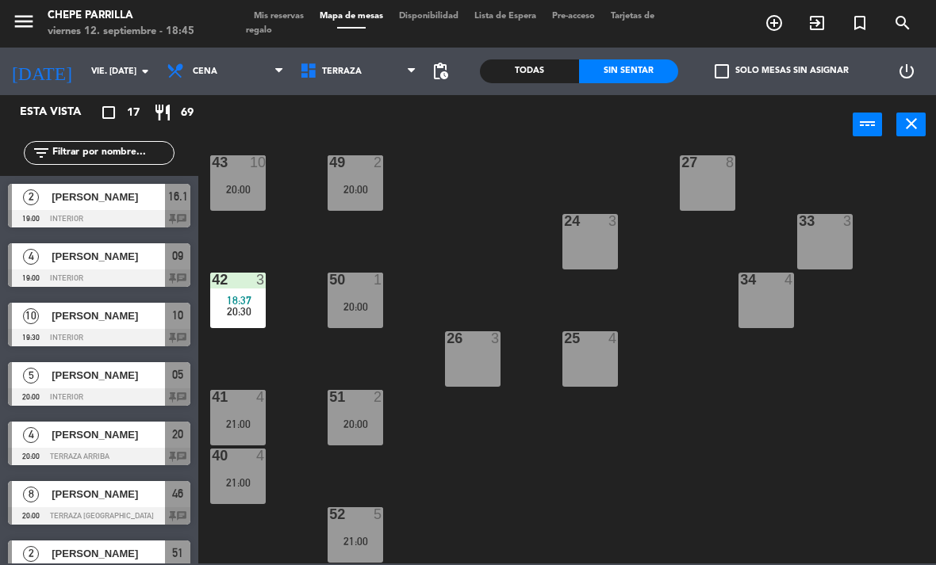
scroll to position [182, 0]
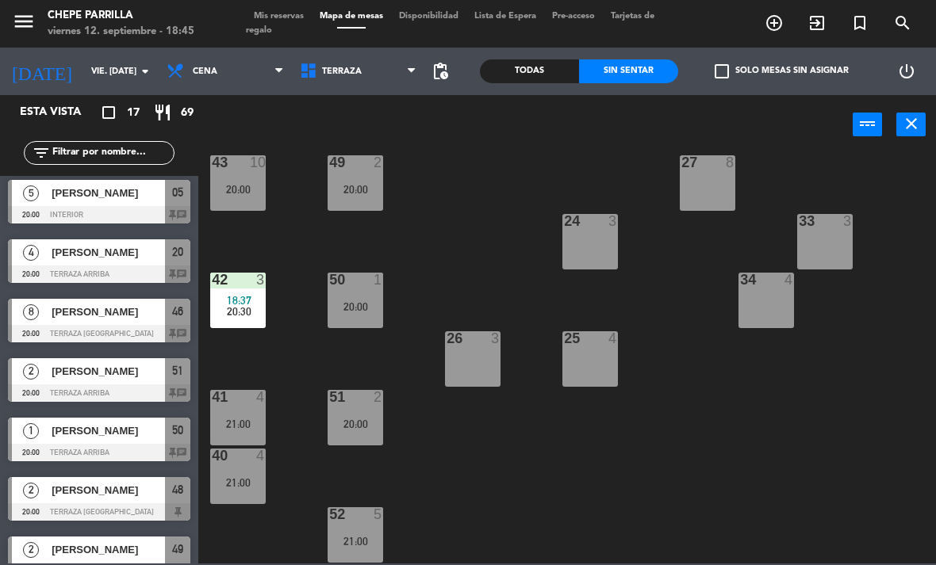
click at [244, 413] on div "41 4 21:00" at bounding box center [237, 417] width 55 height 55
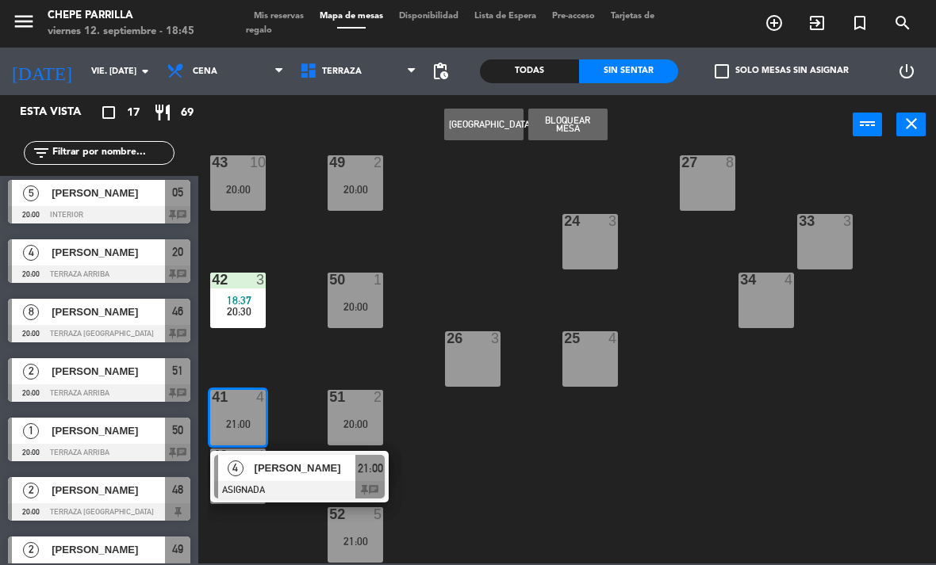
click at [273, 476] on span "[PERSON_NAME]" at bounding box center [304, 468] width 101 height 17
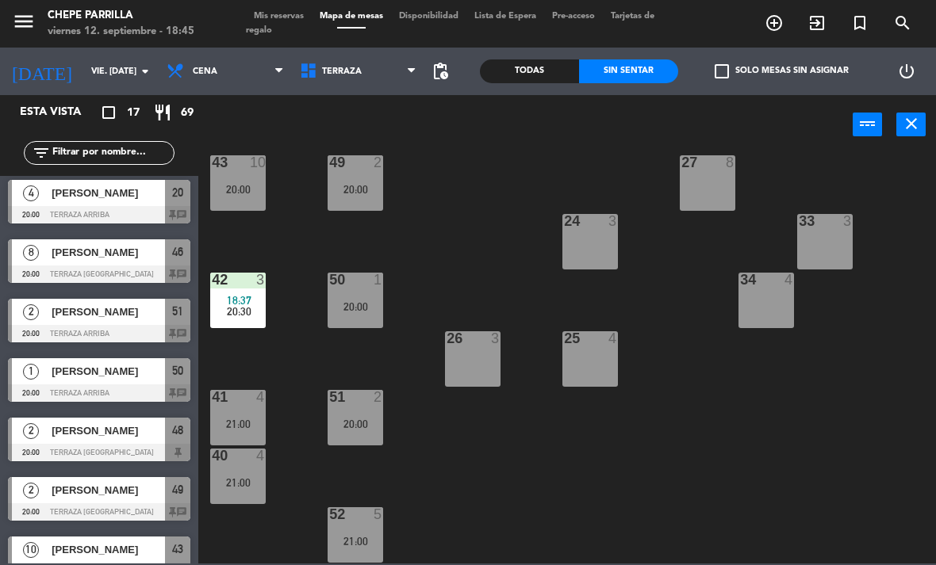
scroll to position [260, 0]
click at [212, 285] on div "42" at bounding box center [212, 280] width 1 height 14
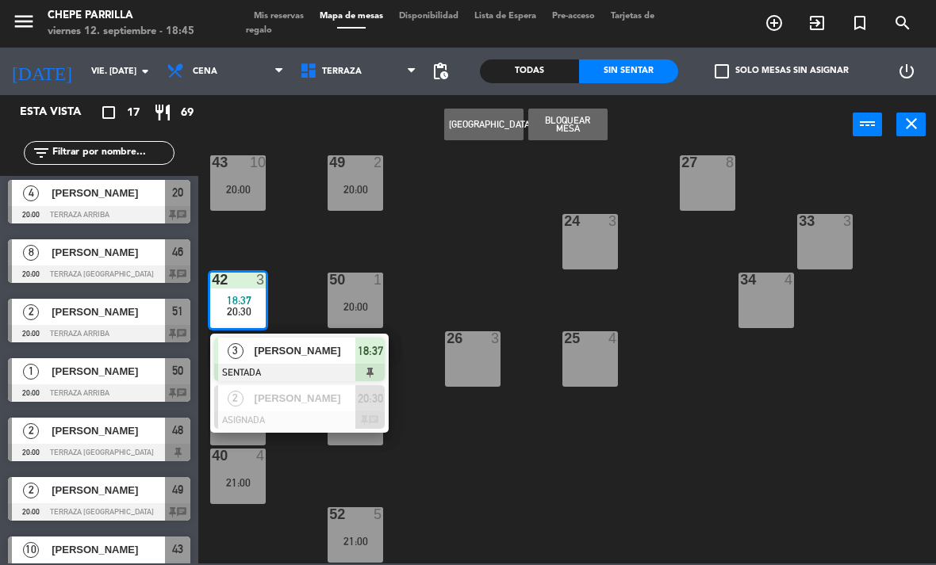
click at [316, 404] on span "[PERSON_NAME]" at bounding box center [304, 398] width 101 height 17
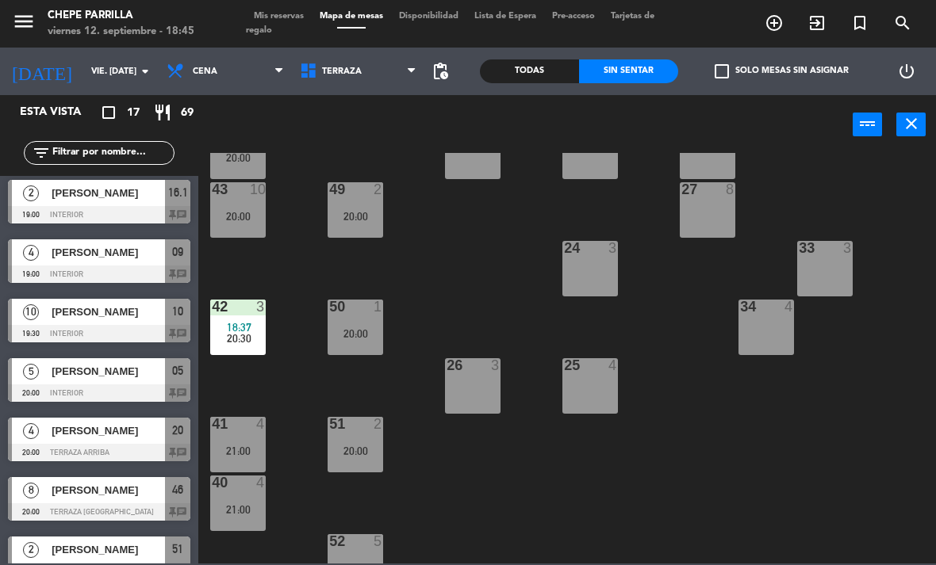
scroll to position [232, 0]
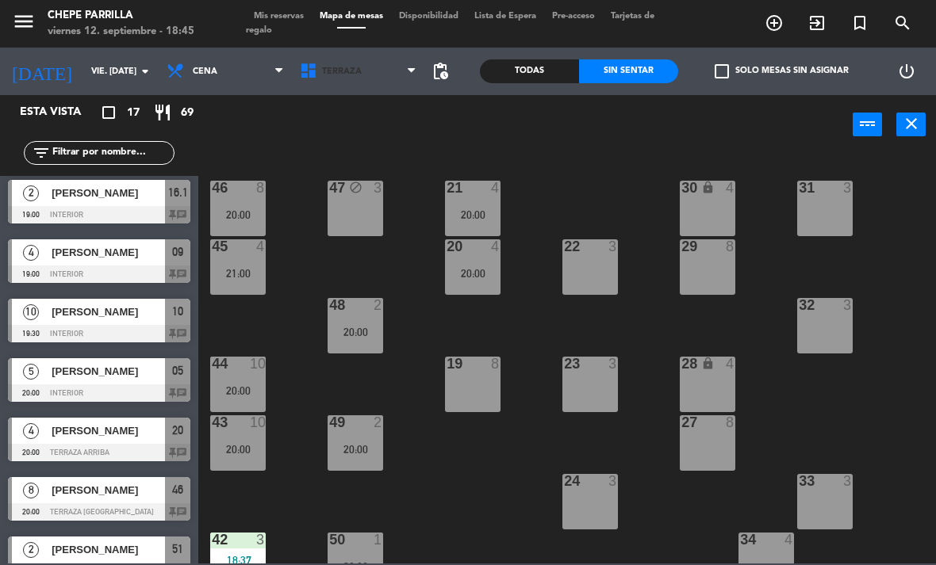
click at [361, 70] on span "Terraza" at bounding box center [358, 71] width 133 height 35
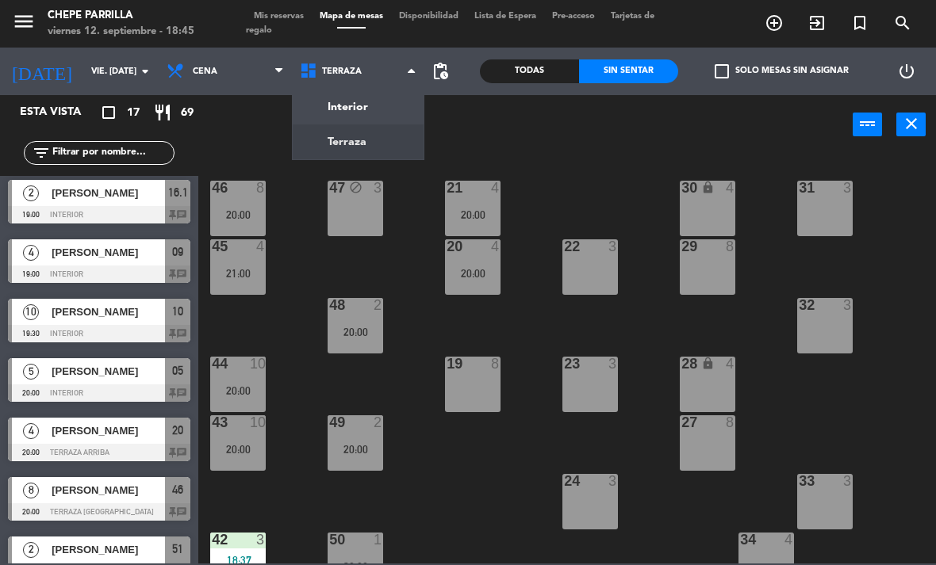
scroll to position [0, 0]
click at [373, 136] on ng-component "menu Chepe [PERSON_NAME] viernes 12. septiembre - 18:45 Mis reservas Mapa de me…" at bounding box center [468, 282] width 936 height 564
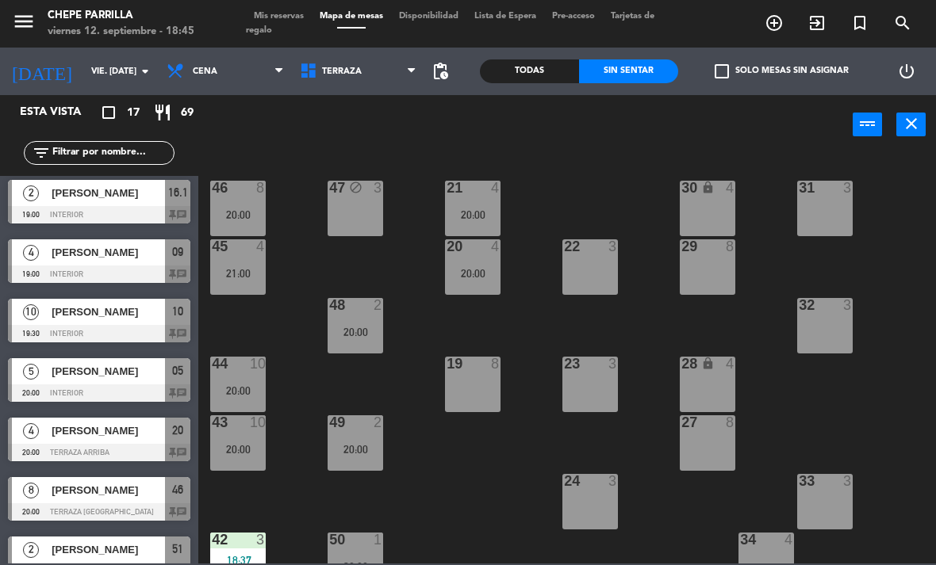
click at [487, 266] on div "20 4 20:00" at bounding box center [472, 266] width 55 height 55
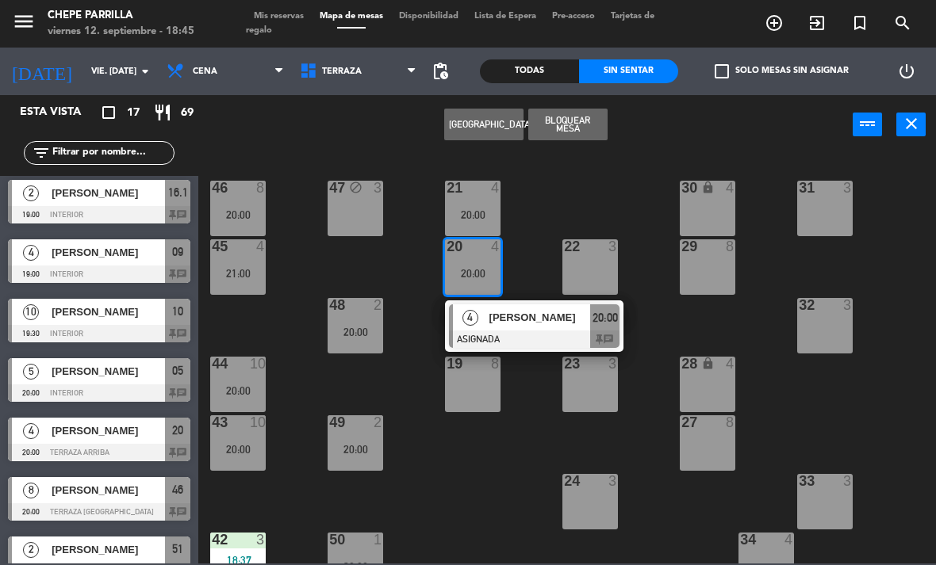
click at [490, 327] on div "[PERSON_NAME]" at bounding box center [539, 317] width 103 height 26
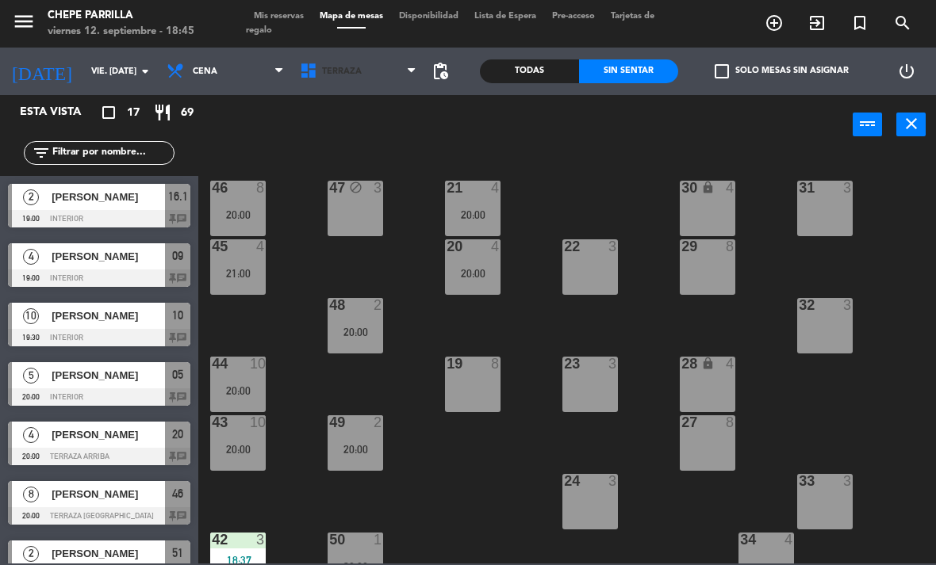
click at [331, 71] on span "Terraza" at bounding box center [342, 72] width 40 height 10
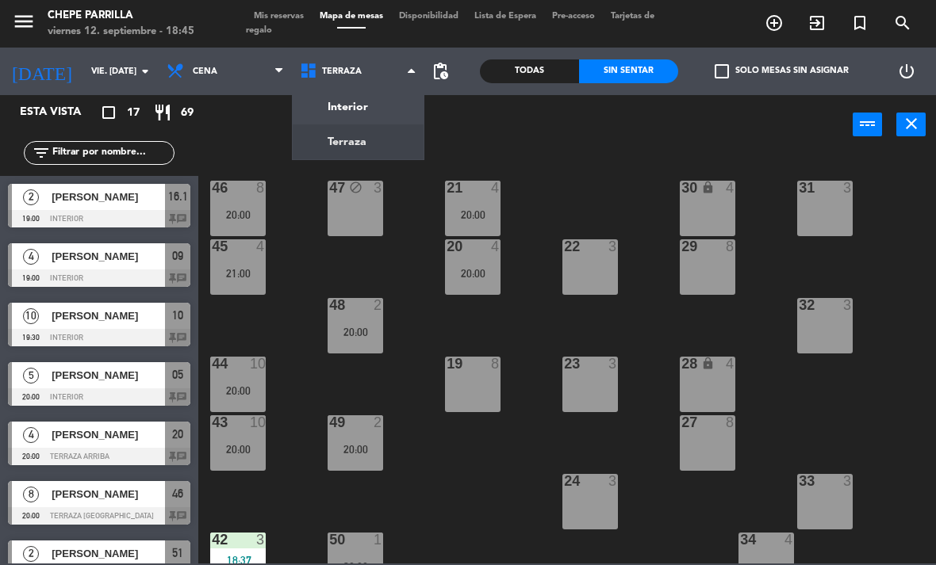
click at [319, 101] on ng-component "menu Chepe [PERSON_NAME] viernes 12. septiembre - 18:45 Mis reservas Mapa de me…" at bounding box center [468, 282] width 936 height 564
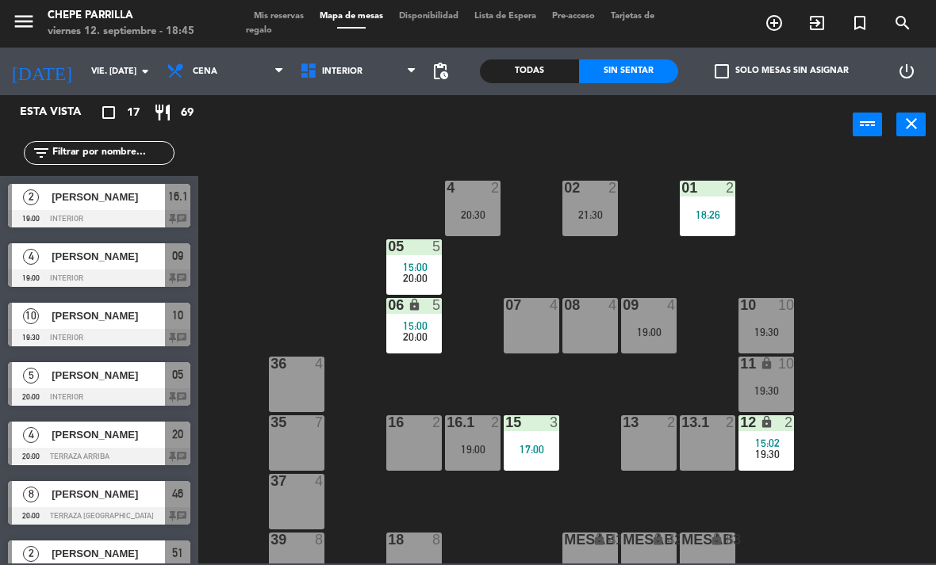
click at [418, 284] on span "20:00" at bounding box center [415, 278] width 25 height 13
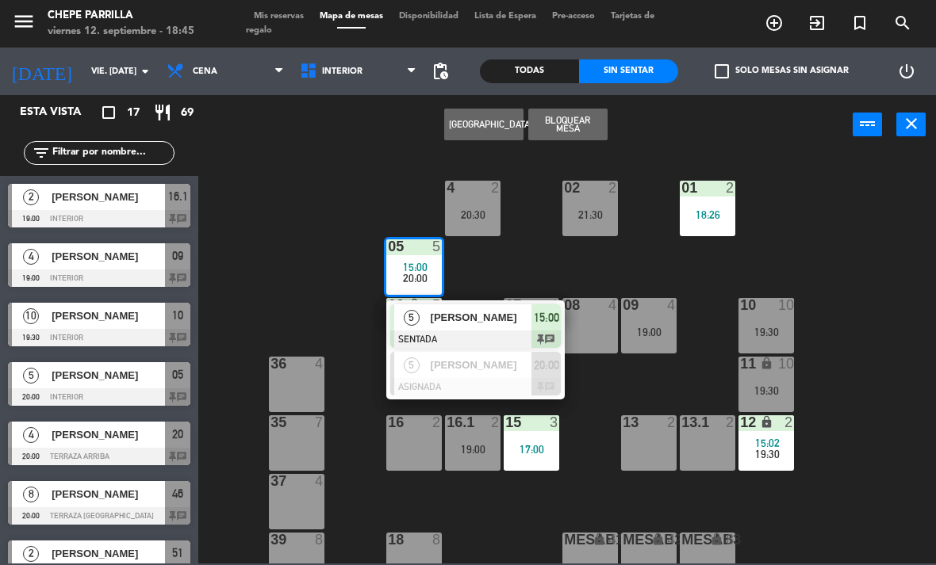
click at [483, 370] on span "[PERSON_NAME]" at bounding box center [480, 365] width 101 height 17
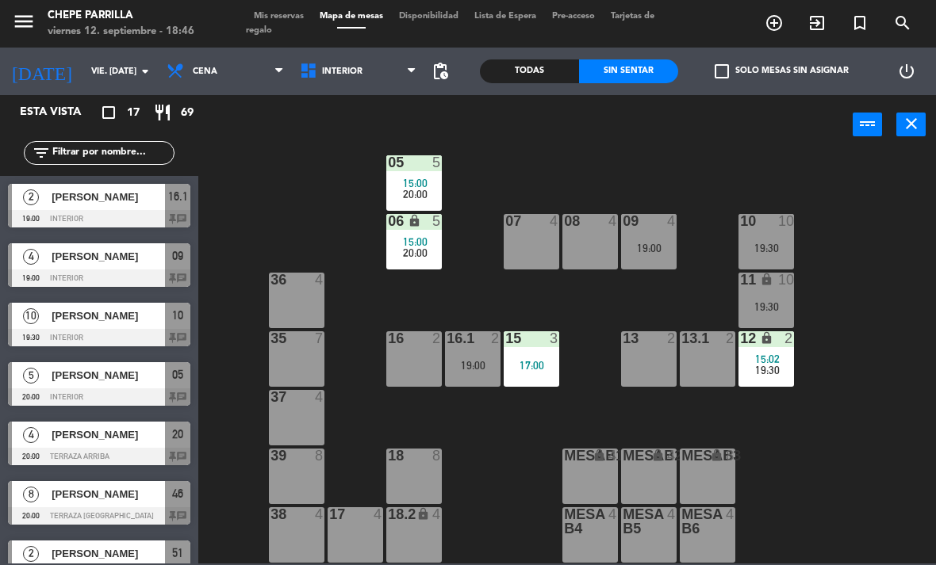
scroll to position [84, 0]
click at [479, 360] on div "19:00" at bounding box center [472, 365] width 55 height 11
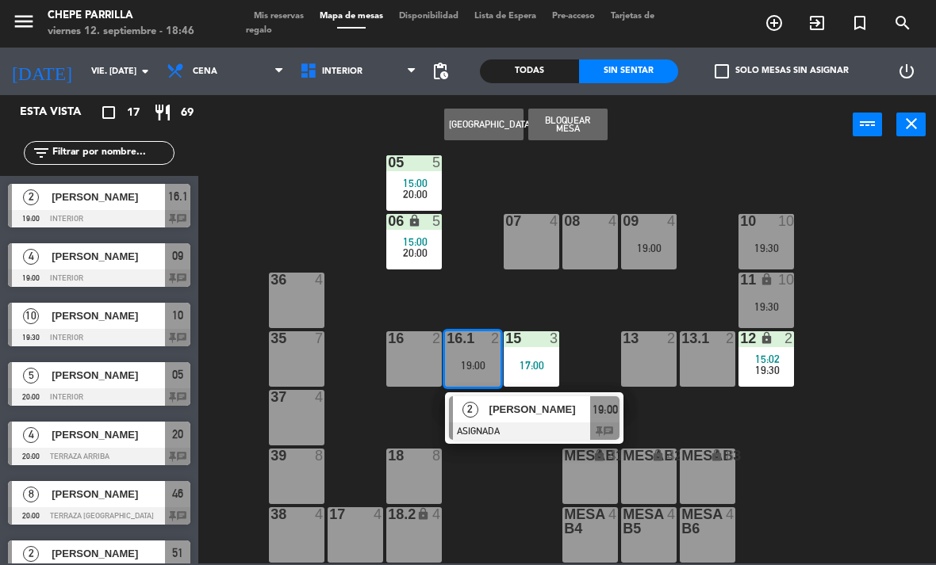
click at [550, 418] on span "[PERSON_NAME]" at bounding box center [539, 409] width 101 height 17
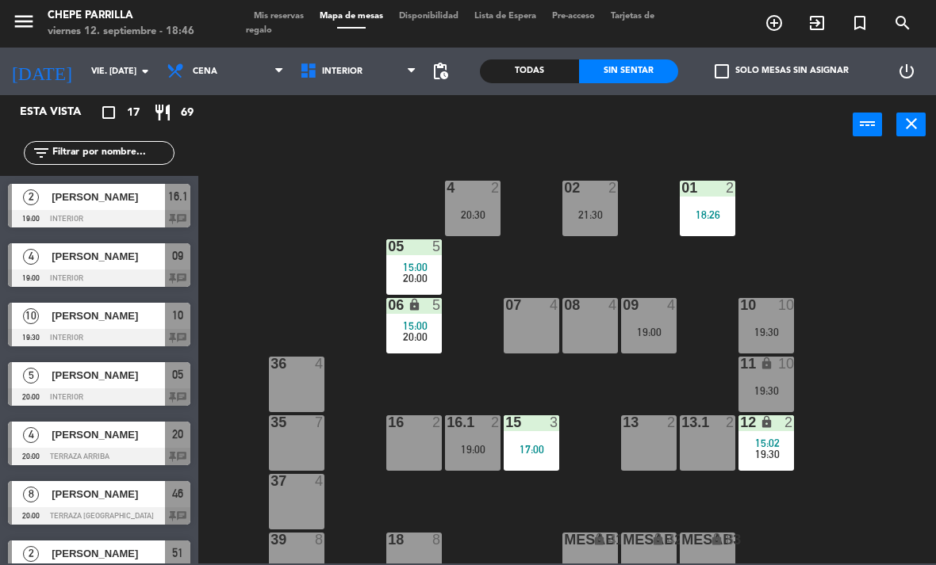
scroll to position [0, 0]
click at [533, 446] on div "17:00" at bounding box center [530, 449] width 55 height 11
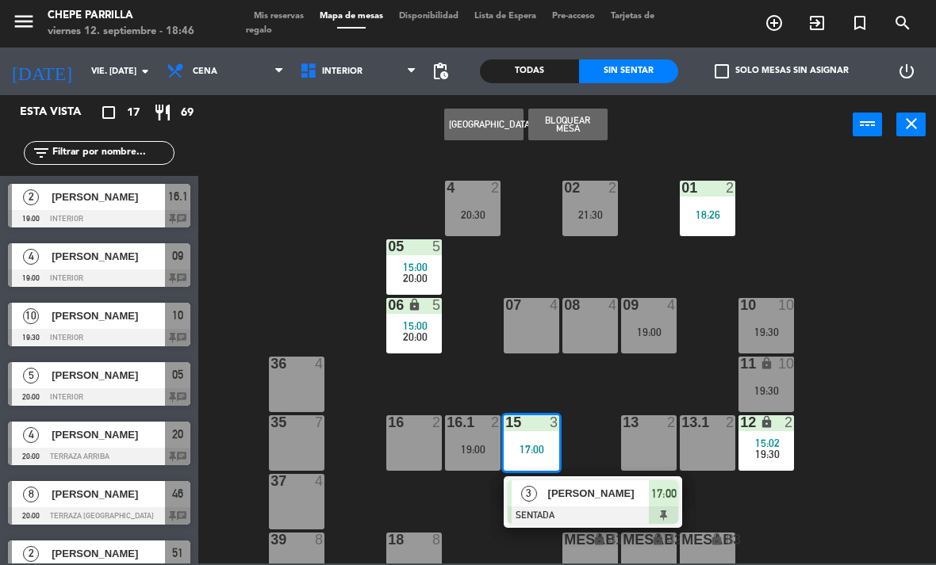
click at [606, 482] on div "[PERSON_NAME]" at bounding box center [597, 493] width 103 height 26
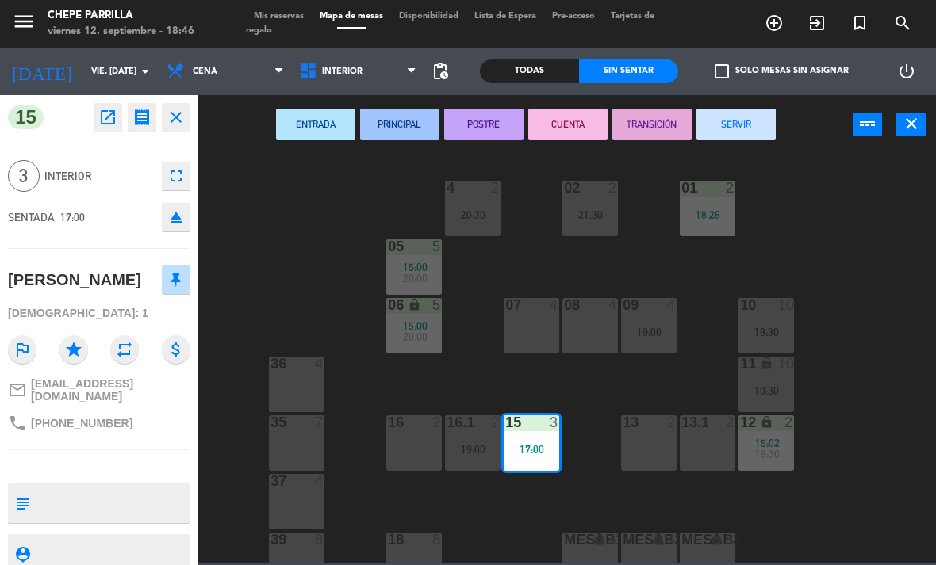
click at [744, 126] on button "SERVIR" at bounding box center [735, 125] width 79 height 32
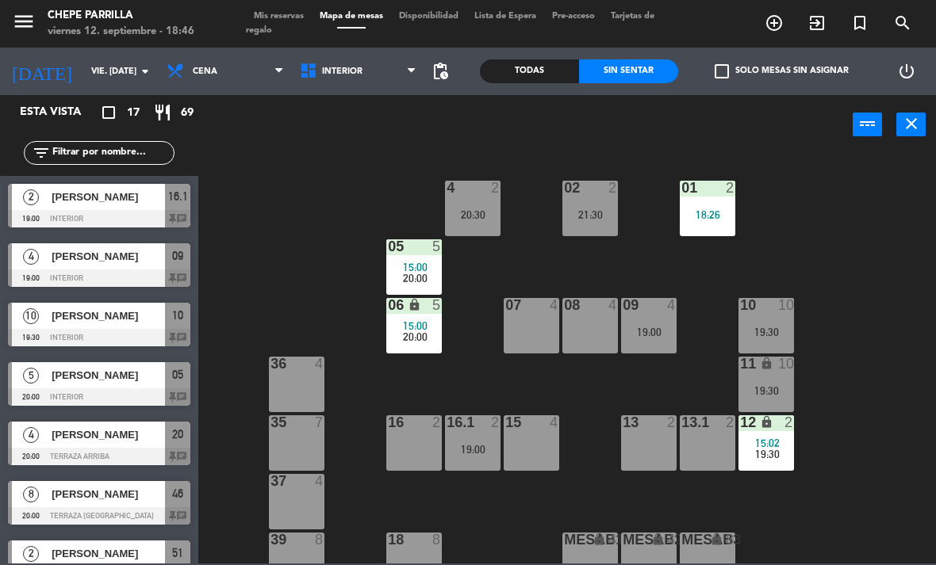
click at [430, 271] on div "15:00" at bounding box center [413, 267] width 55 height 11
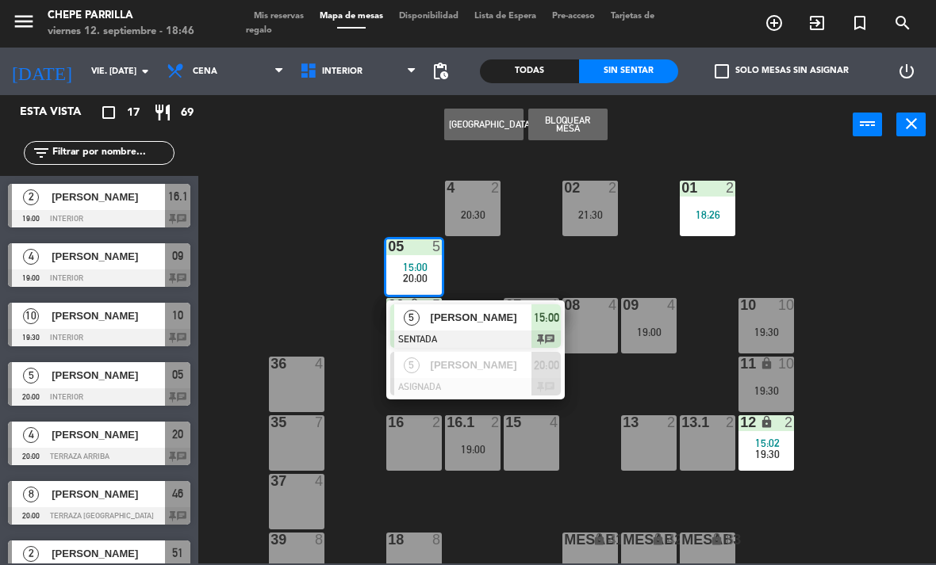
click at [464, 308] on div "[PERSON_NAME]" at bounding box center [480, 317] width 103 height 26
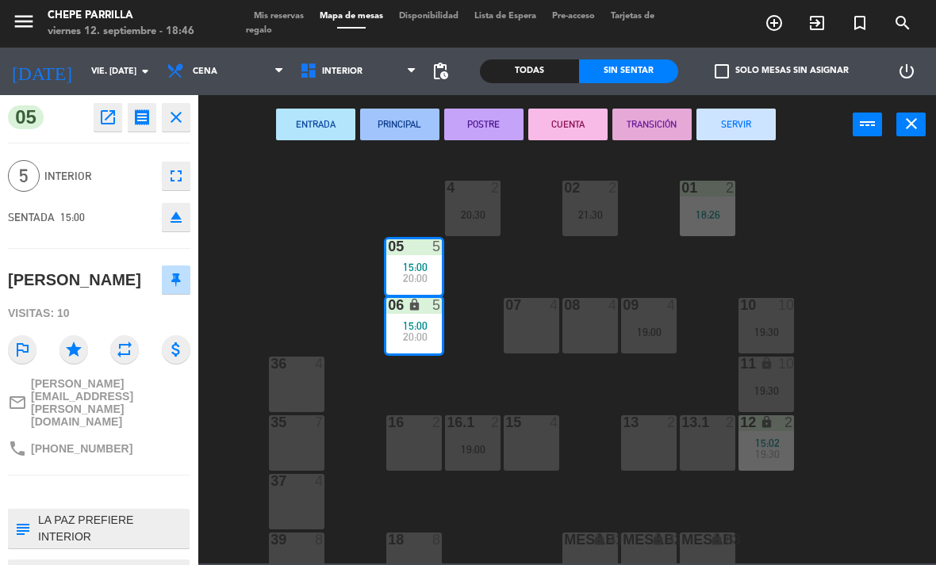
click at [743, 138] on button "SERVIR" at bounding box center [735, 125] width 79 height 32
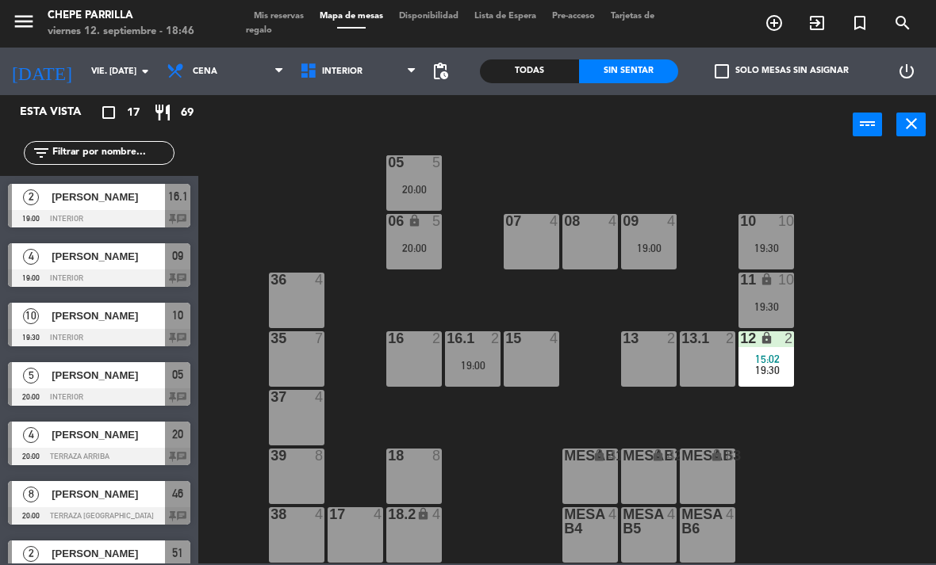
scroll to position [84, 0]
click at [143, 212] on div at bounding box center [99, 218] width 182 height 17
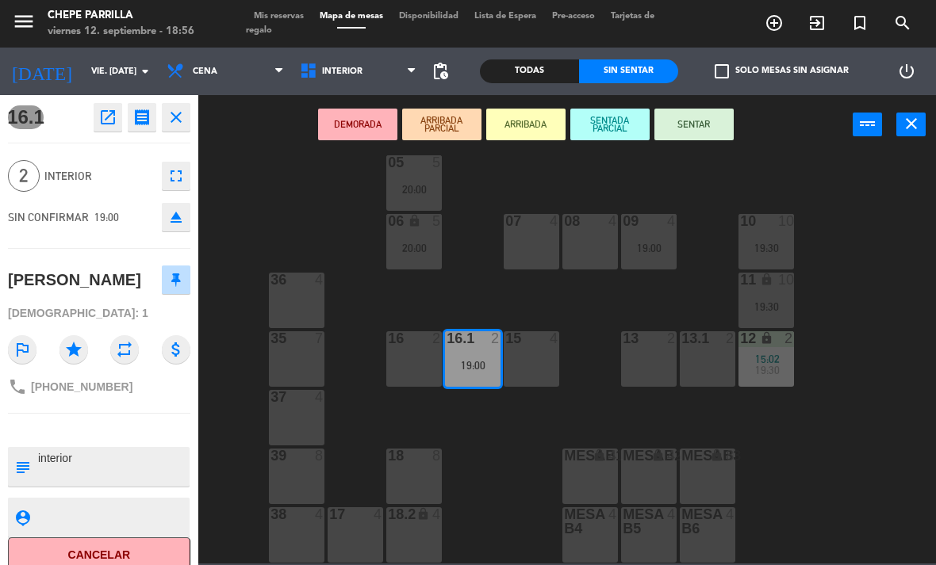
click at [355, 124] on button "DEMORADA" at bounding box center [357, 125] width 79 height 32
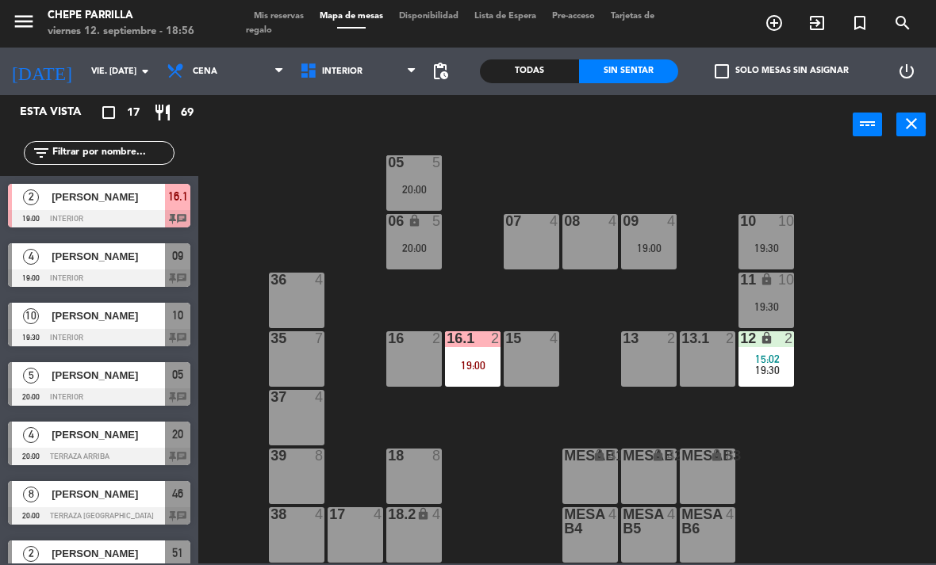
click at [917, 339] on div "02 2 21:30 4 2 20:30 01 2 18:26 05 5 20:00 06 lock 5 20:00 07 4 09 4 19:00 10 1…" at bounding box center [572, 358] width 728 height 411
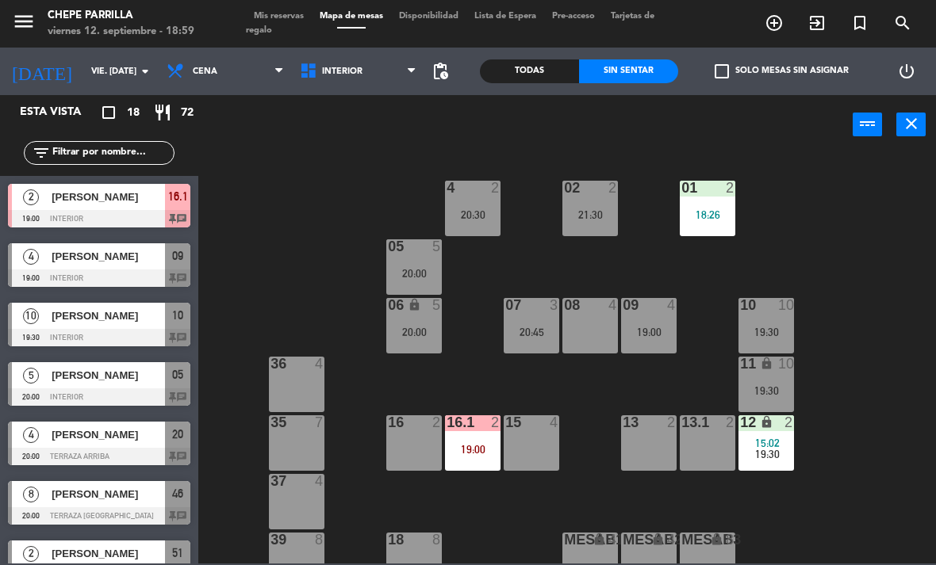
scroll to position [0, 0]
click at [86, 137] on div "filter_list" at bounding box center [99, 153] width 198 height 46
click at [91, 144] on input "text" at bounding box center [112, 152] width 123 height 17
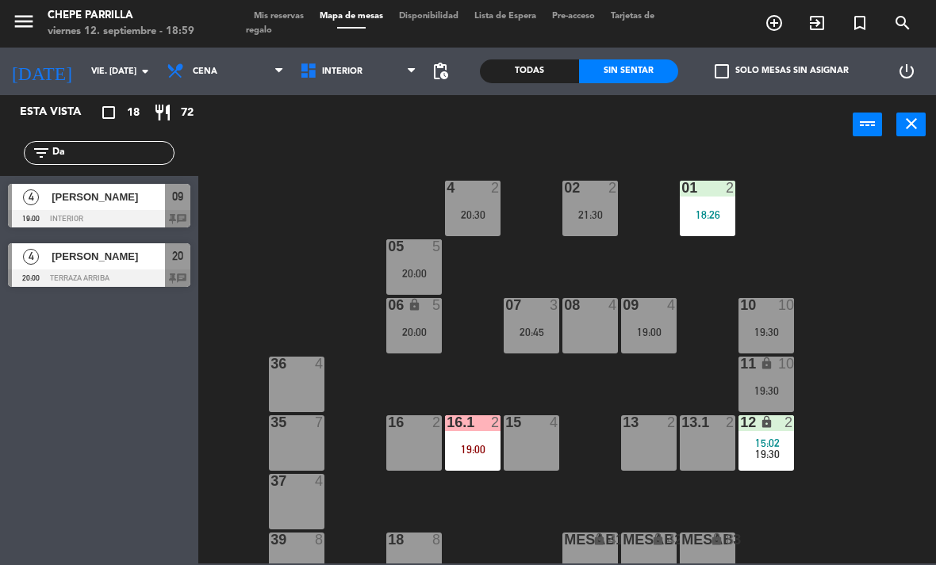
type input "Da"
click at [840, 164] on div "02 2 21:30 4 2 20:30 01 2 18:26 05 5 20:00 06 lock 5 20:00 07 3 20:45 09 4 19:0…" at bounding box center [572, 358] width 728 height 411
click at [72, 202] on span "[PERSON_NAME]" at bounding box center [108, 197] width 113 height 17
click at [642, 323] on div "09 4 19:00" at bounding box center [648, 325] width 55 height 55
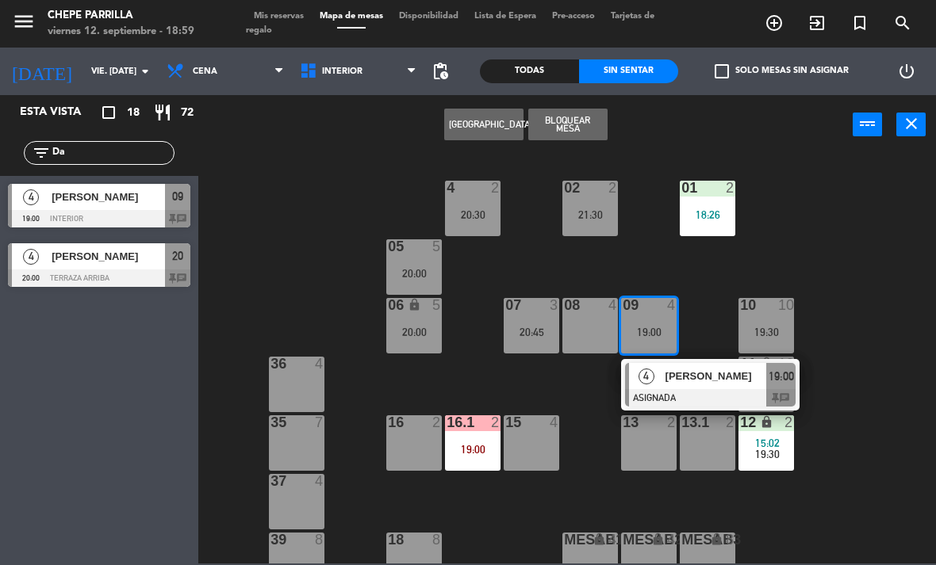
click at [695, 382] on span "[PERSON_NAME]" at bounding box center [715, 376] width 101 height 17
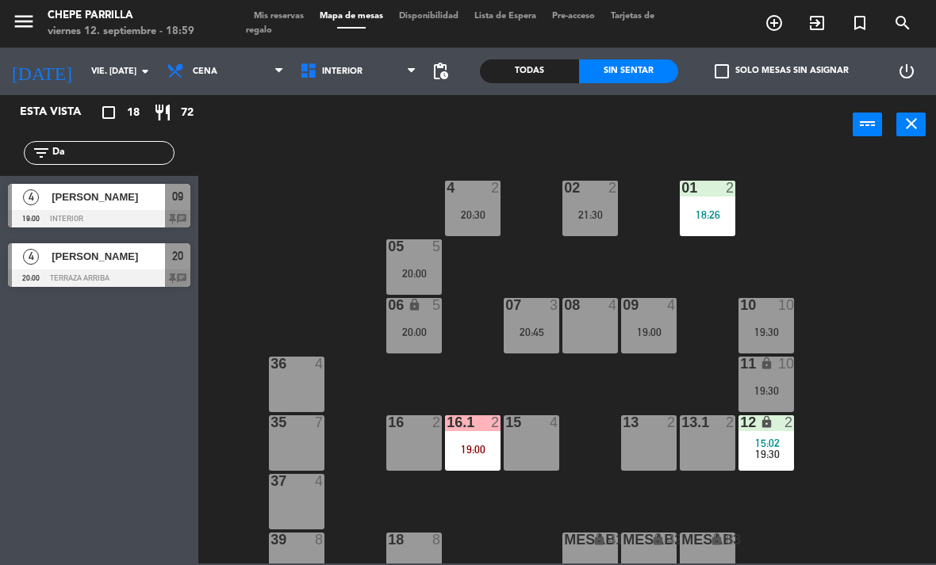
click at [642, 322] on div "09 4 19:00" at bounding box center [648, 325] width 55 height 55
click at [569, 396] on div "02 2 21:30 4 2 20:30 01 2 18:26 05 5 20:00 06 lock 5 20:00 07 3 20:45 09 4 19:0…" at bounding box center [572, 358] width 728 height 411
click at [522, 327] on div "20:45" at bounding box center [530, 332] width 55 height 11
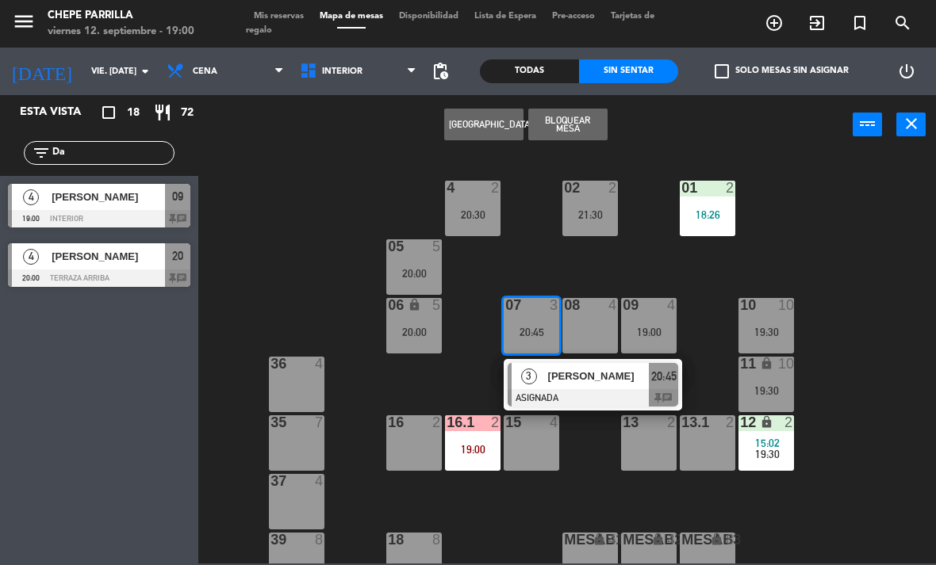
click at [557, 362] on div "3 [PERSON_NAME] ASIGNADA 20:45 chat" at bounding box center [592, 385] width 178 height 52
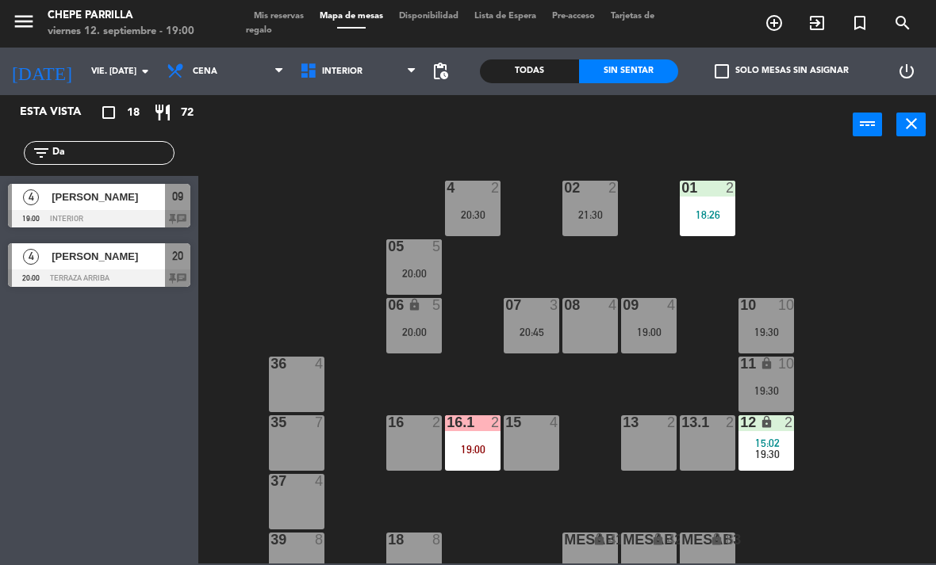
click at [540, 309] on div at bounding box center [531, 305] width 26 height 14
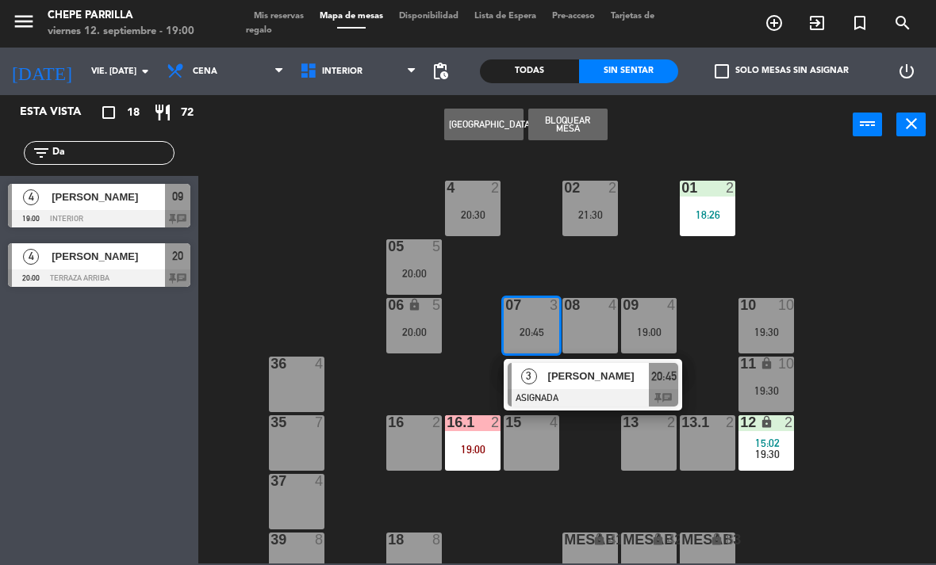
click at [596, 375] on span "[PERSON_NAME]" at bounding box center [598, 376] width 101 height 17
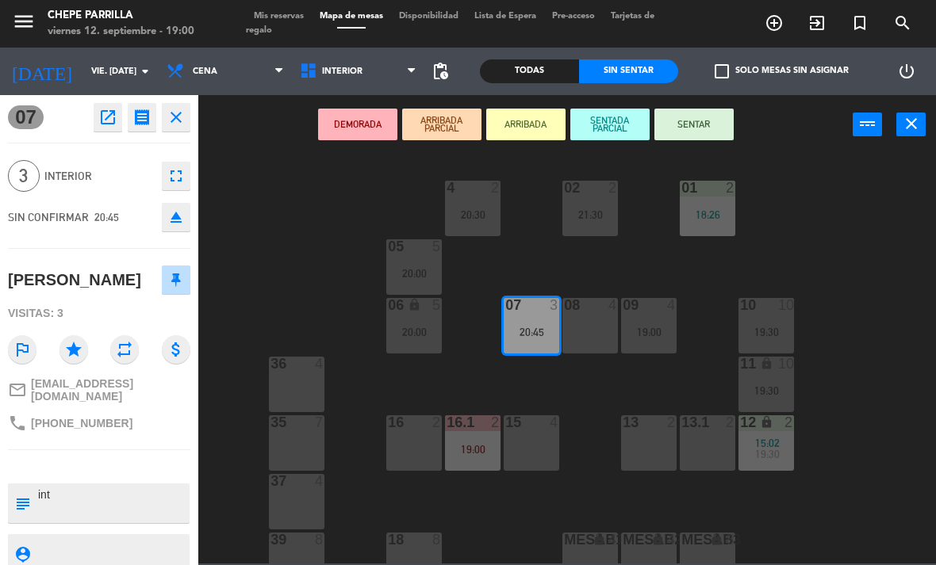
click at [659, 331] on div "19:00" at bounding box center [648, 332] width 55 height 11
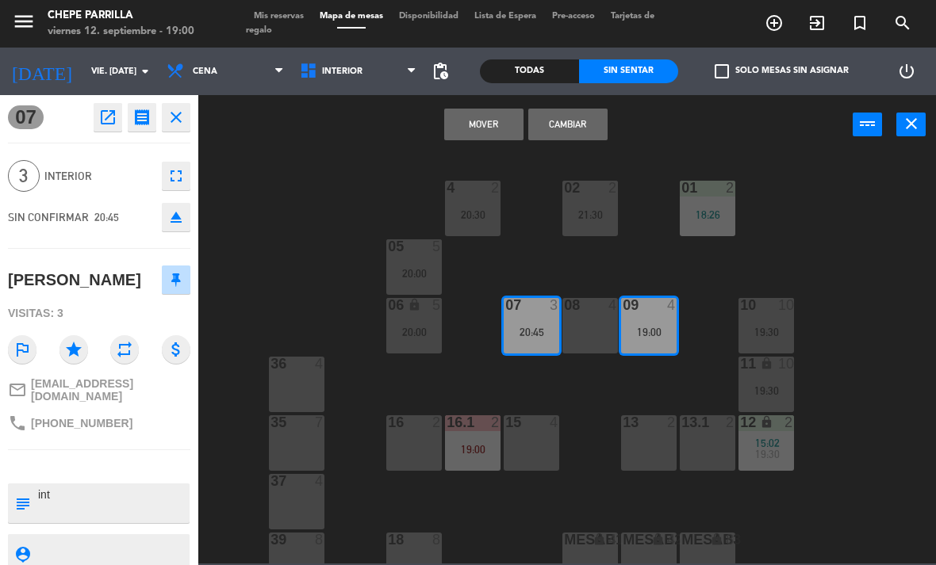
click at [574, 131] on button "Cambiar" at bounding box center [567, 125] width 79 height 32
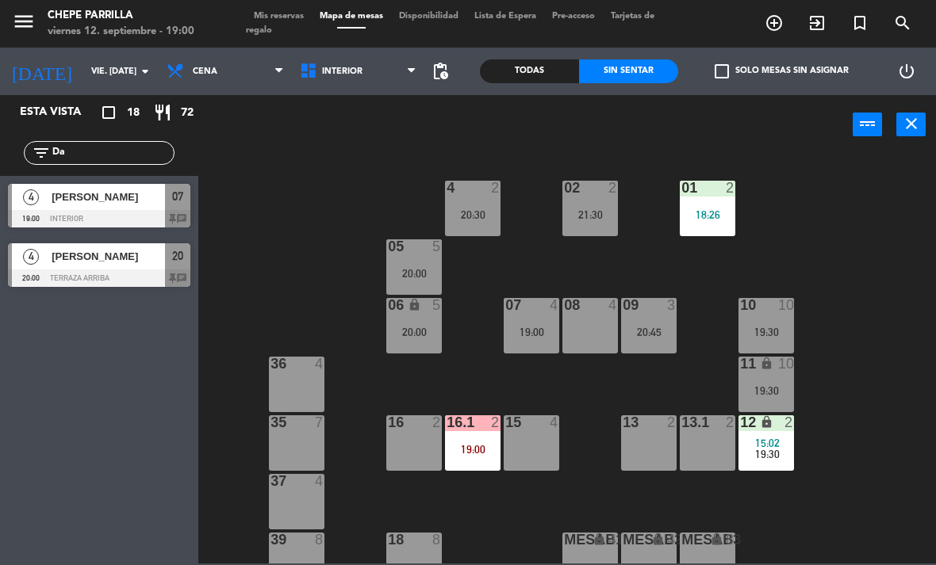
click at [531, 313] on div "07 4" at bounding box center [530, 306] width 55 height 16
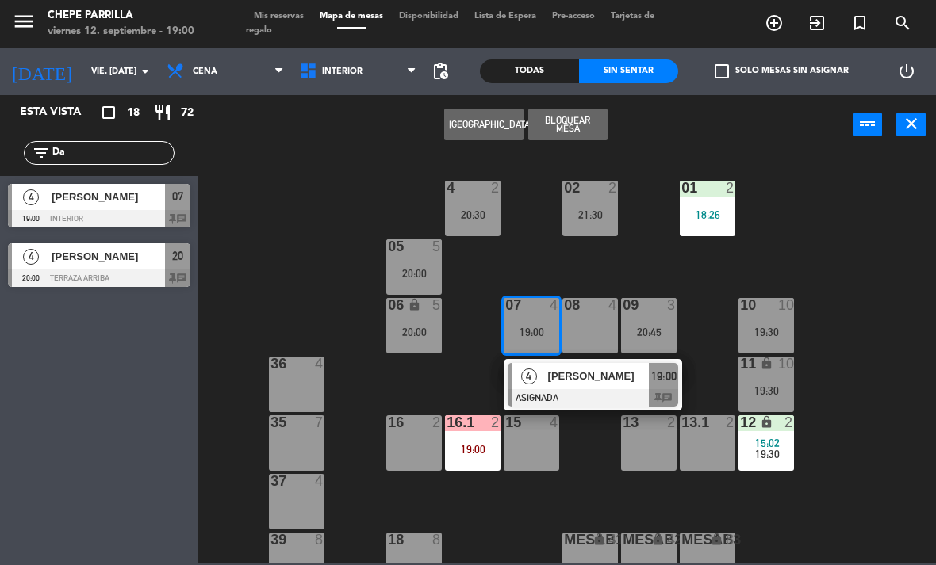
click at [611, 385] on div "[PERSON_NAME]" at bounding box center [597, 376] width 103 height 26
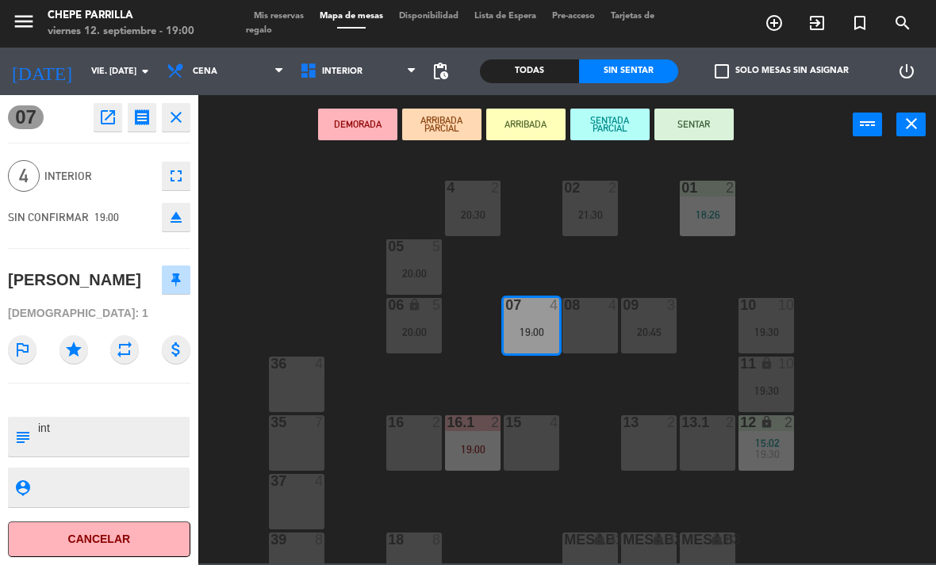
click at [699, 111] on button "SENTAR" at bounding box center [693, 125] width 79 height 32
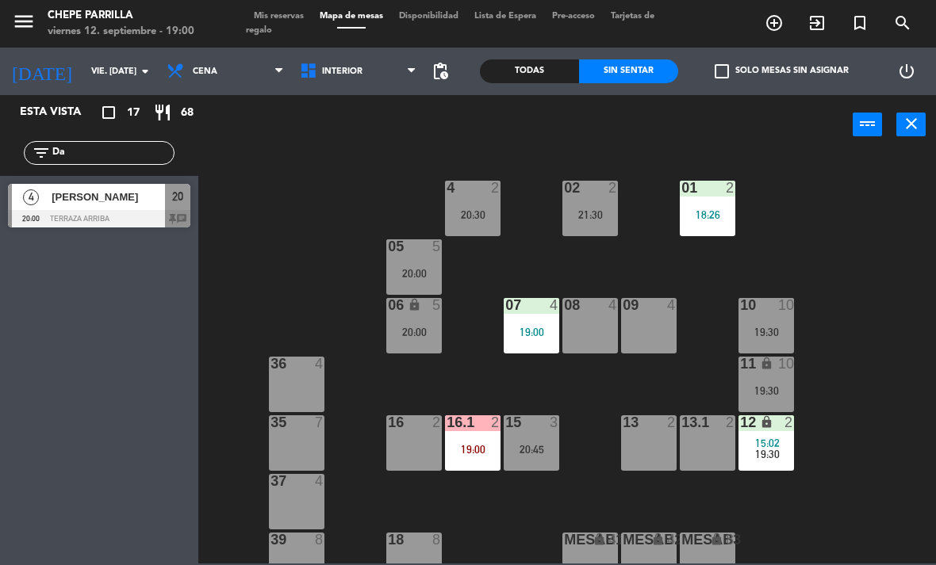
click at [645, 324] on div "09 4" at bounding box center [648, 325] width 55 height 55
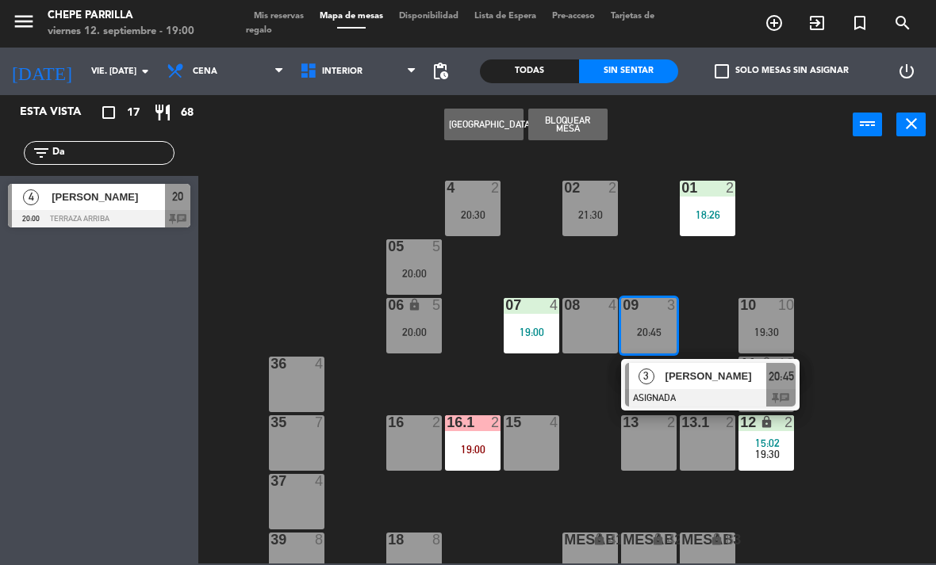
click at [576, 110] on button "Bloquear Mesa" at bounding box center [567, 125] width 79 height 32
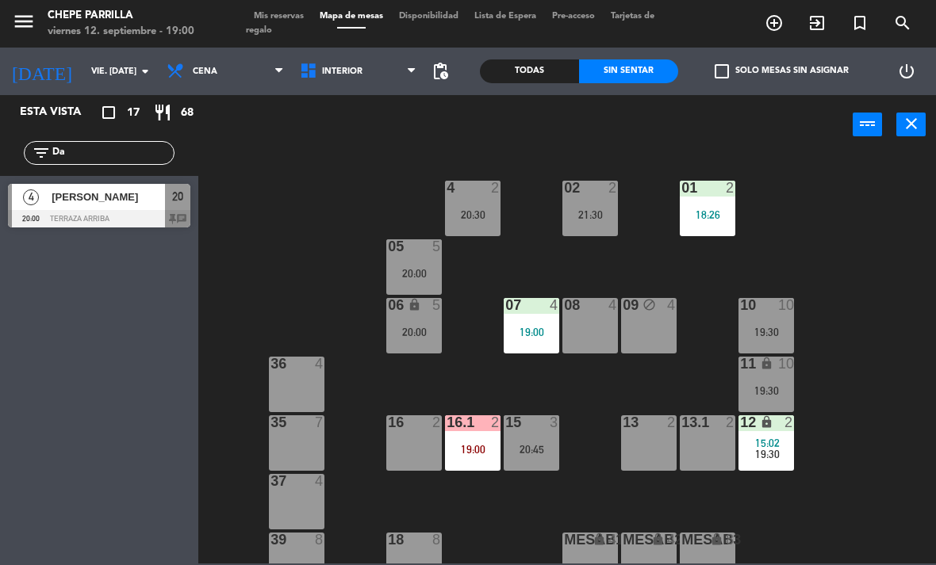
click at [598, 315] on div "08 4" at bounding box center [589, 325] width 55 height 55
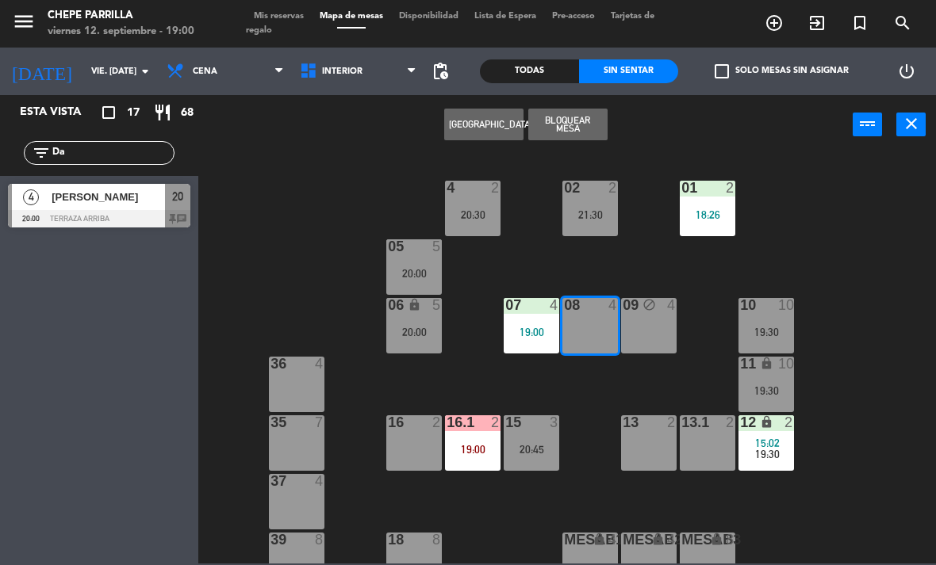
click at [575, 129] on button "Bloquear Mesa" at bounding box center [567, 125] width 79 height 32
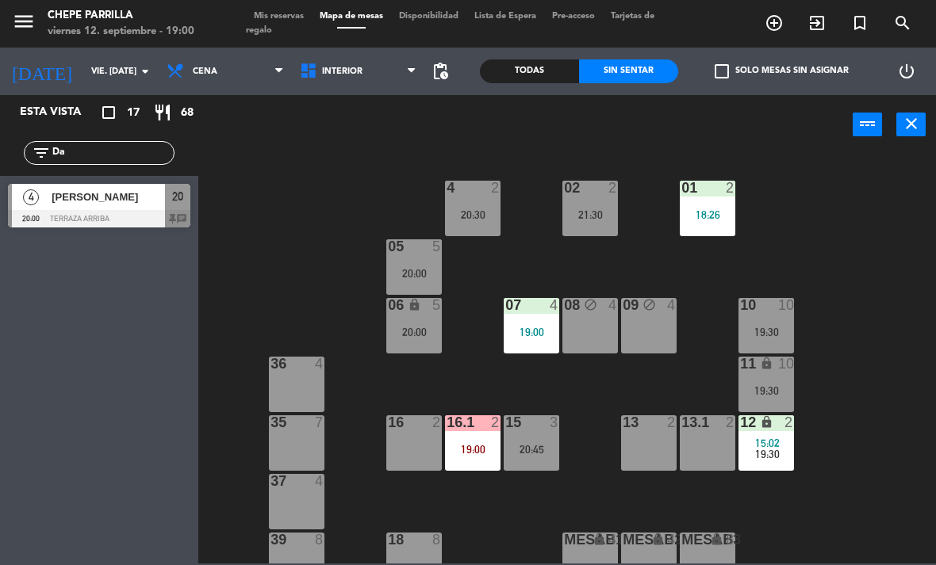
click at [861, 371] on div "02 2 21:30 4 2 20:30 01 2 18:26 05 5 20:00 06 lock 5 20:00 07 4 19:00 09 block …" at bounding box center [572, 358] width 728 height 411
click at [108, 144] on input "Da" at bounding box center [112, 152] width 123 height 17
click at [915, 27] on span "search" at bounding box center [902, 23] width 43 height 27
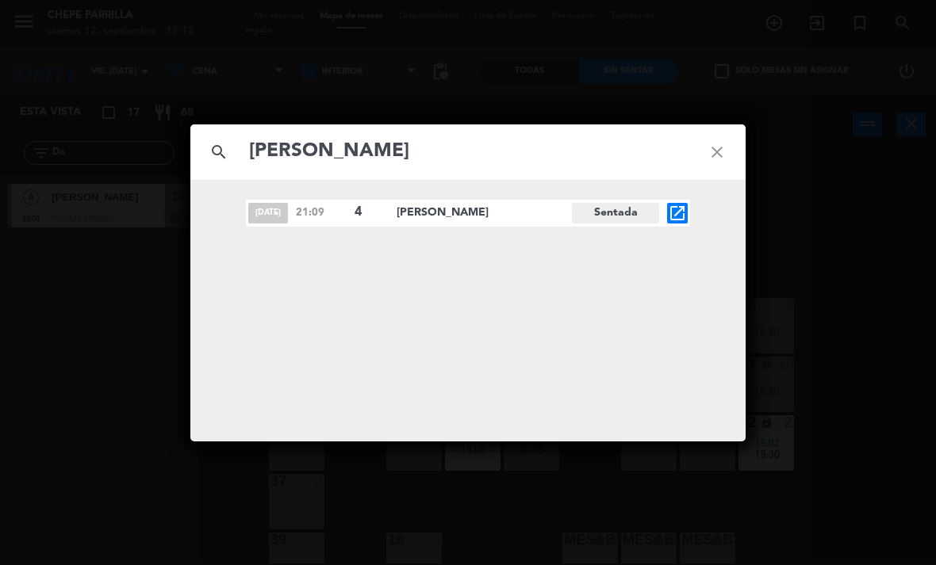
type input "[PERSON_NAME]"
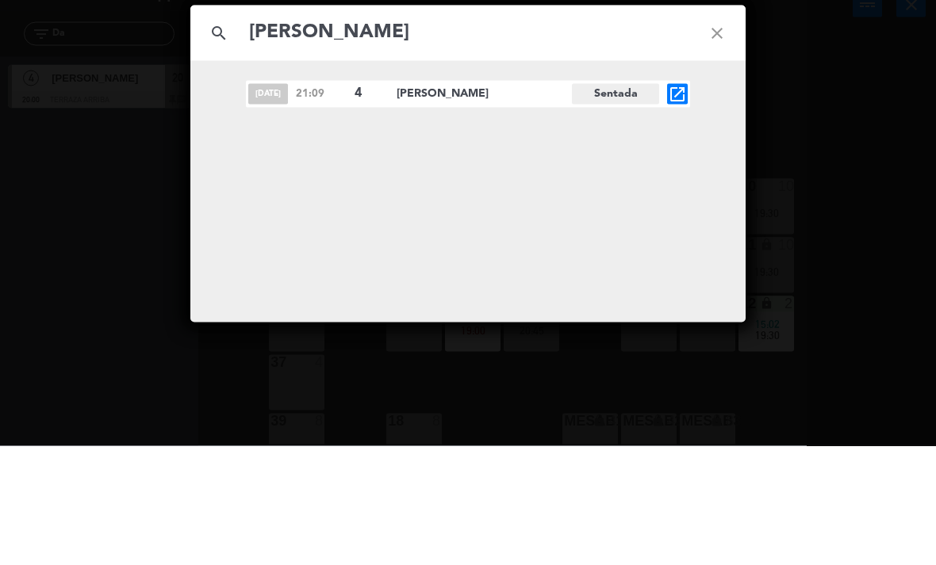
click at [291, 200] on div "[DATE] 21:09 4 [PERSON_NAME] Sentada open_in_new" at bounding box center [468, 213] width 444 height 27
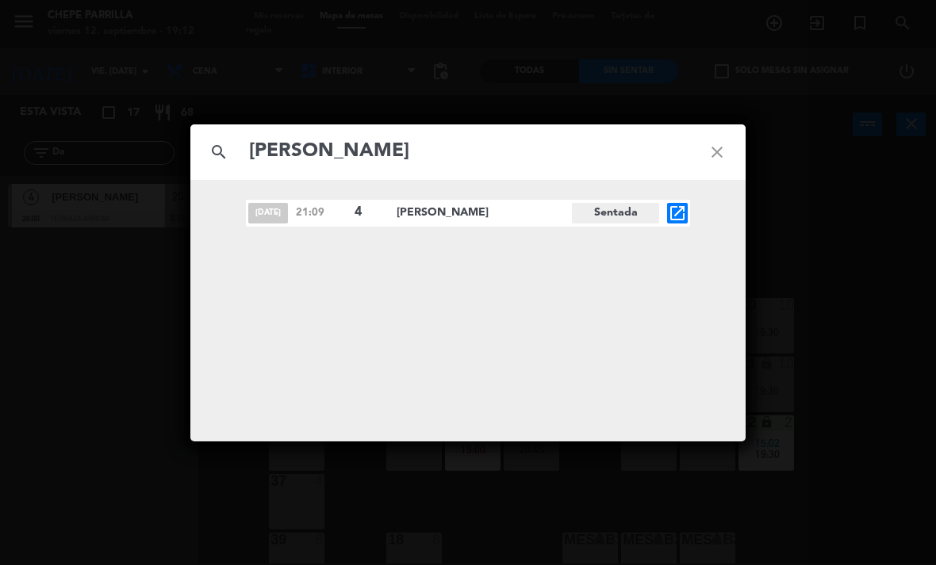
click at [266, 204] on span "[DATE]" at bounding box center [268, 213] width 40 height 21
click at [430, 204] on span "[PERSON_NAME]" at bounding box center [483, 213] width 175 height 18
click at [674, 206] on icon "open_in_new" at bounding box center [677, 213] width 19 height 19
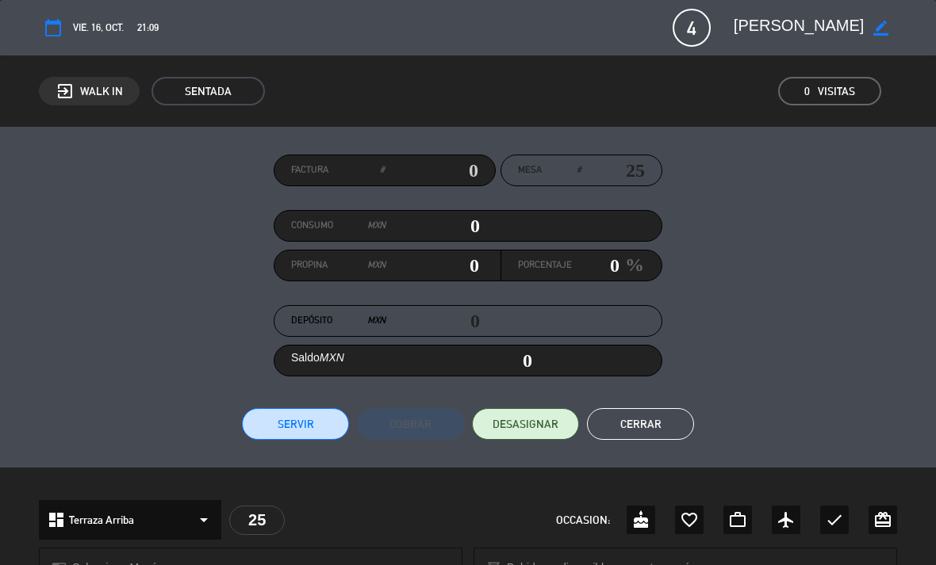
click at [649, 416] on button "Cerrar" at bounding box center [640, 424] width 107 height 32
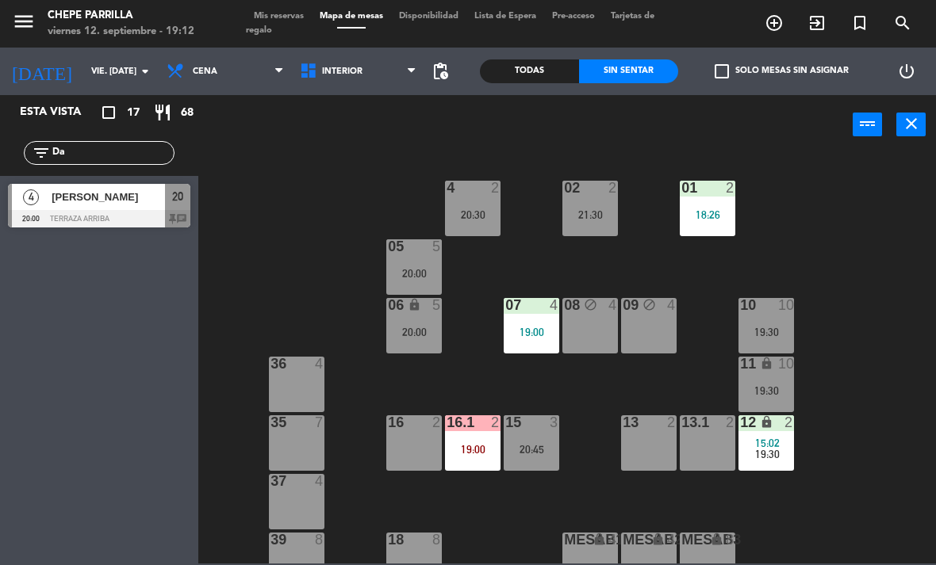
click at [912, 17] on span "search" at bounding box center [902, 23] width 43 height 27
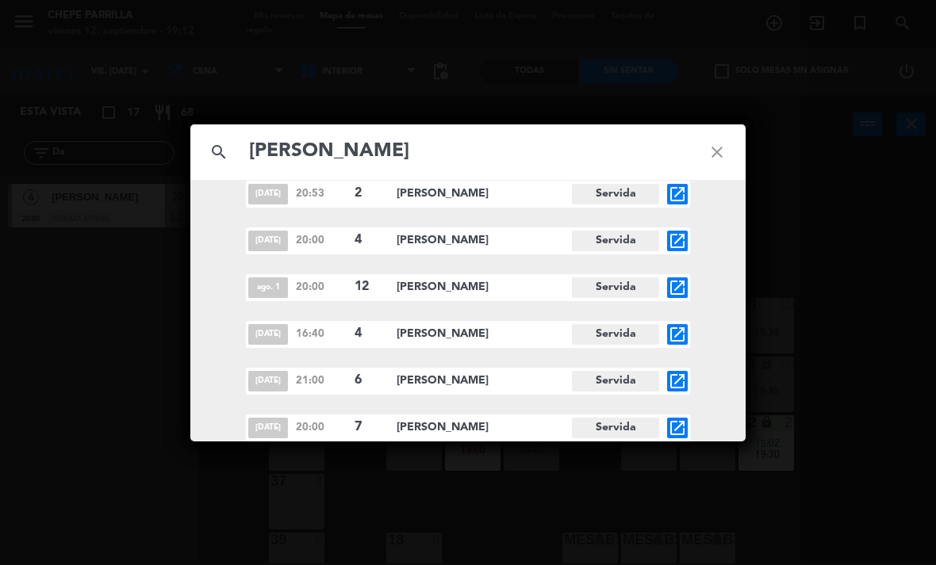
scroll to position [908, 0]
click at [590, 149] on input "[PERSON_NAME]" at bounding box center [467, 152] width 441 height 33
type input "[PERSON_NAME]"
click at [630, 128] on div "search [PERSON_NAME] close" at bounding box center [467, 151] width 555 height 55
click at [678, 427] on icon "open_in_new" at bounding box center [677, 428] width 19 height 19
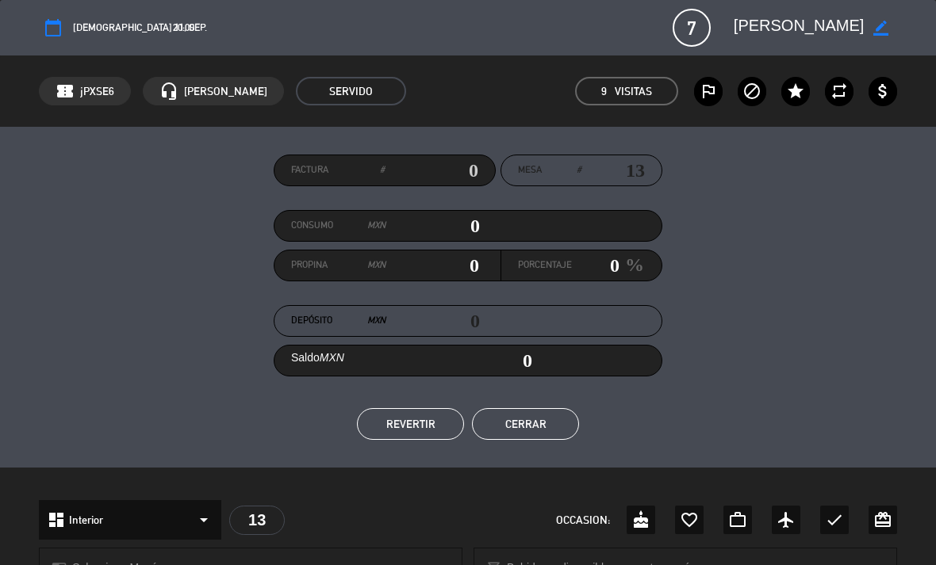
scroll to position [0, 0]
click at [544, 409] on button "Cerrar" at bounding box center [525, 424] width 107 height 32
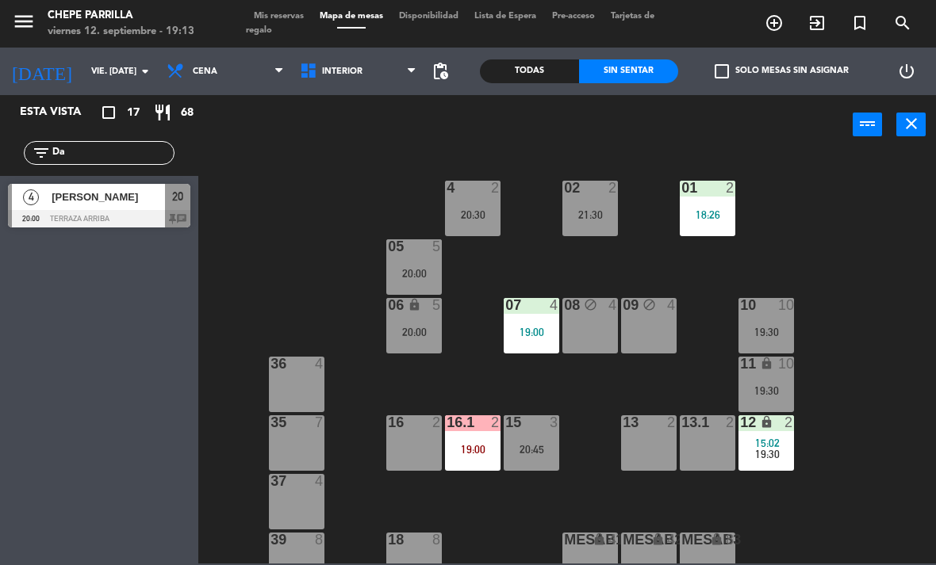
click at [541, 63] on div "Todas" at bounding box center [529, 71] width 99 height 24
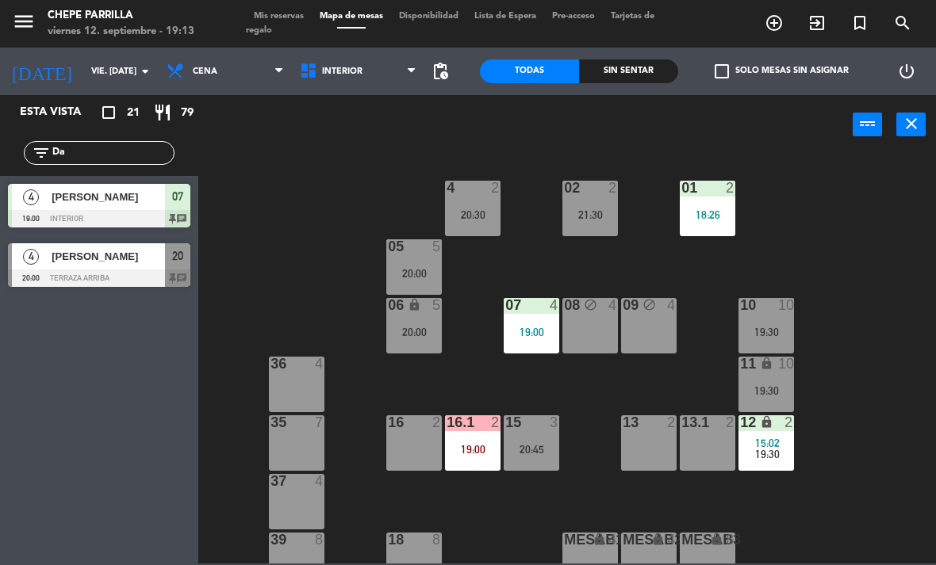
click at [633, 68] on div "Sin sentar" at bounding box center [628, 71] width 99 height 24
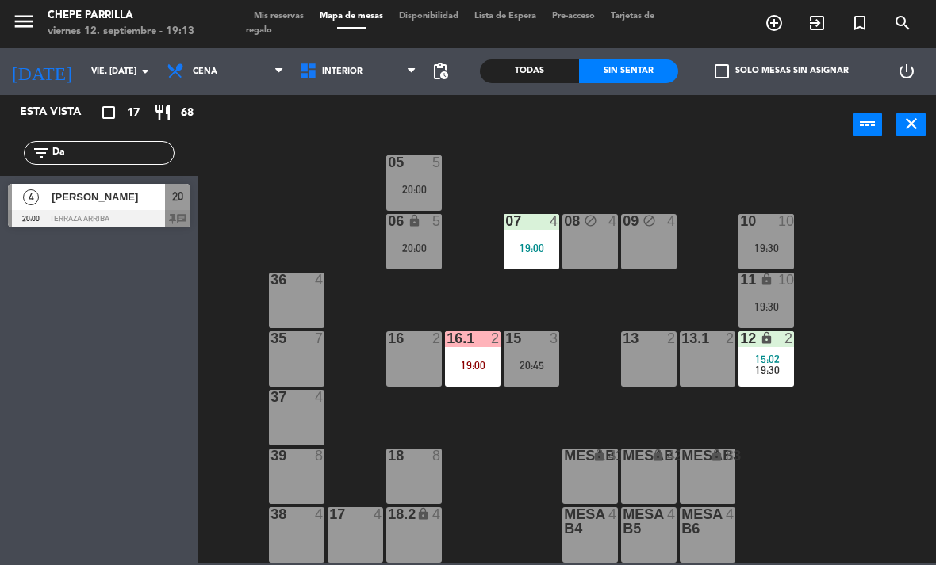
scroll to position [84, 0]
click at [89, 153] on input "Da" at bounding box center [112, 152] width 123 height 17
type input "D"
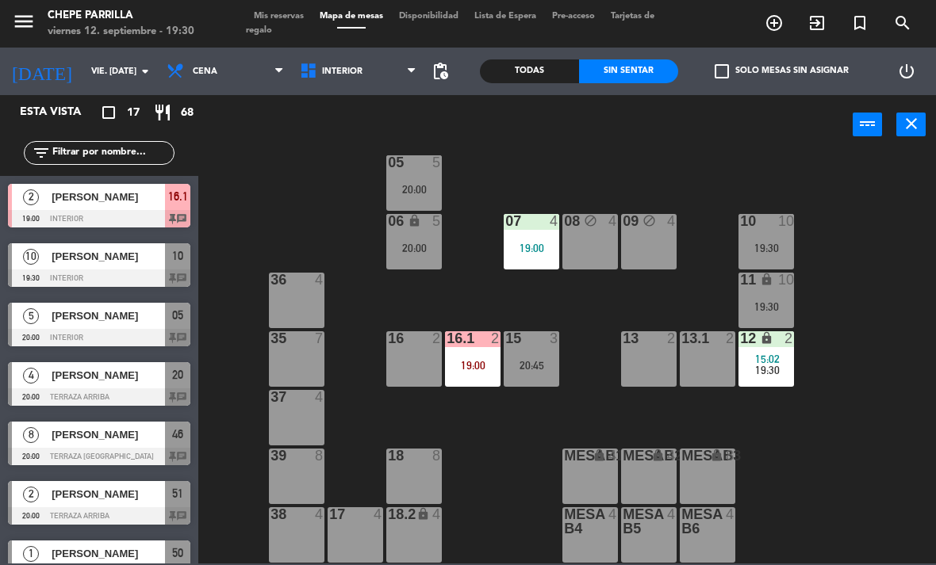
click at [903, 143] on div "power_input close" at bounding box center [566, 125] width 737 height 60
click at [773, 302] on div "19:30" at bounding box center [765, 306] width 55 height 11
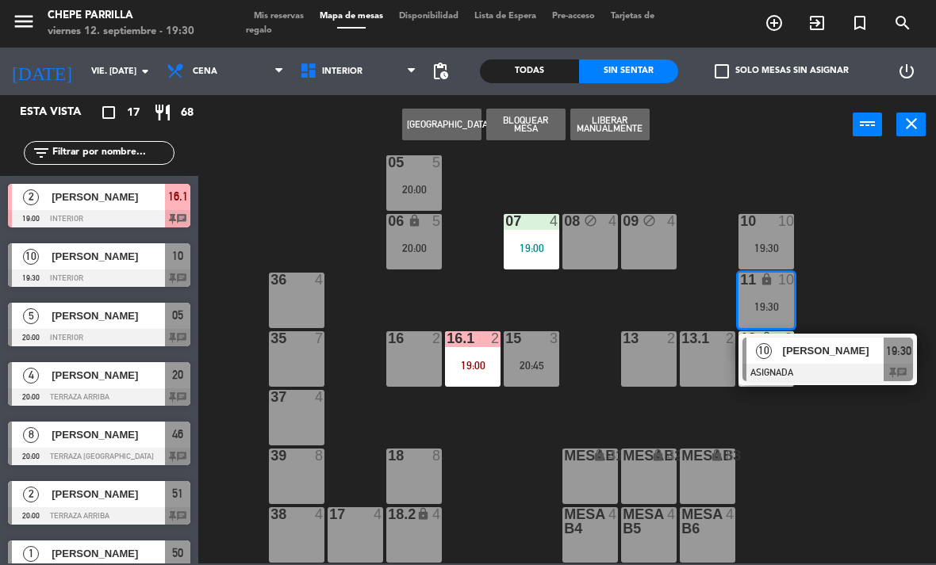
click at [847, 350] on span "[PERSON_NAME]" at bounding box center [832, 350] width 101 height 17
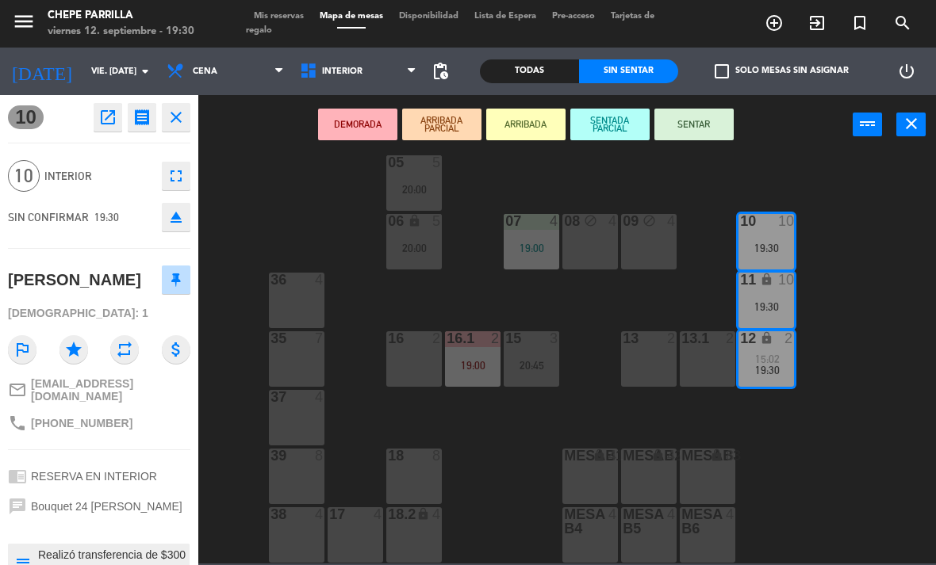
click at [699, 109] on button "SENTAR" at bounding box center [693, 125] width 79 height 32
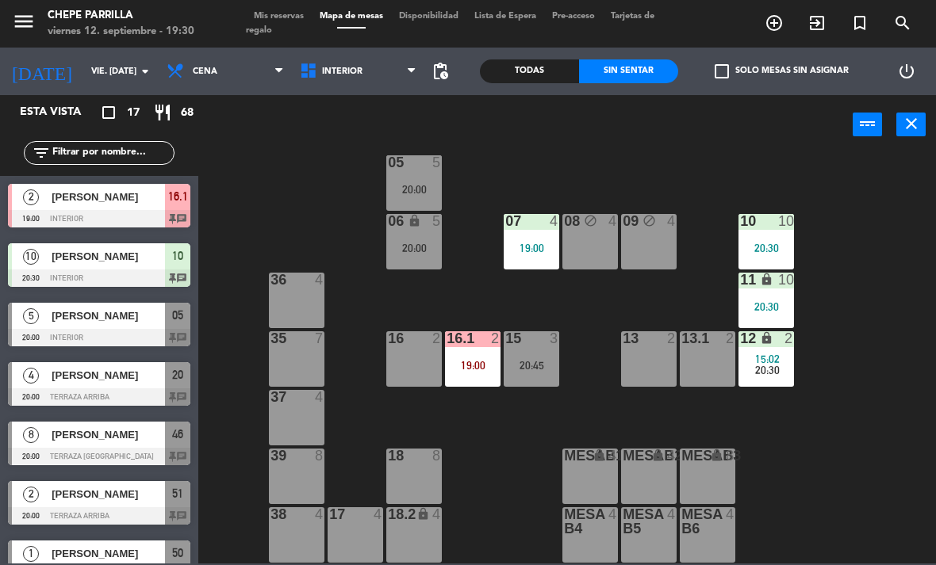
click at [901, 244] on div "02 2 21:30 4 2 20:30 01 2 18:26 05 5 20:00 06 lock 5 20:00 07 4 19:00 09 block …" at bounding box center [572, 358] width 728 height 411
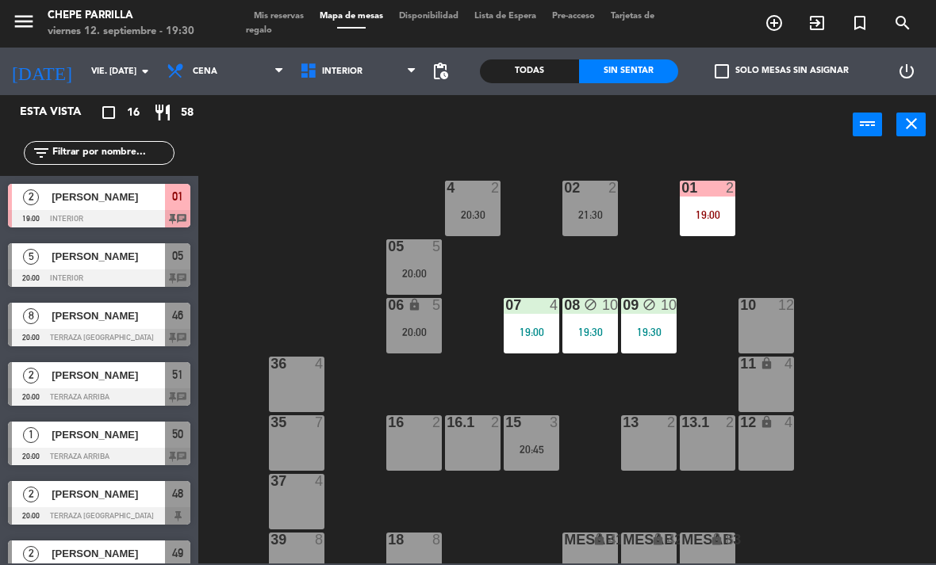
scroll to position [-2, 0]
